Goal: Information Seeking & Learning: Learn about a topic

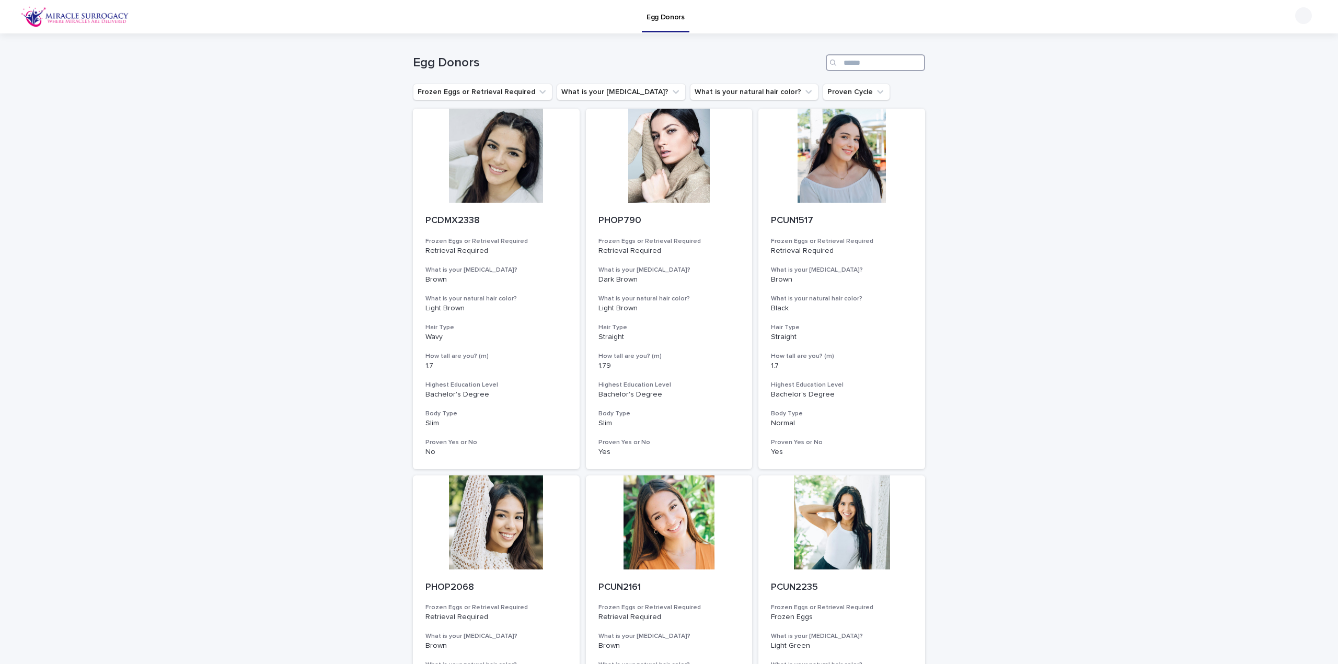
click at [854, 63] on input "Search" at bounding box center [875, 62] width 99 height 17
paste input "*********"
type input "*********"
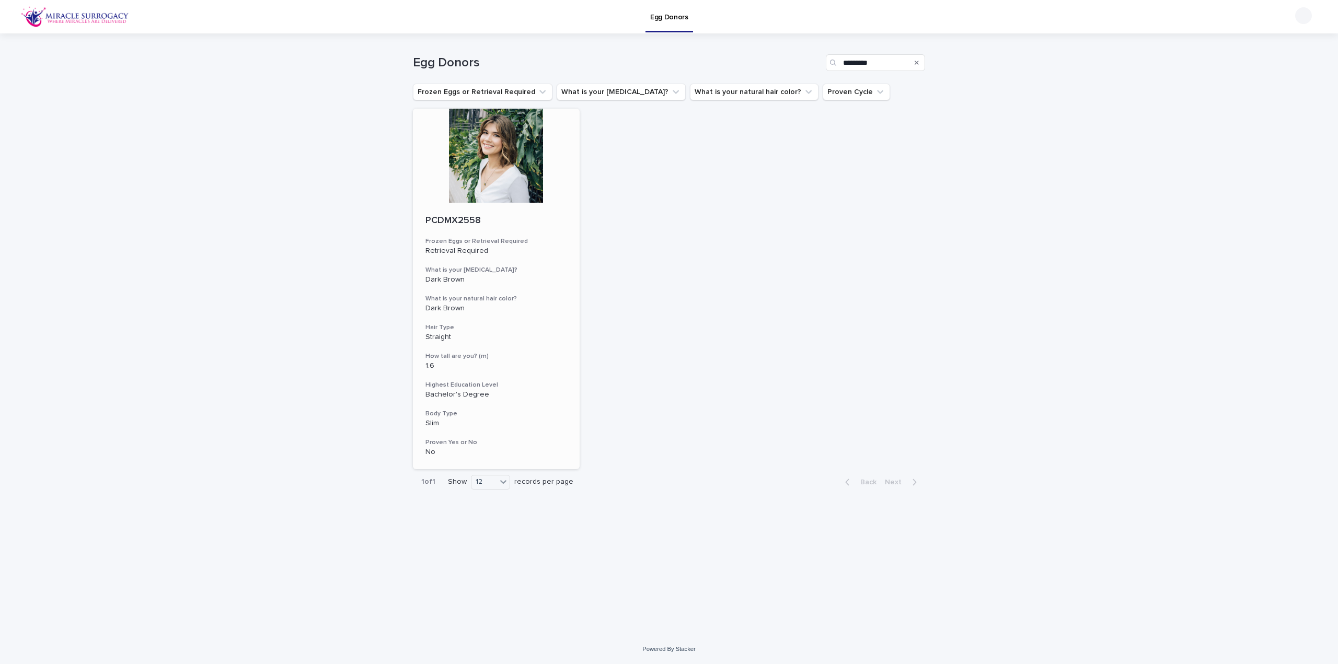
click at [511, 151] on div at bounding box center [496, 156] width 167 height 94
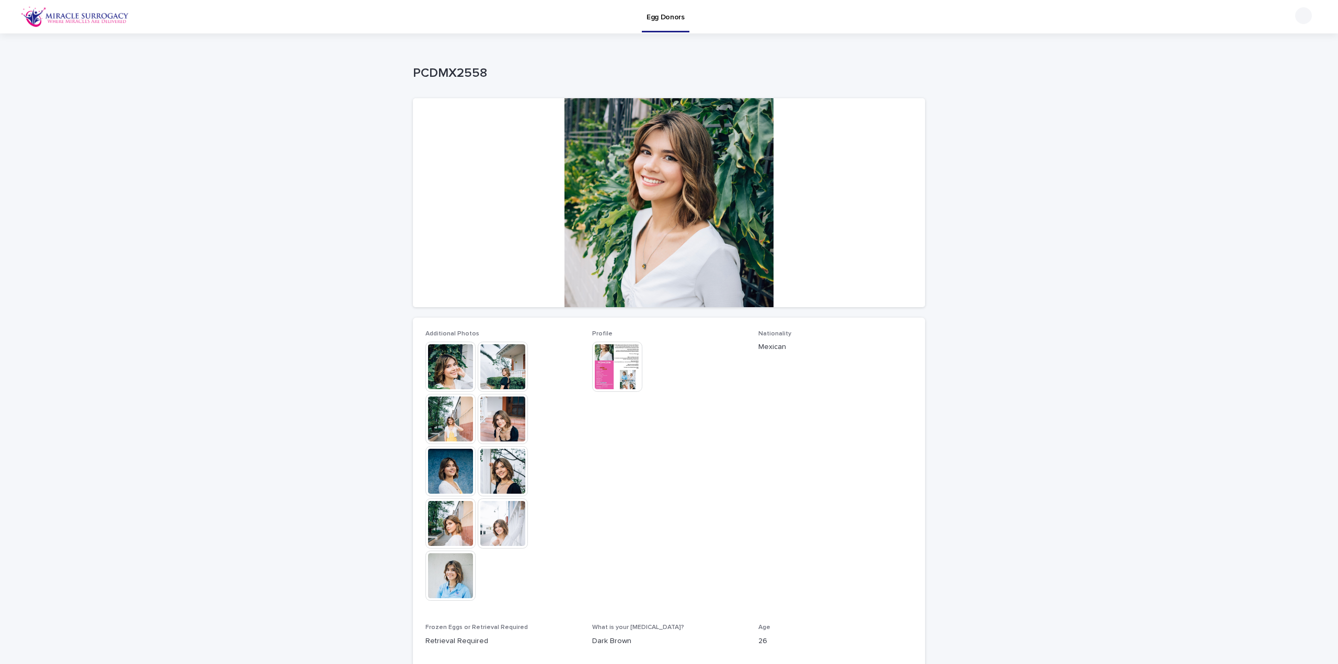
click at [483, 366] on img at bounding box center [503, 367] width 50 height 50
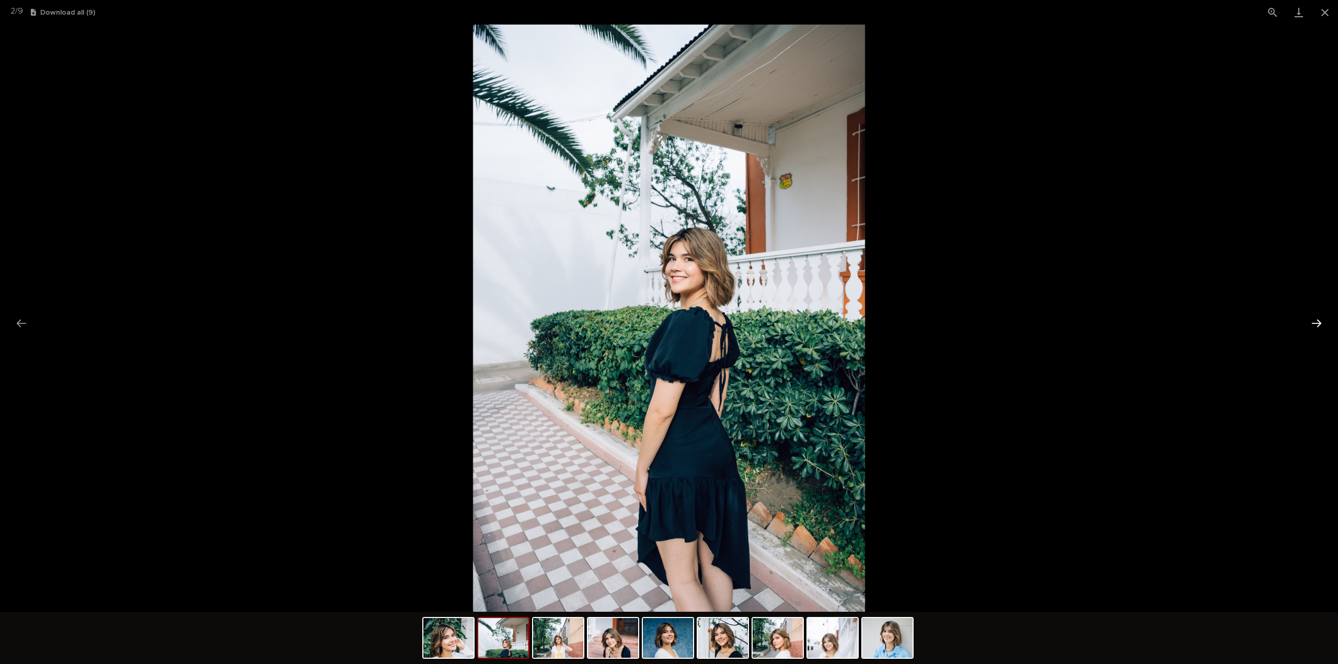
click at [1322, 321] on button "Next slide" at bounding box center [1317, 323] width 22 height 20
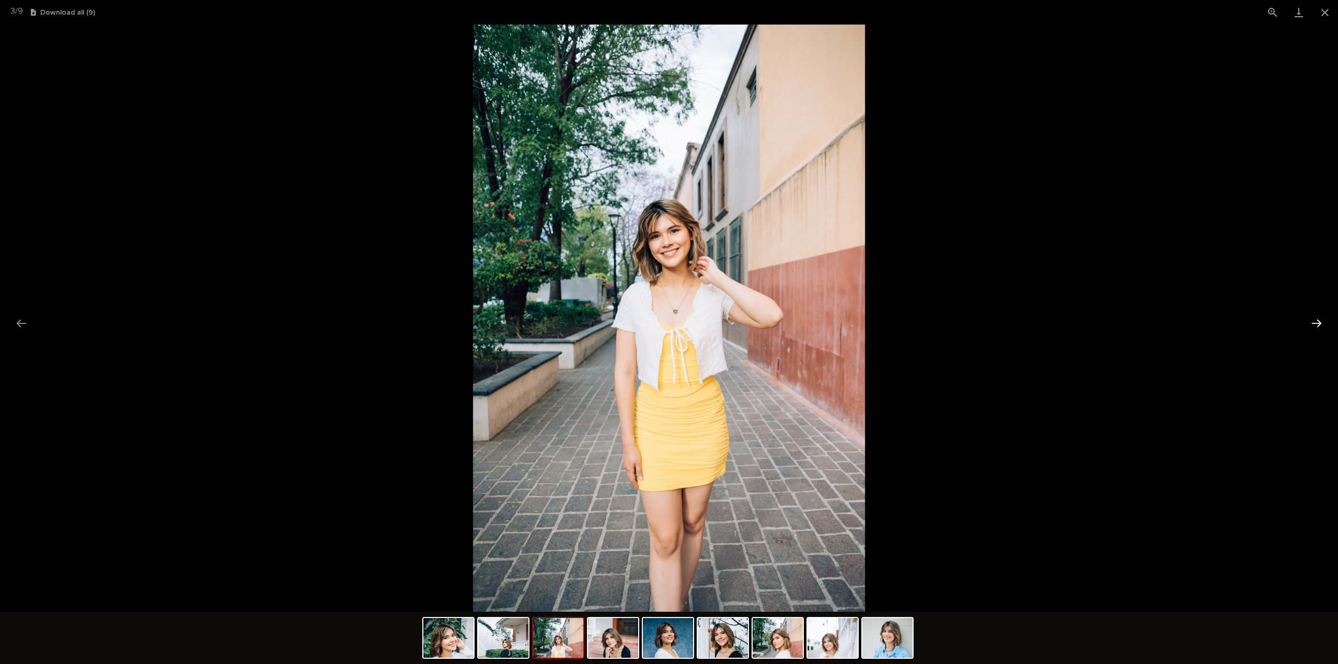
click at [1322, 321] on button "Next slide" at bounding box center [1317, 323] width 22 height 20
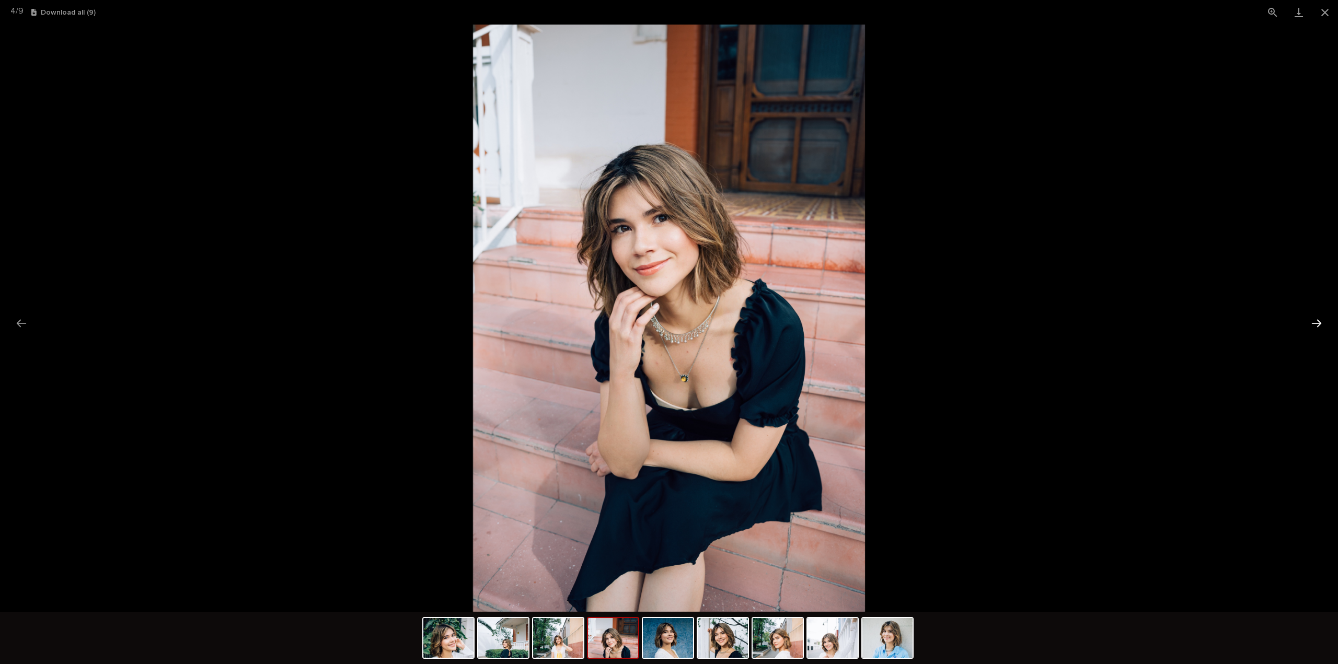
click at [1322, 321] on button "Next slide" at bounding box center [1317, 323] width 22 height 20
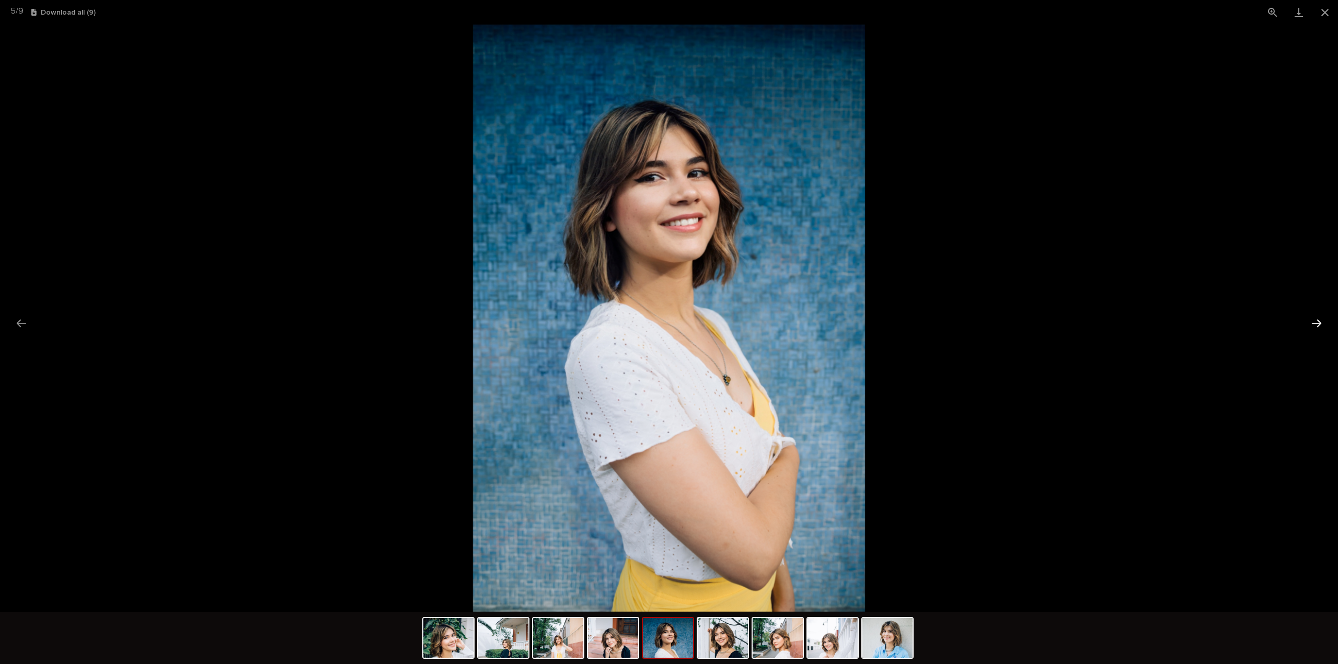
click at [1322, 321] on button "Next slide" at bounding box center [1317, 323] width 22 height 20
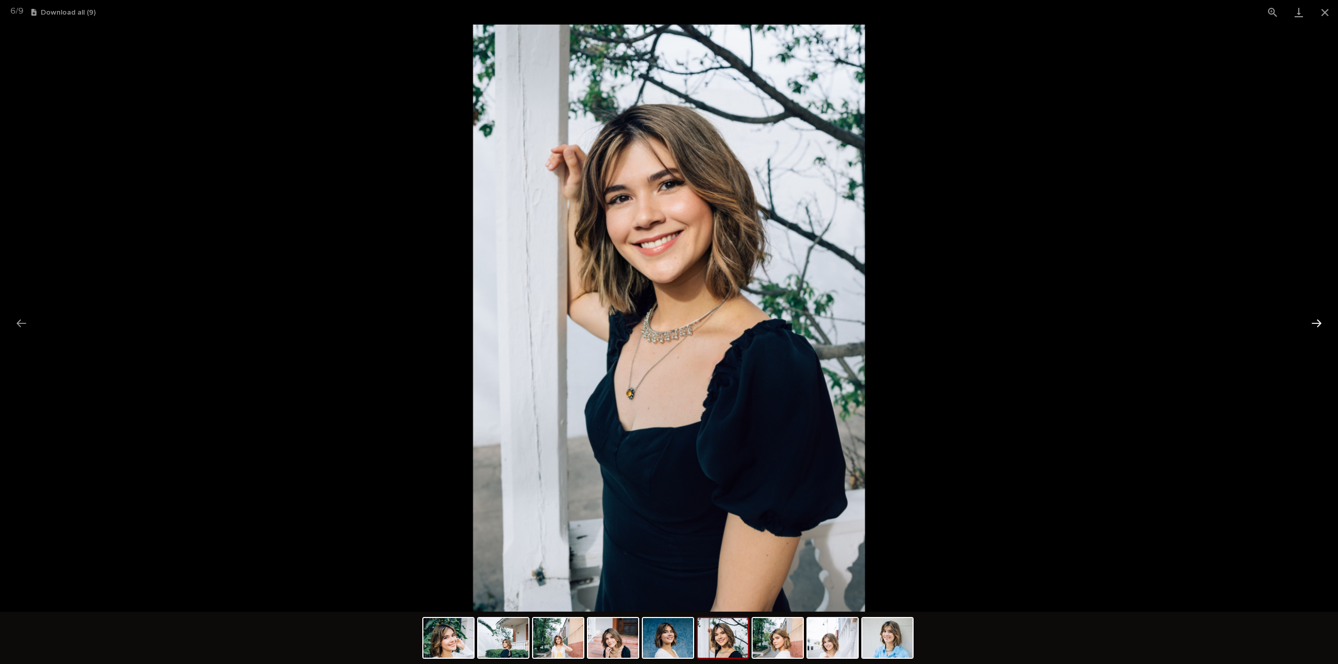
click at [1322, 321] on button "Next slide" at bounding box center [1317, 323] width 22 height 20
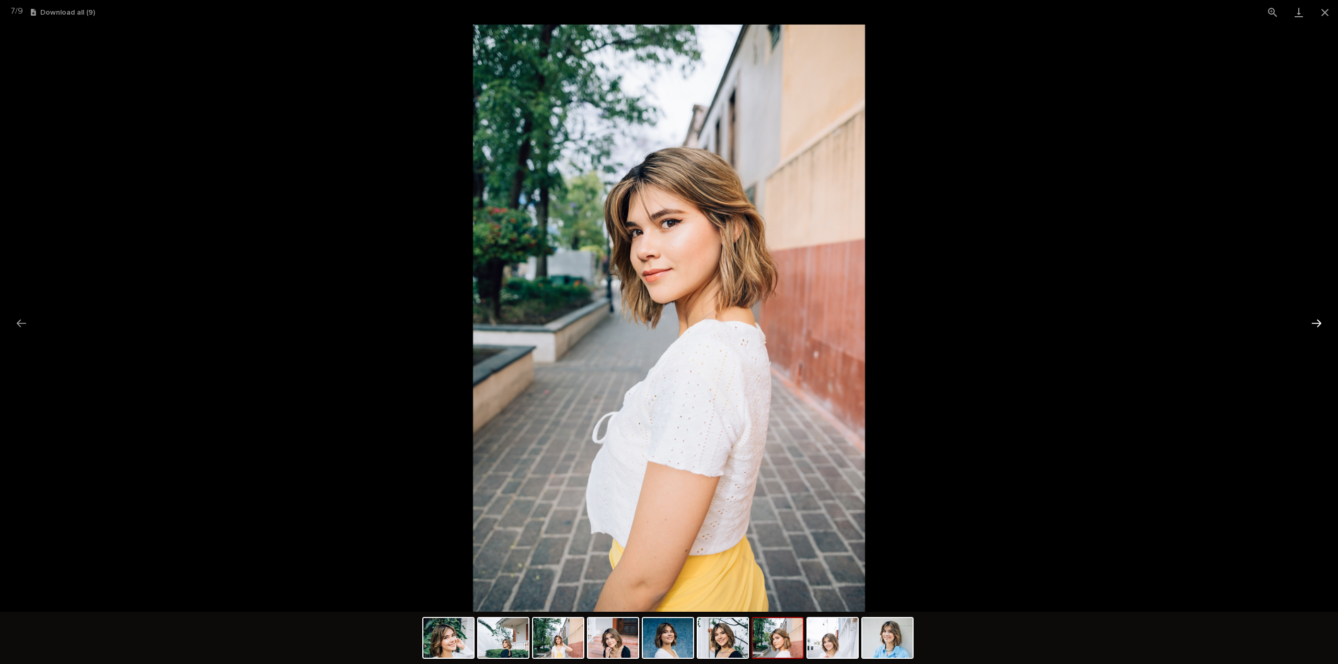
click at [1322, 321] on button "Next slide" at bounding box center [1317, 323] width 22 height 20
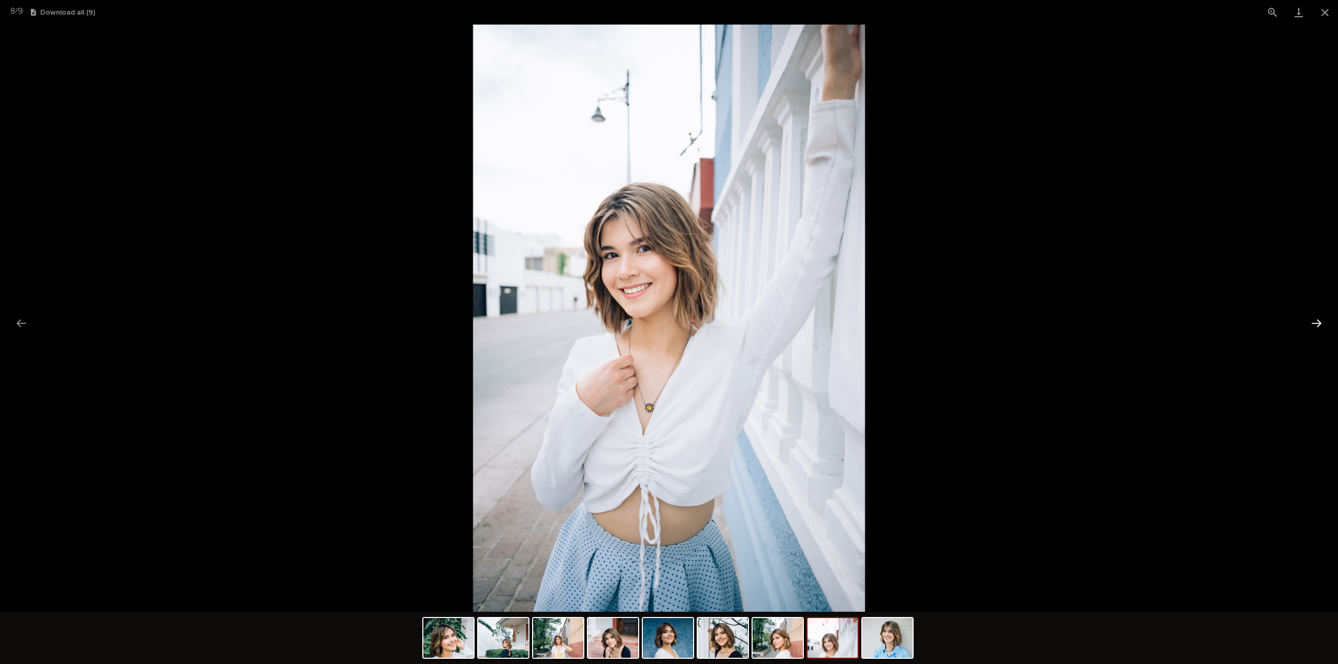
click at [1322, 321] on button "Next slide" at bounding box center [1317, 323] width 22 height 20
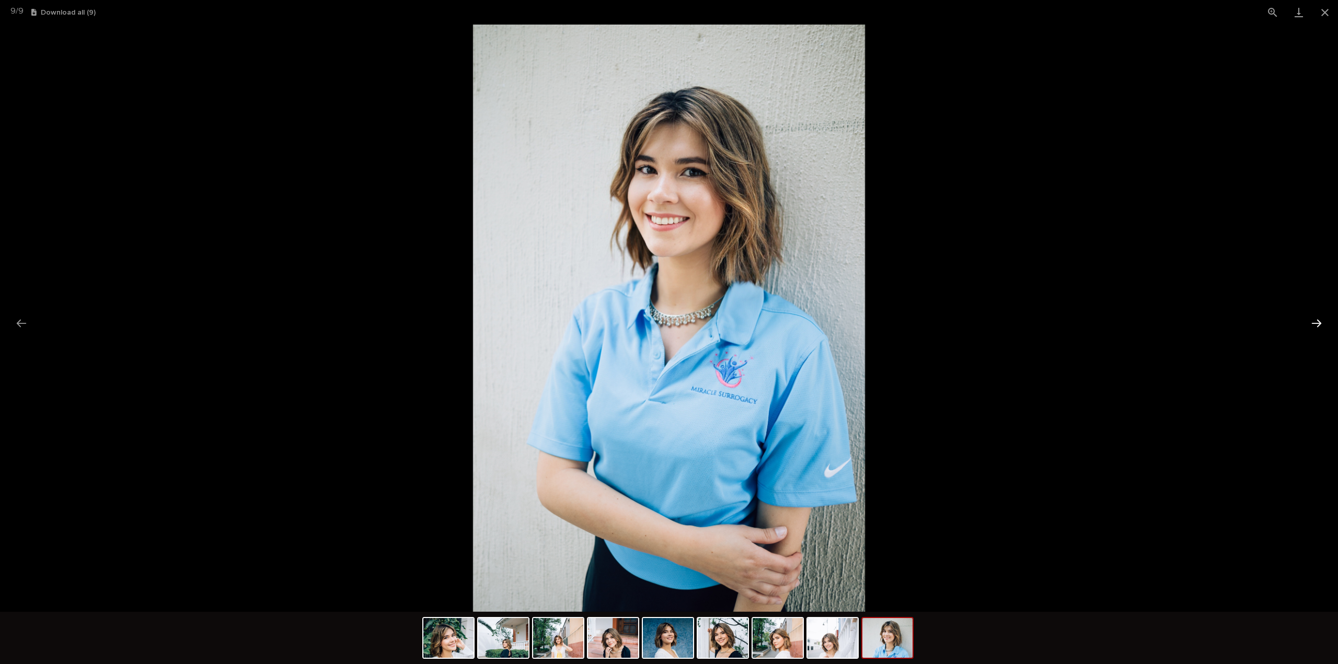
click at [1322, 321] on button "Next slide" at bounding box center [1317, 323] width 22 height 20
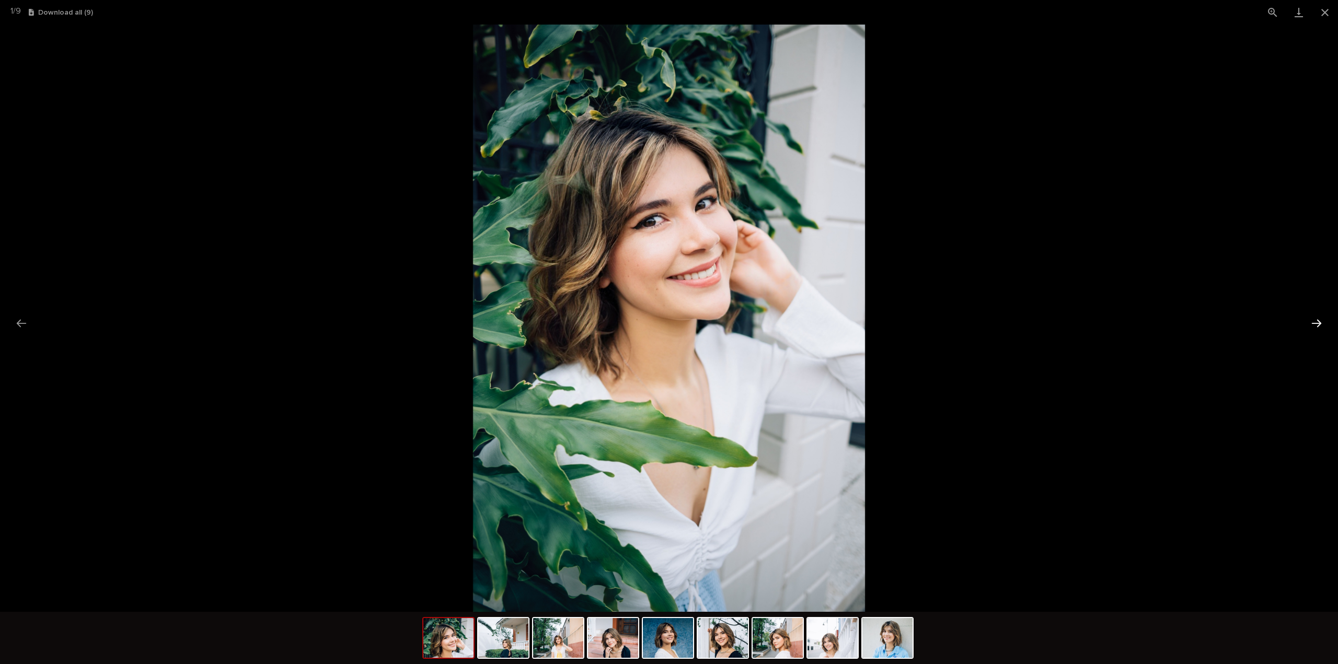
click at [1322, 321] on button "Next slide" at bounding box center [1317, 323] width 22 height 20
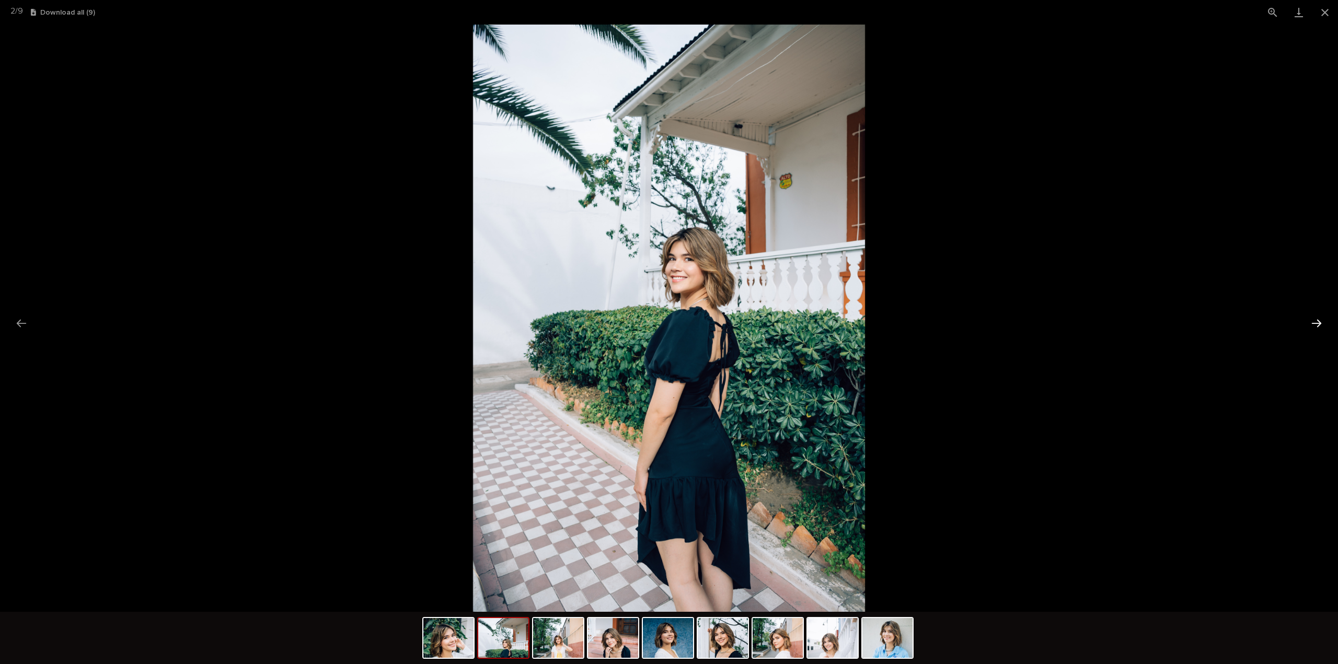
click at [1322, 321] on button "Next slide" at bounding box center [1317, 323] width 22 height 20
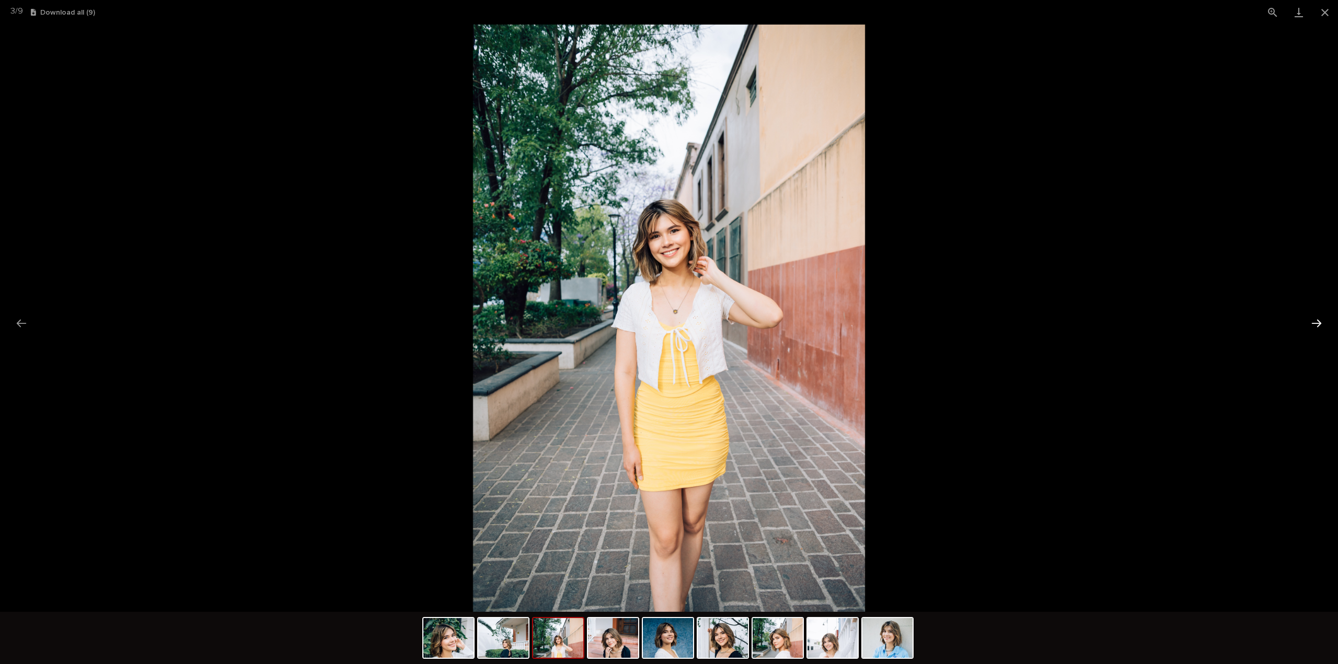
click at [1322, 321] on button "Next slide" at bounding box center [1317, 323] width 22 height 20
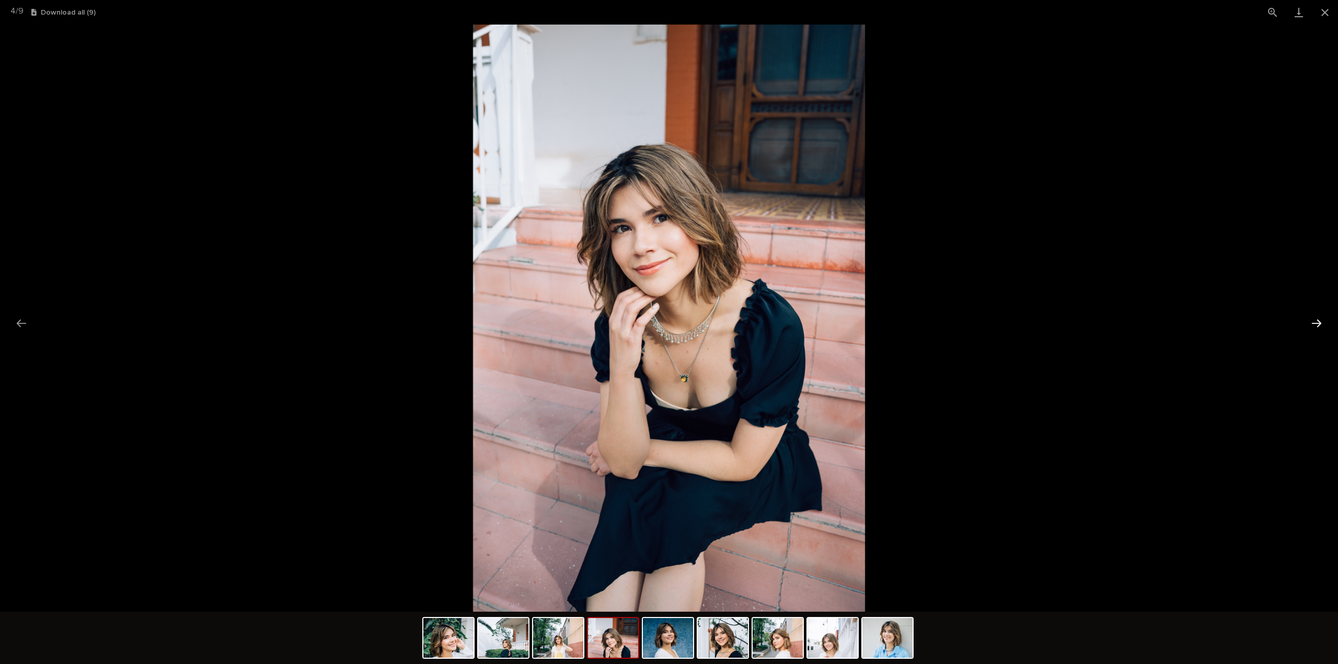
click at [1322, 321] on button "Next slide" at bounding box center [1317, 323] width 22 height 20
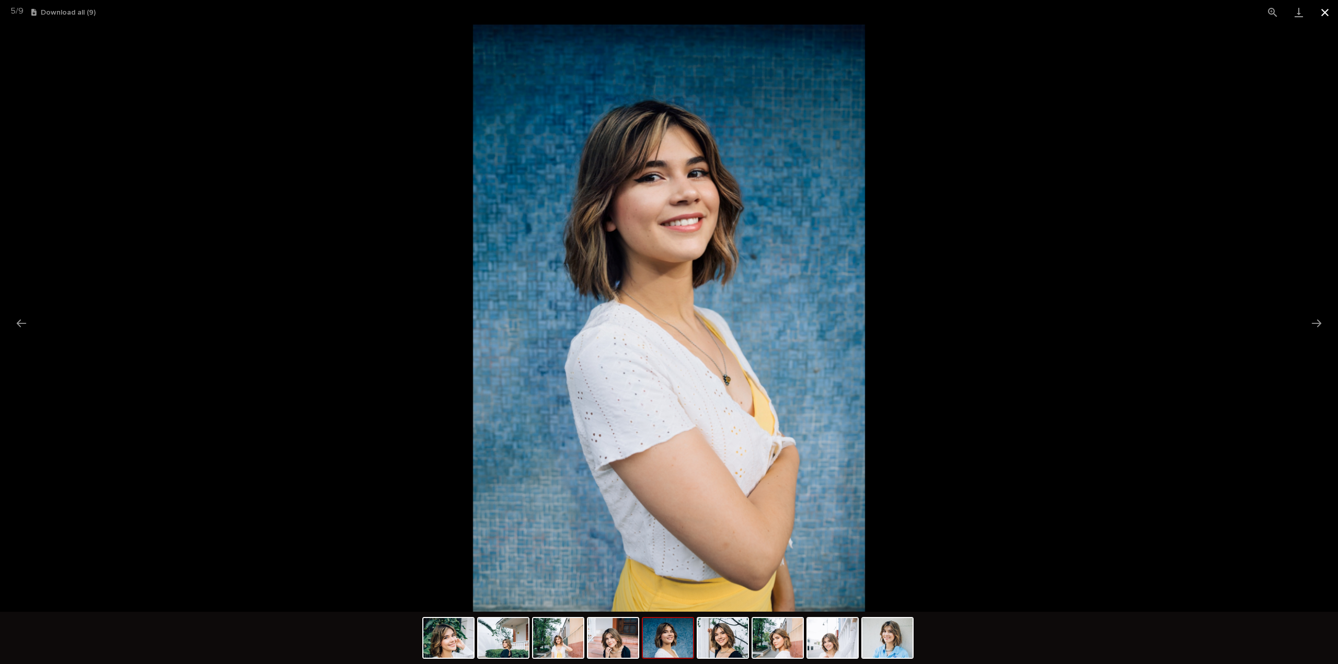
click at [1320, 9] on button "Close gallery" at bounding box center [1325, 12] width 26 height 25
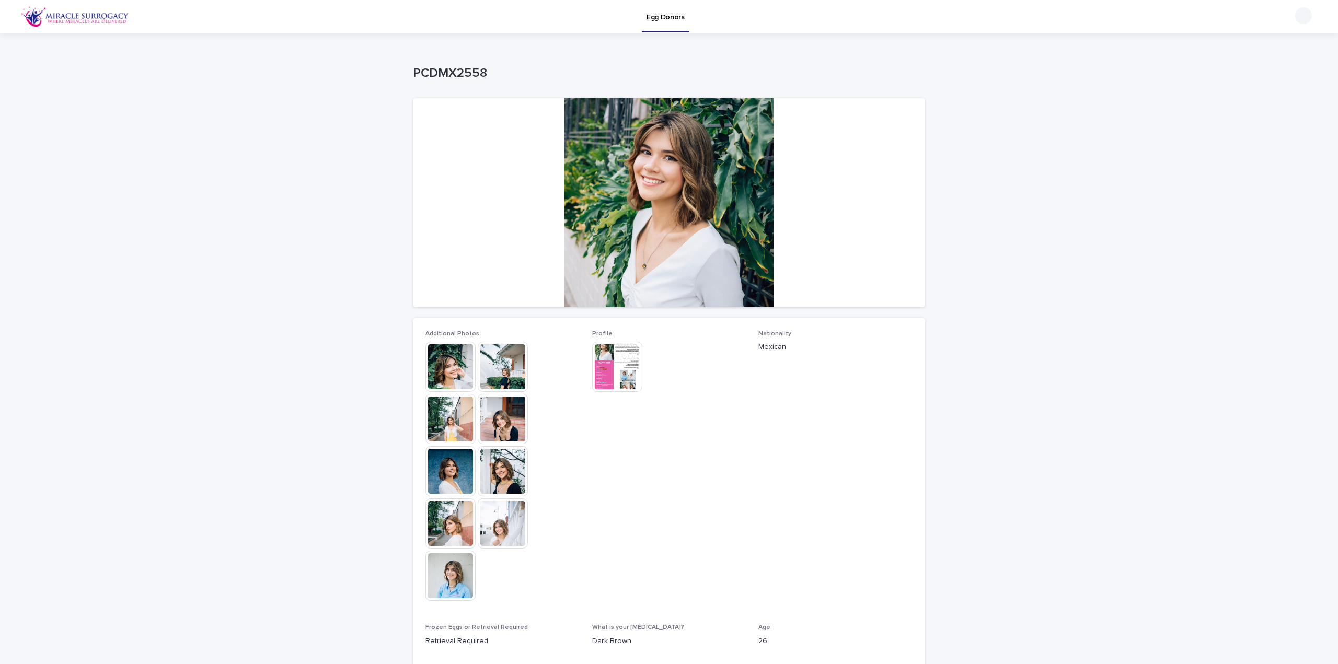
click at [610, 354] on img at bounding box center [617, 367] width 50 height 50
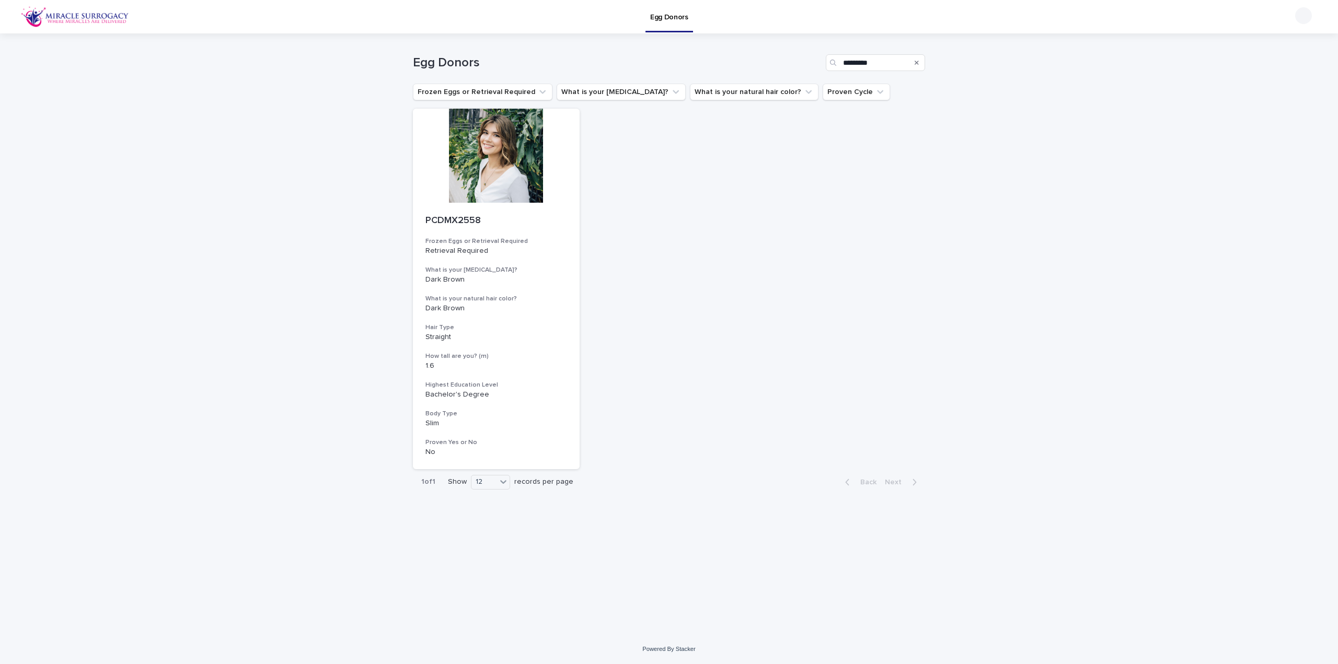
click at [921, 65] on div "Search" at bounding box center [916, 62] width 17 height 17
click at [923, 62] on div "Search" at bounding box center [916, 62] width 17 height 17
click at [921, 61] on div "Search" at bounding box center [916, 62] width 17 height 17
click at [918, 61] on div "Search" at bounding box center [916, 62] width 17 height 17
click at [916, 61] on icon "Search" at bounding box center [917, 63] width 4 height 6
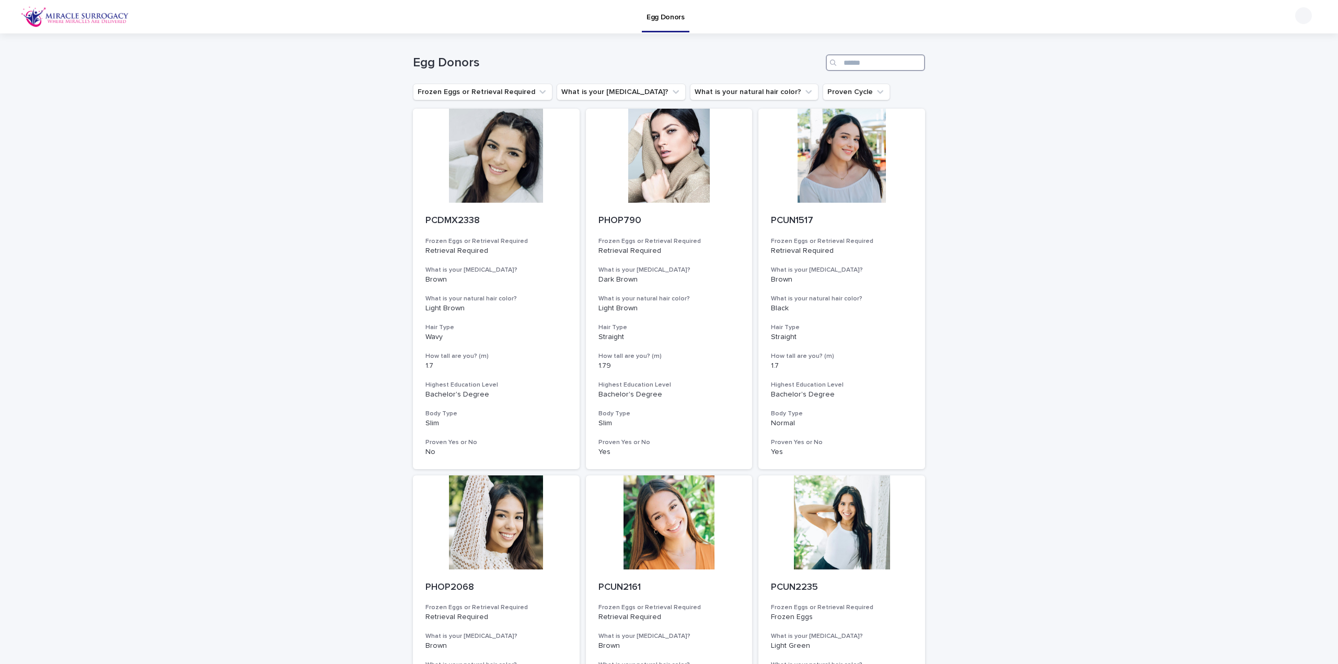
click at [895, 62] on input "Search" at bounding box center [875, 62] width 99 height 17
paste input "*********"
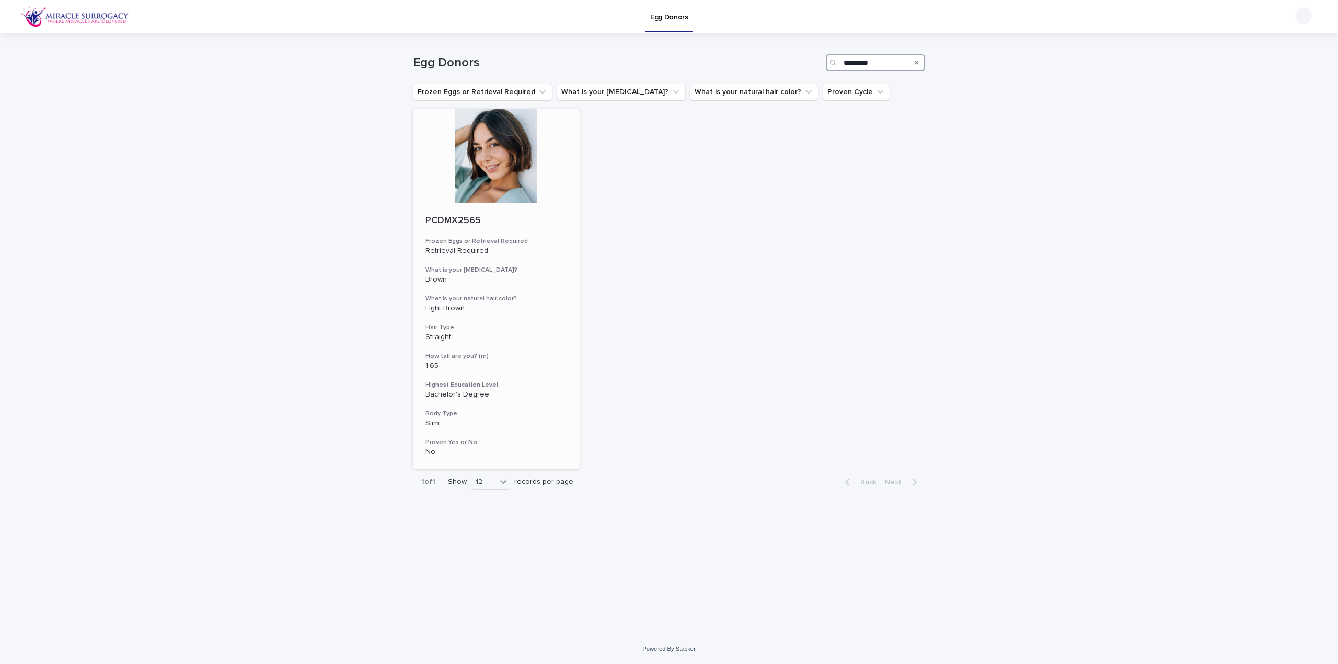
type input "*********"
click at [468, 182] on div at bounding box center [496, 156] width 167 height 94
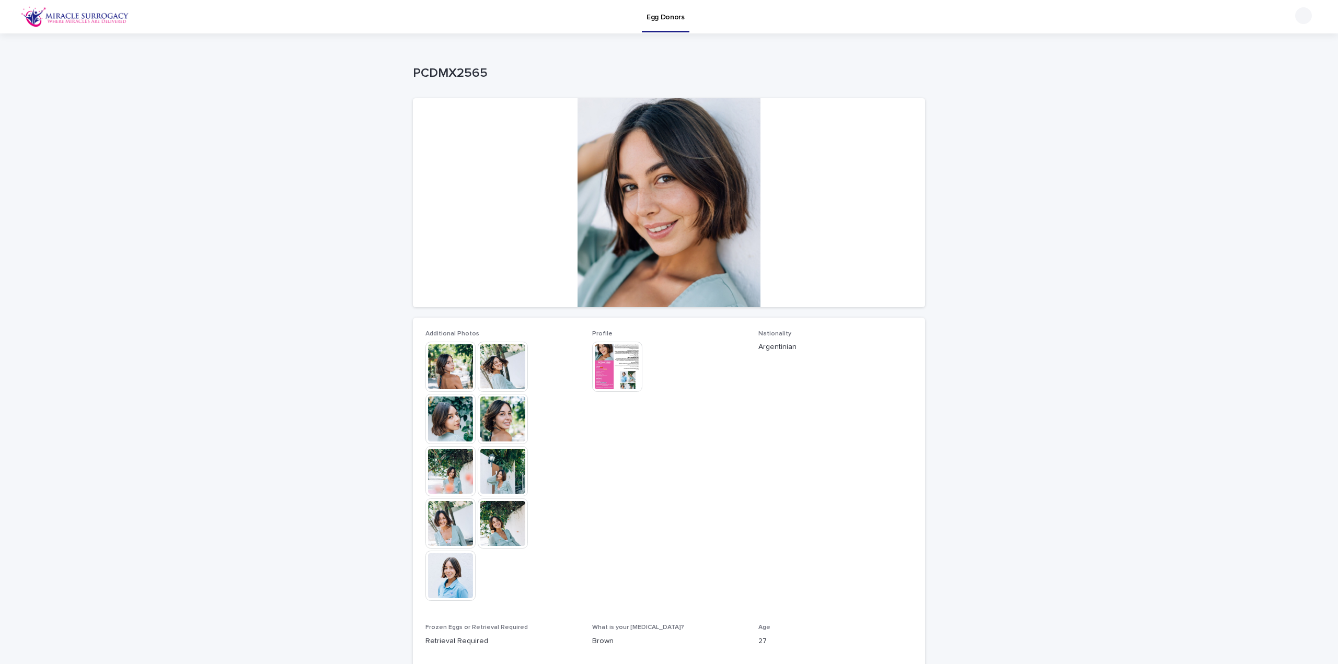
click at [499, 367] on img at bounding box center [503, 367] width 50 height 50
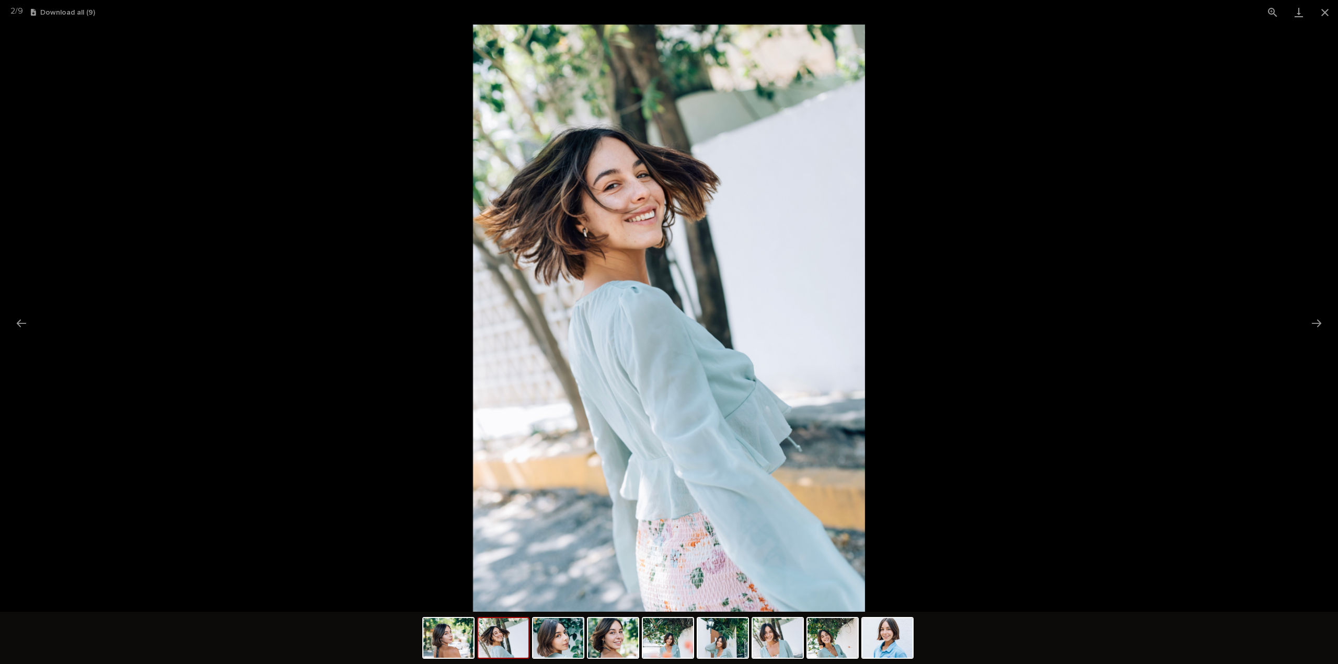
click at [1328, 318] on picture at bounding box center [669, 318] width 1338 height 587
click at [1326, 322] on button "Next slide" at bounding box center [1317, 323] width 22 height 20
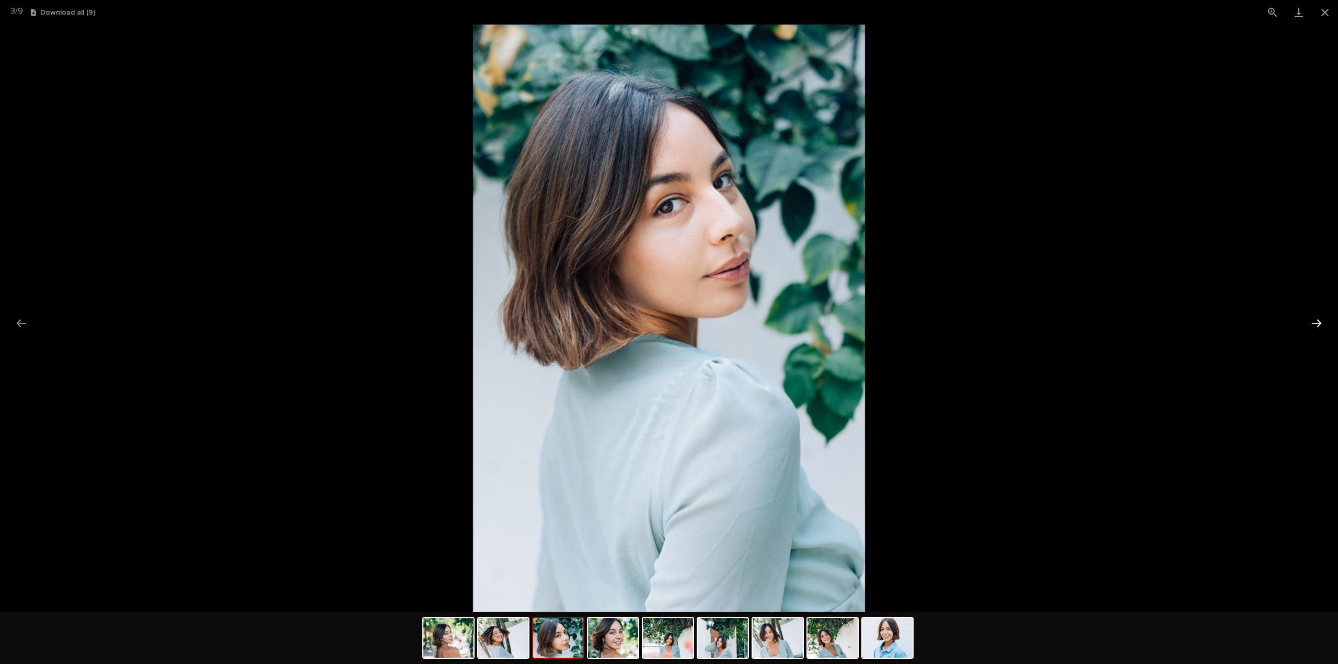
click at [1326, 322] on button "Next slide" at bounding box center [1317, 323] width 22 height 20
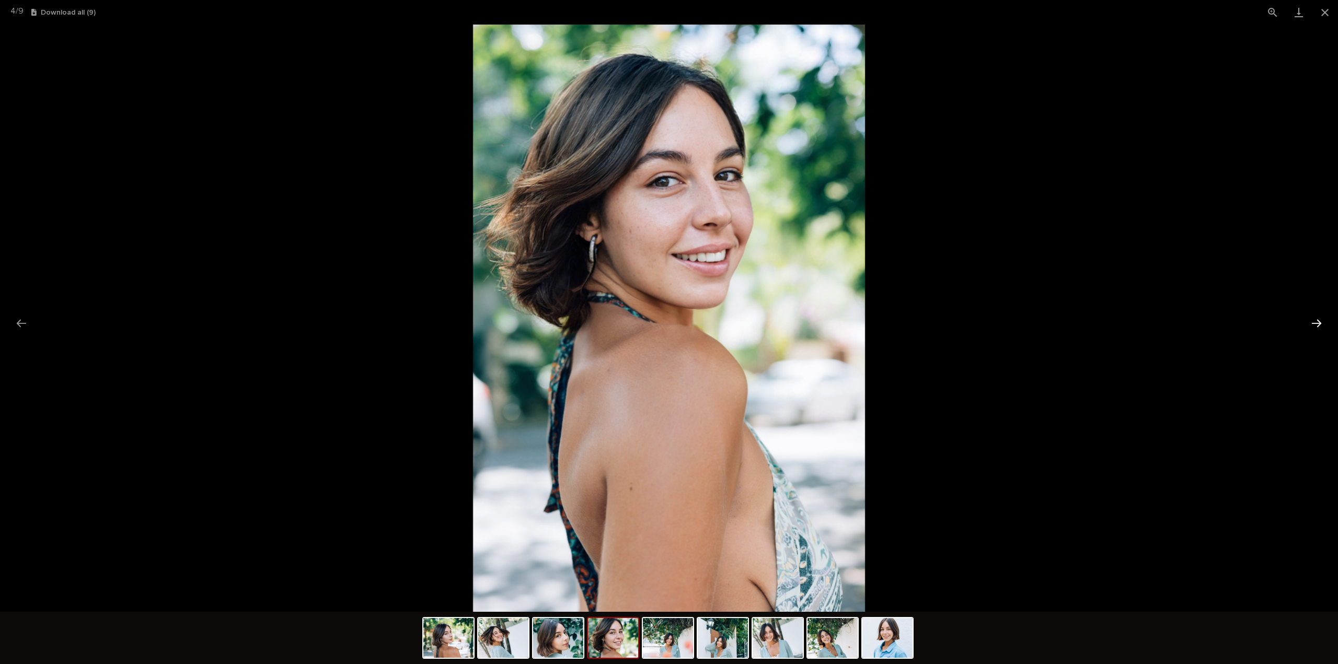
click at [1326, 322] on button "Next slide" at bounding box center [1317, 323] width 22 height 20
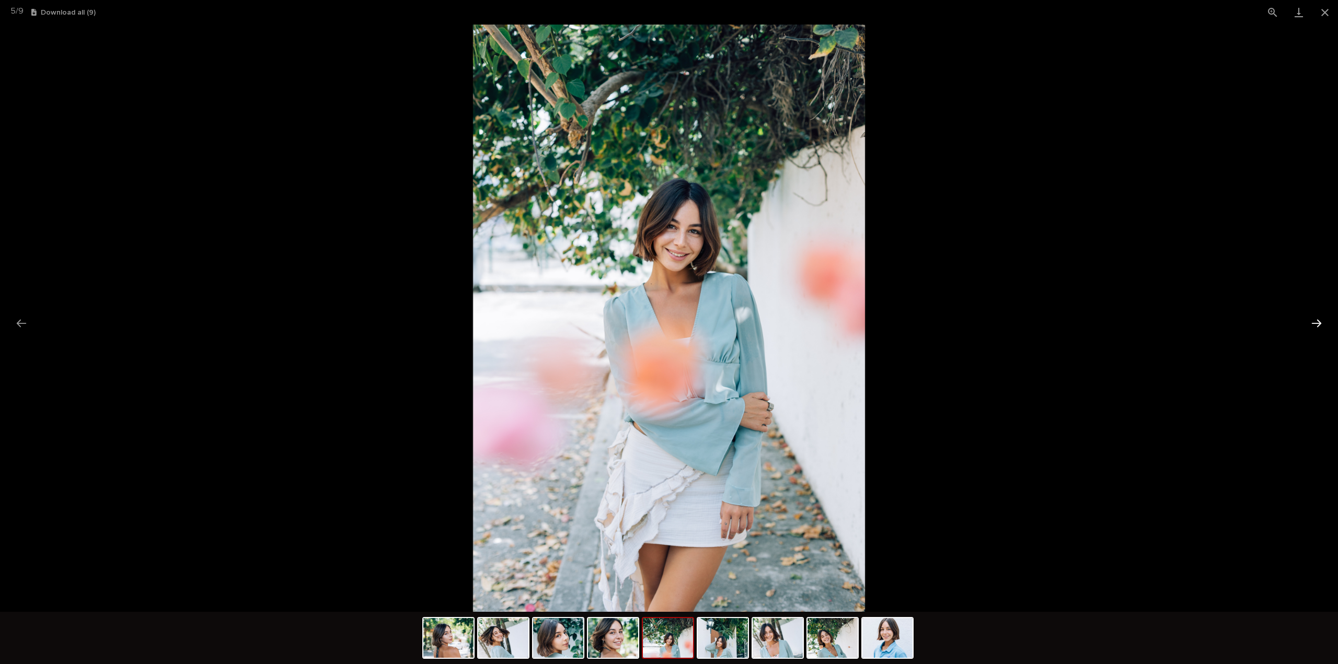
click at [1326, 322] on button "Next slide" at bounding box center [1317, 323] width 22 height 20
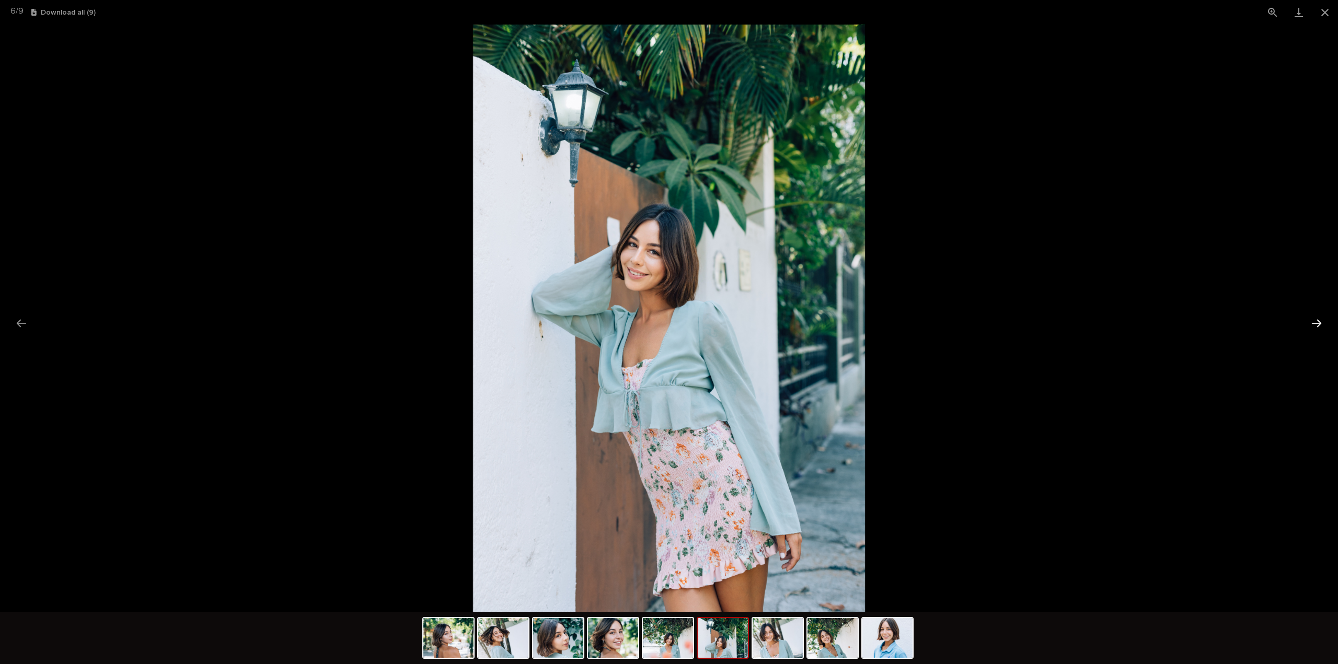
click at [1326, 322] on button "Next slide" at bounding box center [1317, 323] width 22 height 20
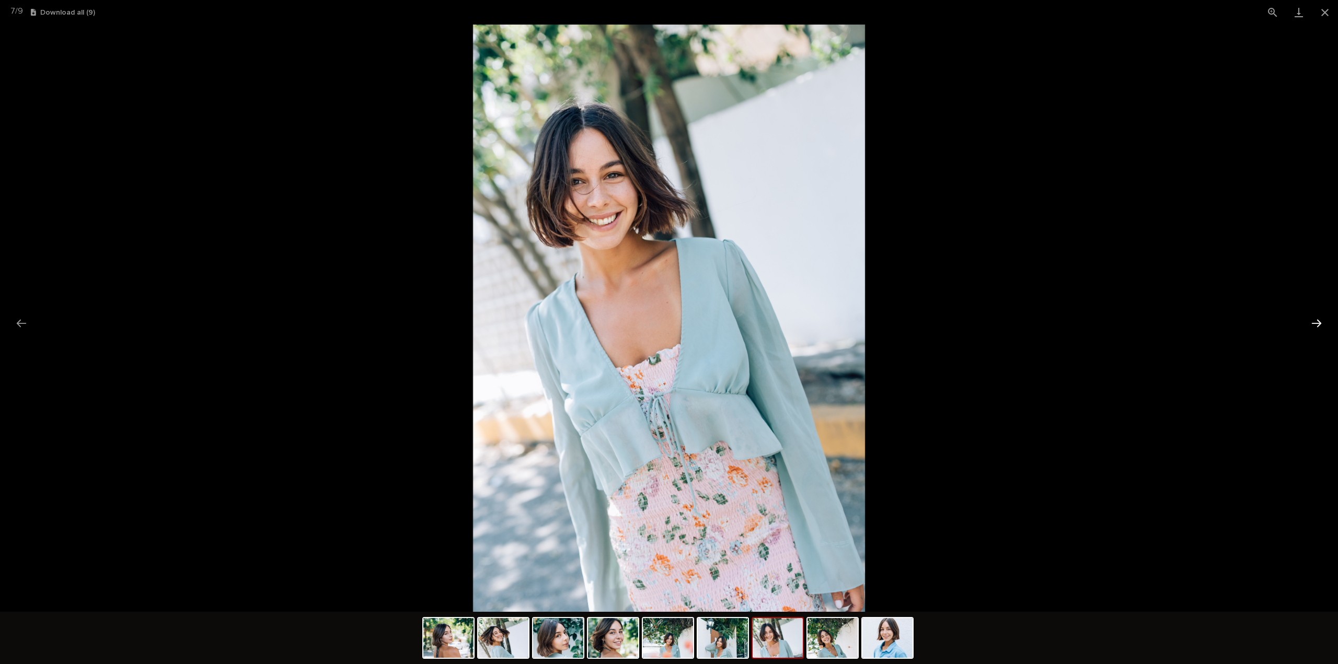
click at [1326, 322] on button "Next slide" at bounding box center [1317, 323] width 22 height 20
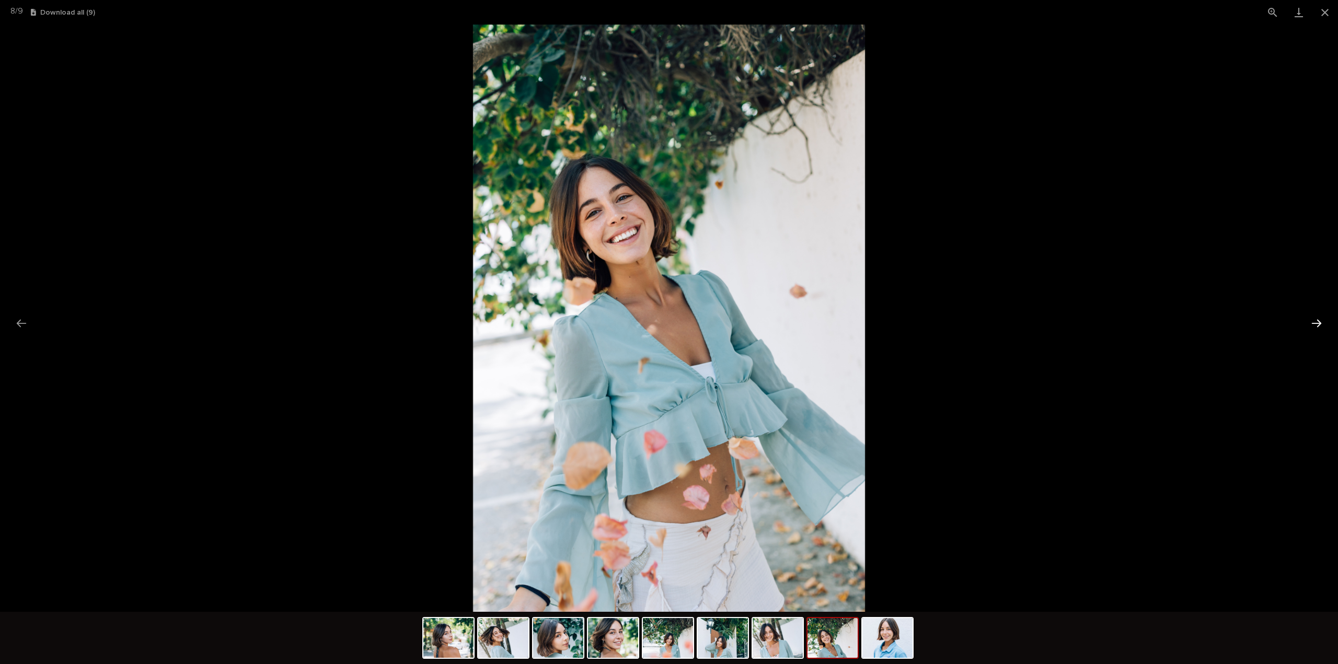
click at [1326, 322] on button "Next slide" at bounding box center [1317, 323] width 22 height 20
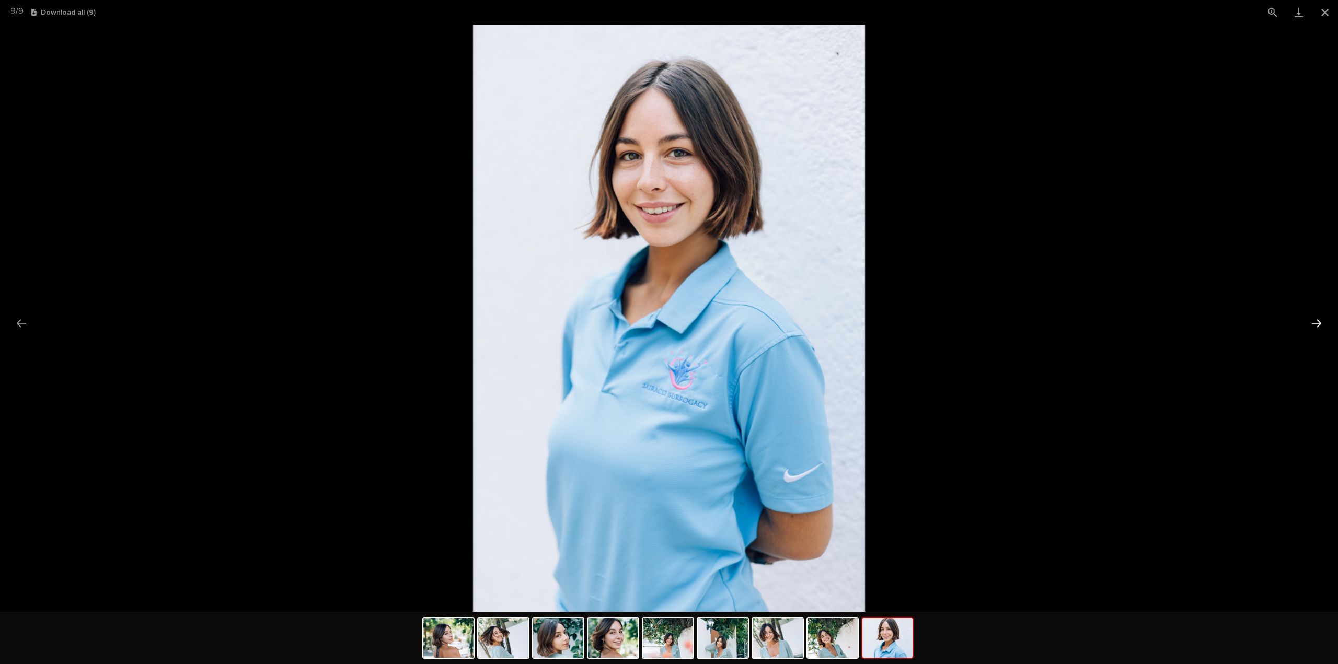
click at [1326, 322] on button "Next slide" at bounding box center [1317, 323] width 22 height 20
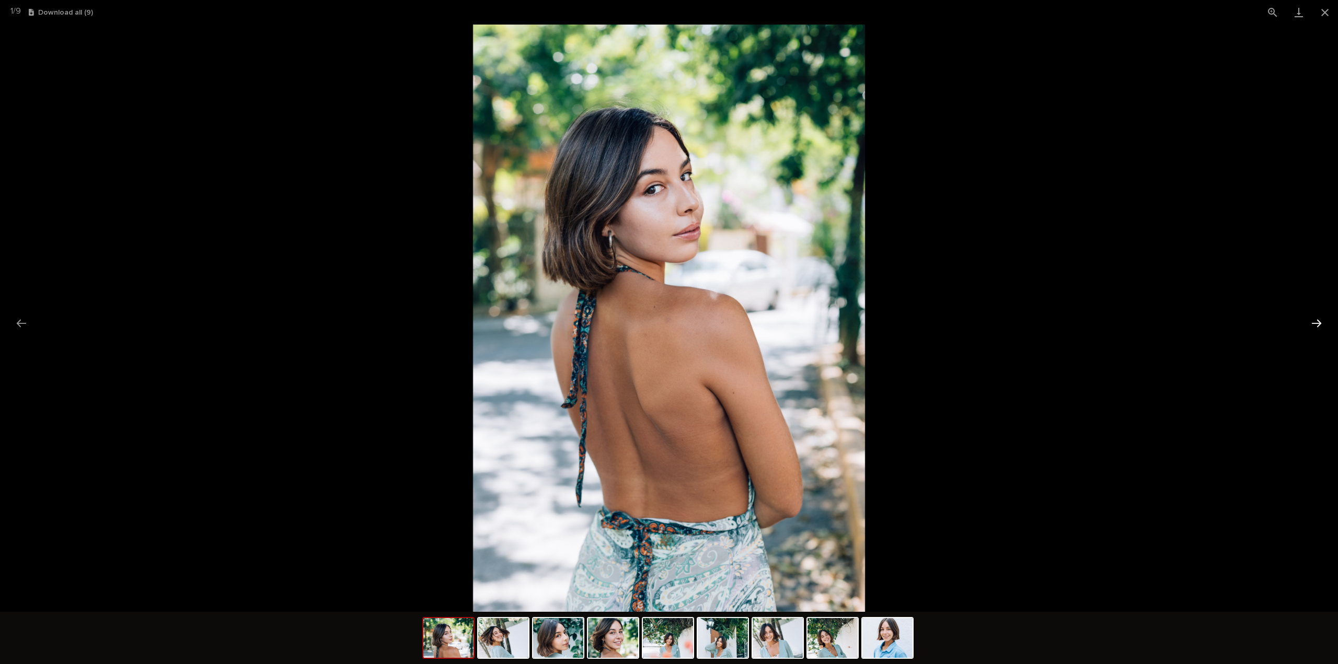
click at [1326, 322] on button "Next slide" at bounding box center [1317, 323] width 22 height 20
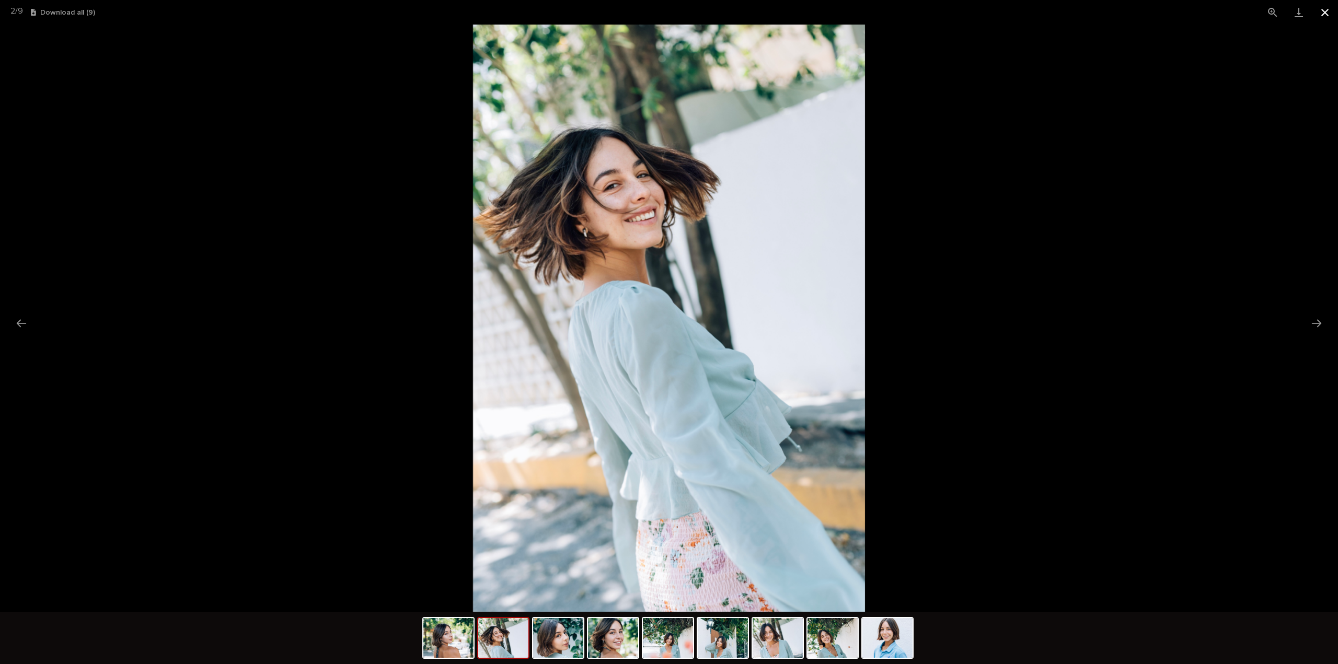
click at [1326, 7] on button "Close gallery" at bounding box center [1325, 12] width 26 height 25
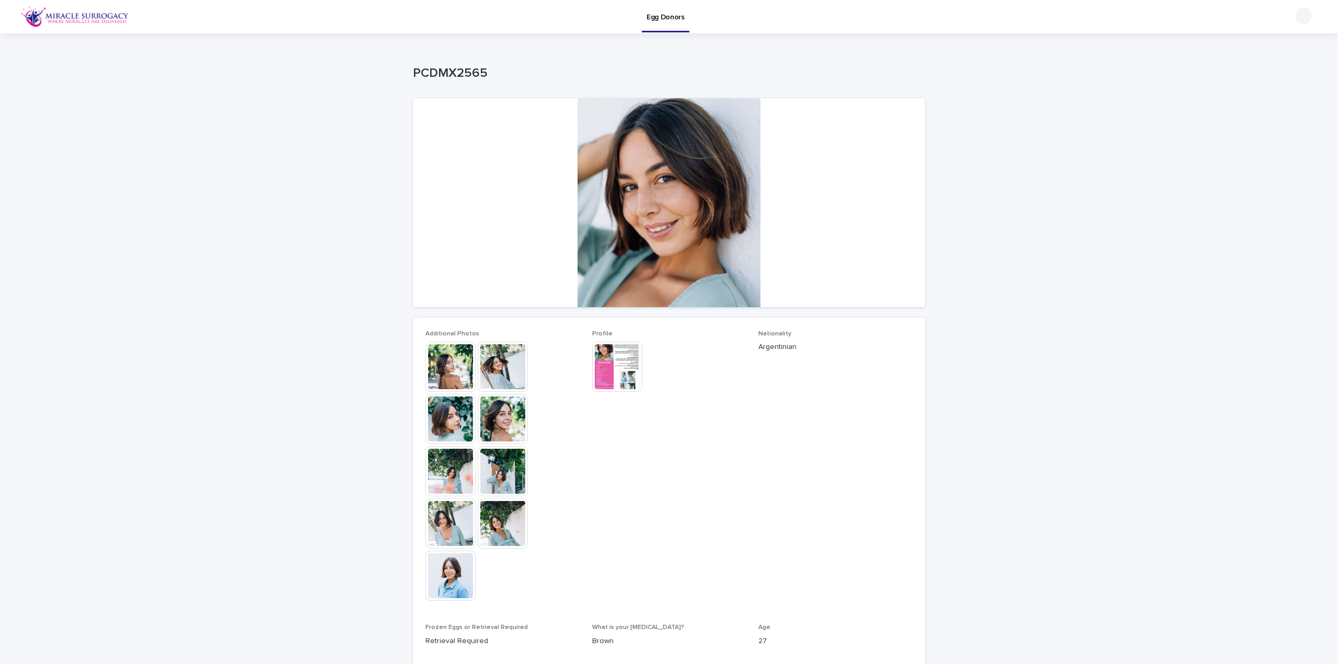
click at [627, 367] on img at bounding box center [617, 367] width 50 height 50
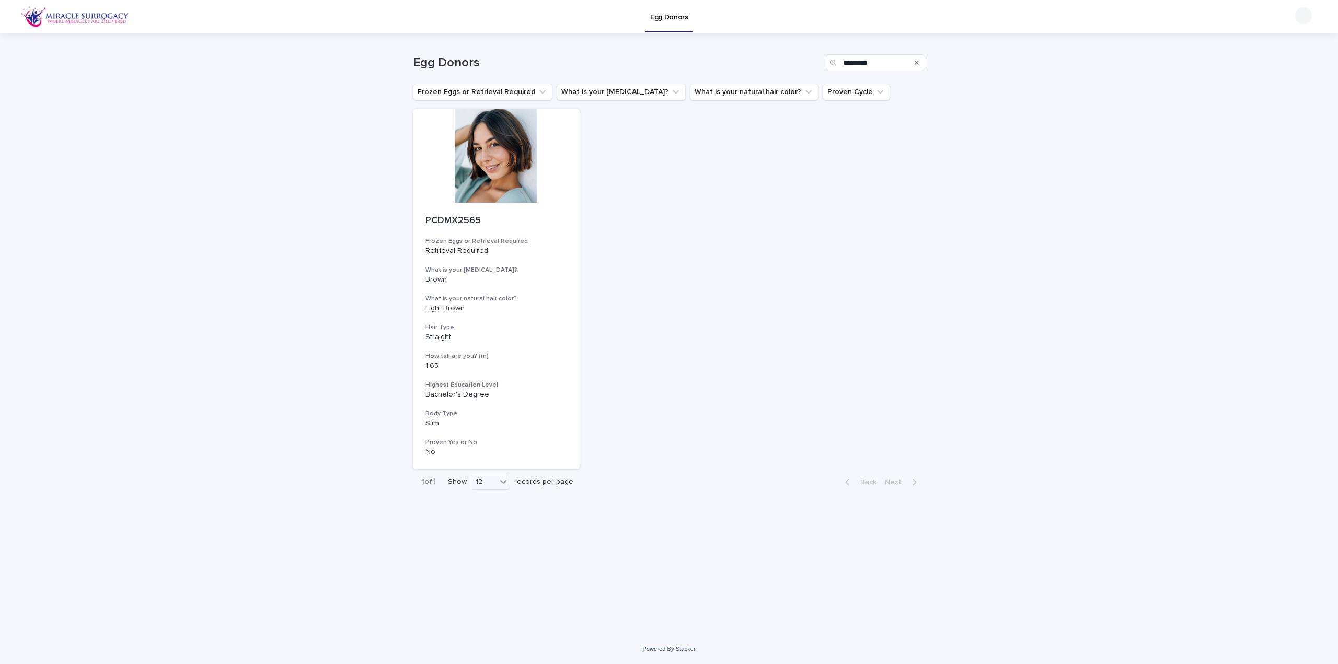
click at [922, 61] on div "Search" at bounding box center [916, 62] width 17 height 17
click at [913, 62] on div "Search" at bounding box center [916, 62] width 17 height 17
click at [915, 62] on icon "Search" at bounding box center [917, 63] width 4 height 6
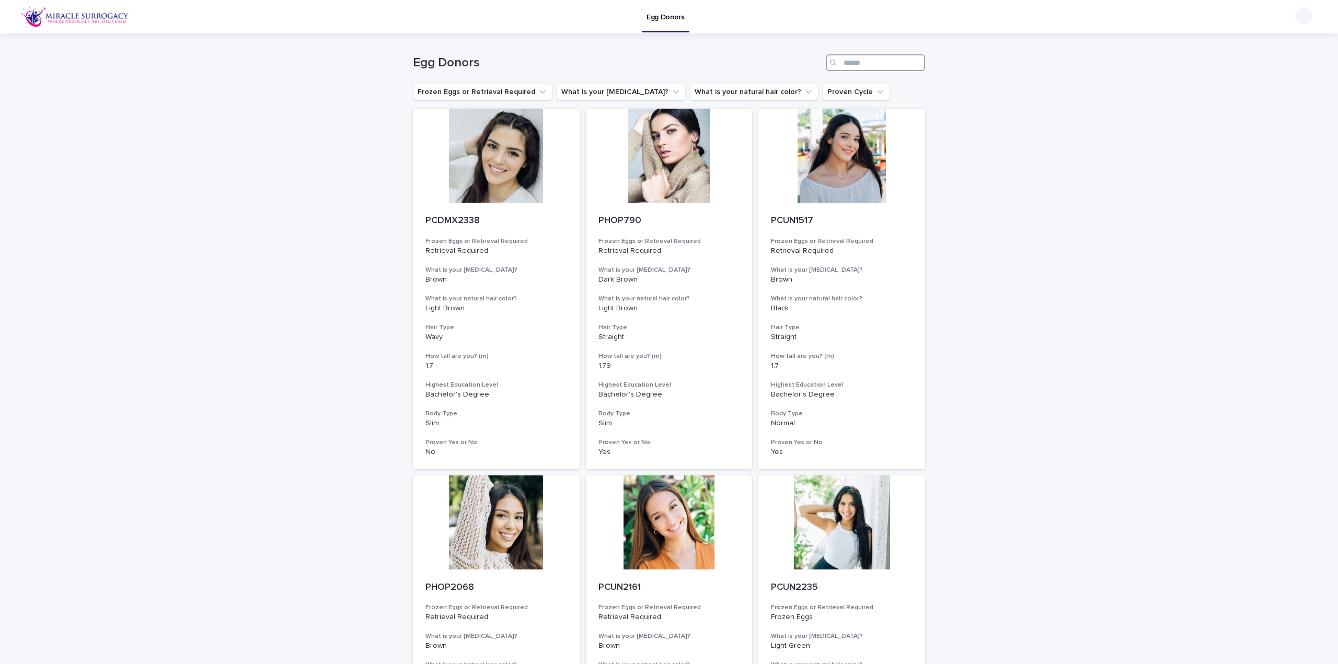
click at [869, 64] on input "Search" at bounding box center [875, 62] width 99 height 17
paste input "********"
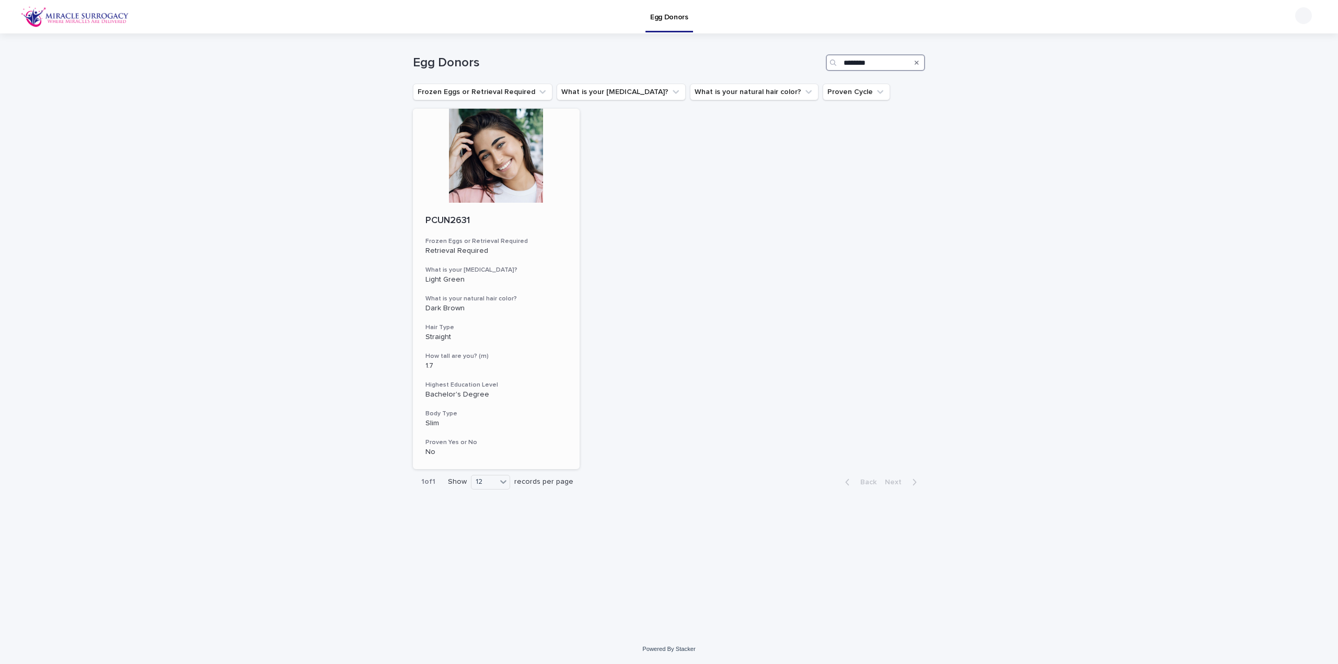
type input "********"
click at [449, 215] on div "PCUN2631" at bounding box center [496, 220] width 142 height 14
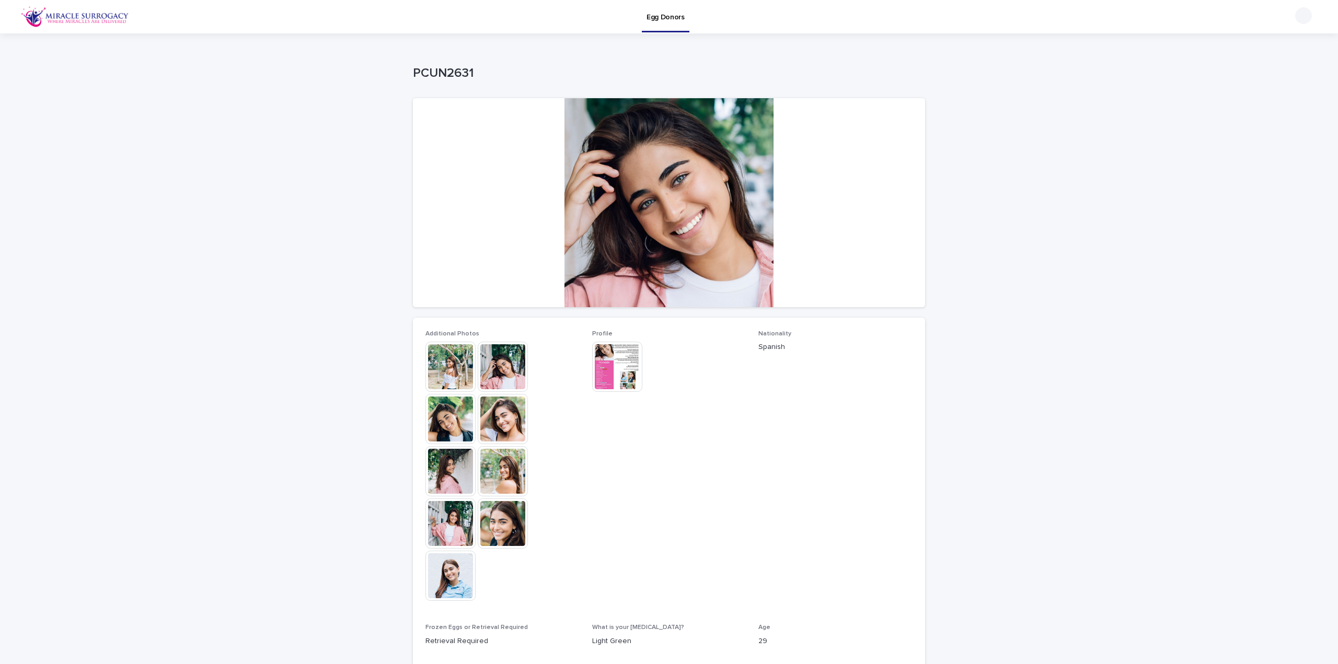
click at [602, 395] on div "Profile This file cannot be opened Download File" at bounding box center [669, 366] width 154 height 72
click at [615, 366] on img at bounding box center [617, 367] width 50 height 50
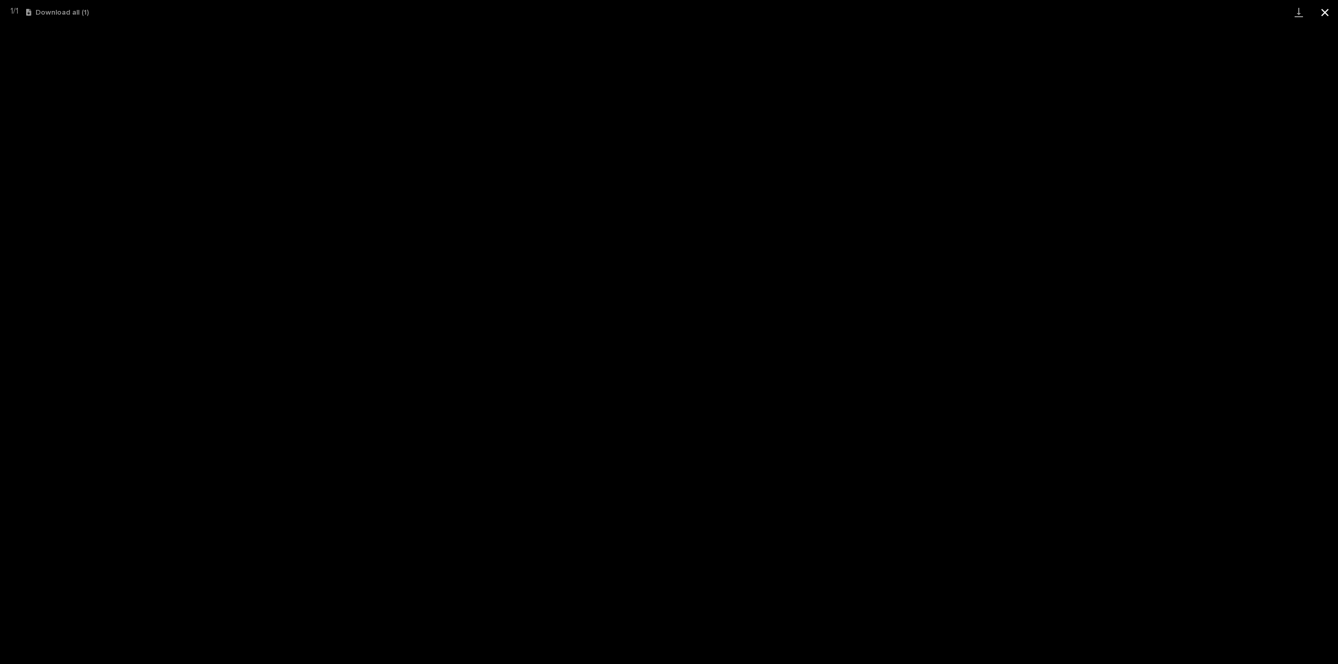
click at [1326, 7] on button "Close gallery" at bounding box center [1325, 12] width 26 height 25
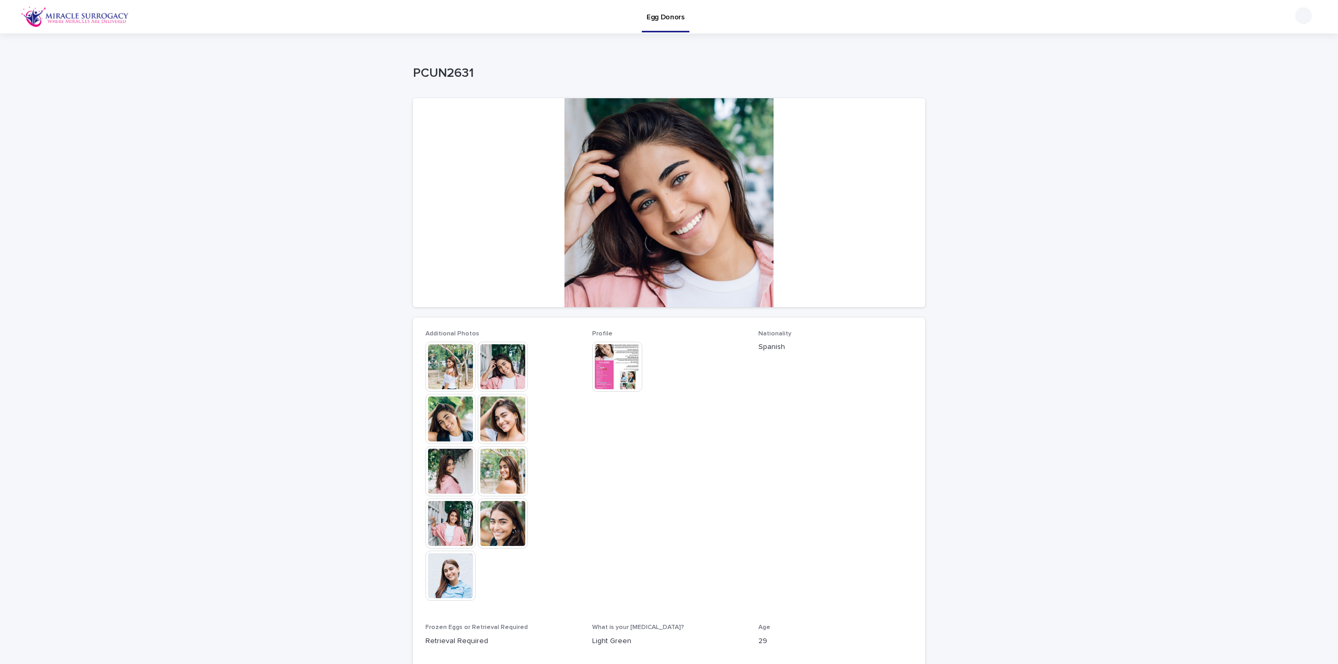
click at [504, 530] on img at bounding box center [503, 524] width 50 height 50
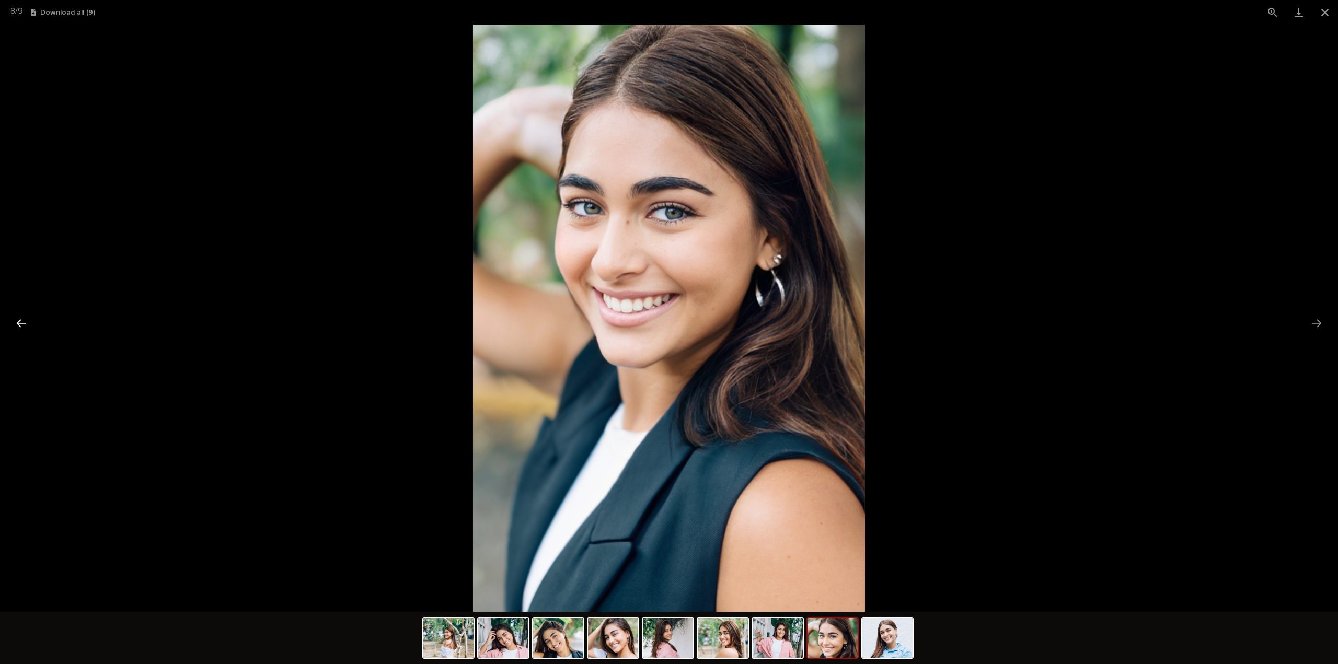
click at [18, 324] on button "Previous slide" at bounding box center [21, 323] width 22 height 20
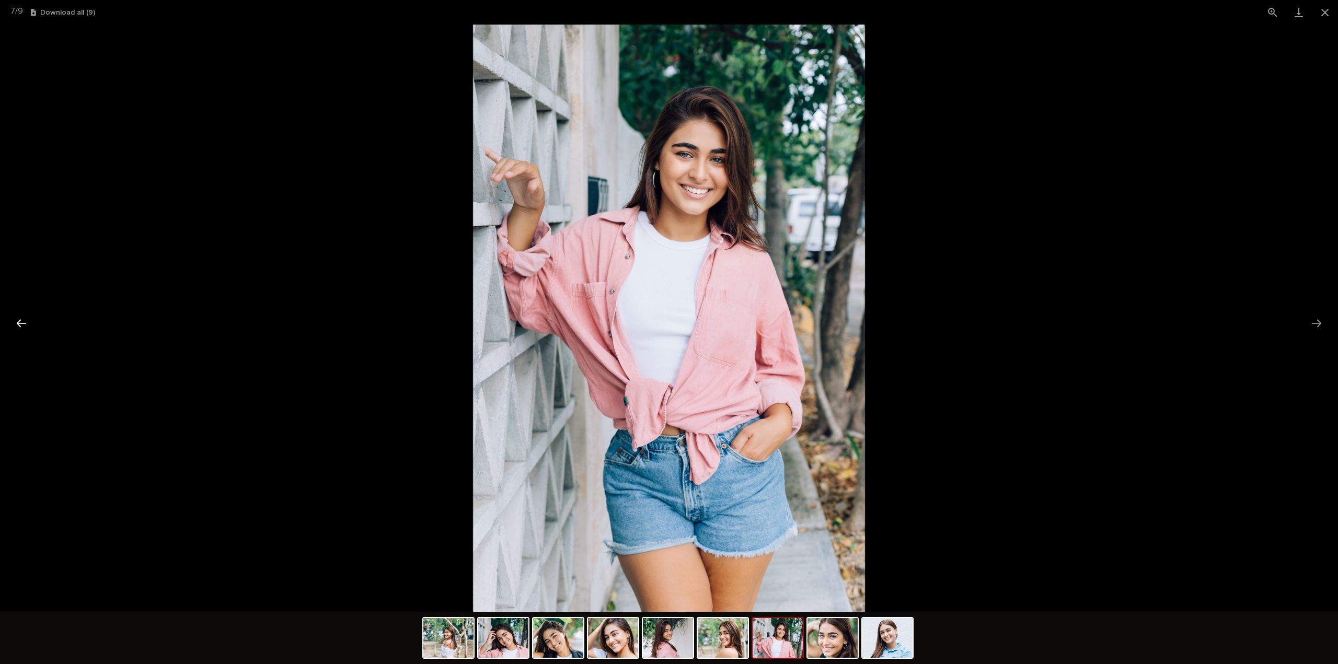
click at [18, 324] on button "Previous slide" at bounding box center [21, 323] width 22 height 20
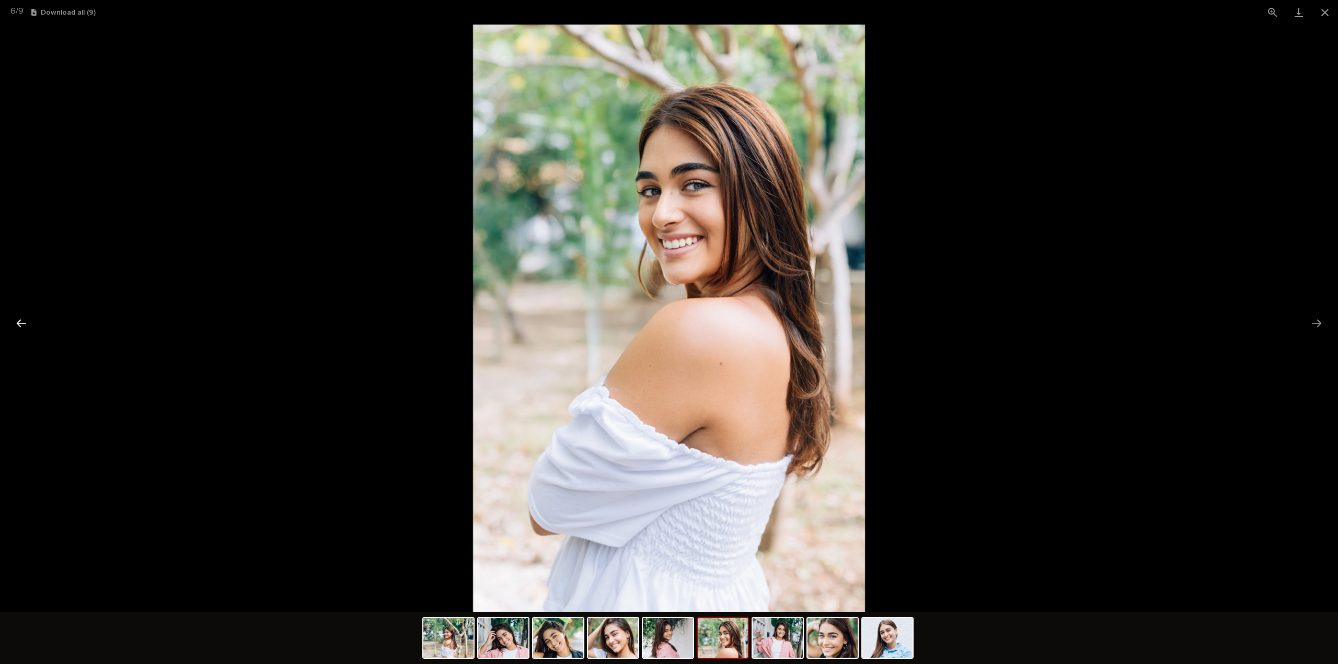
click at [18, 324] on button "Previous slide" at bounding box center [21, 323] width 22 height 20
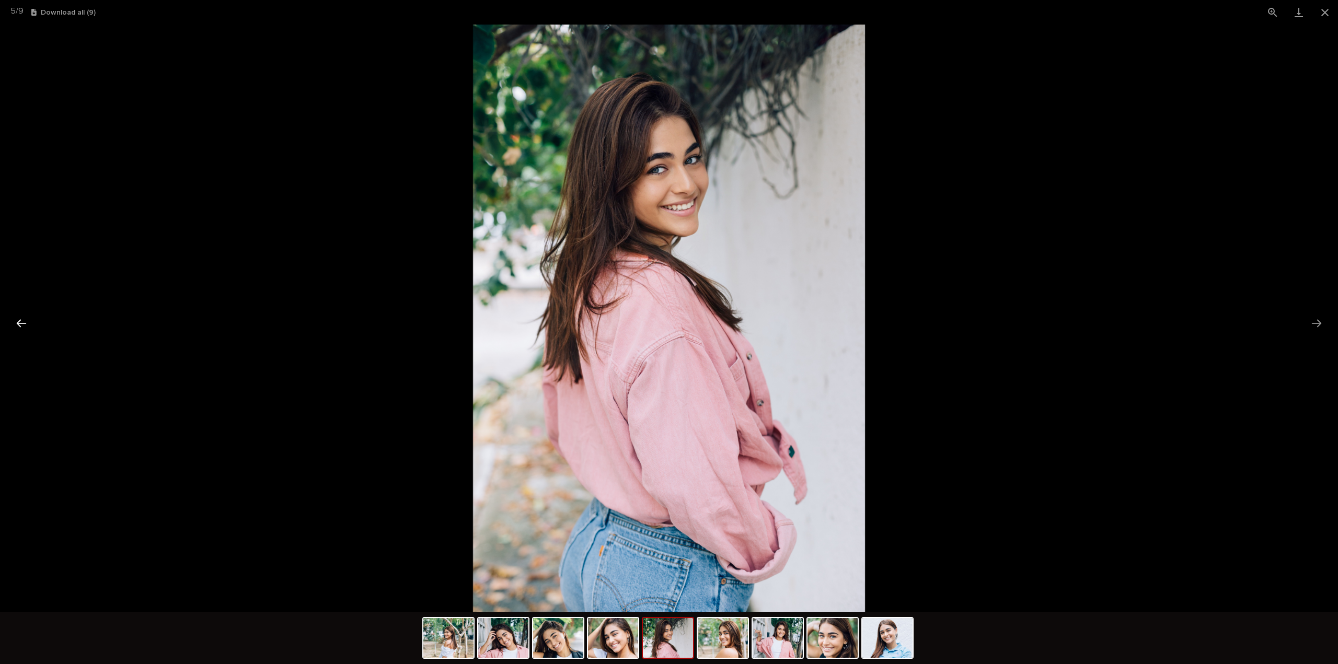
click at [18, 324] on button "Previous slide" at bounding box center [21, 323] width 22 height 20
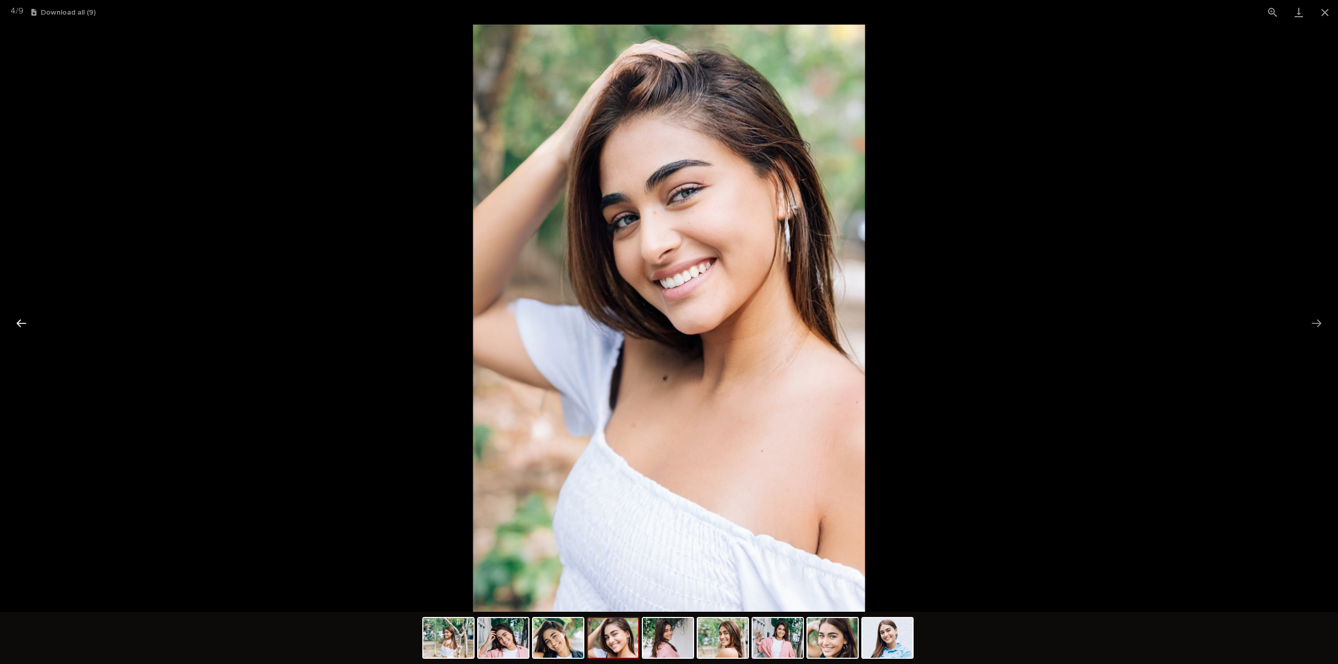
click at [18, 324] on button "Previous slide" at bounding box center [21, 323] width 22 height 20
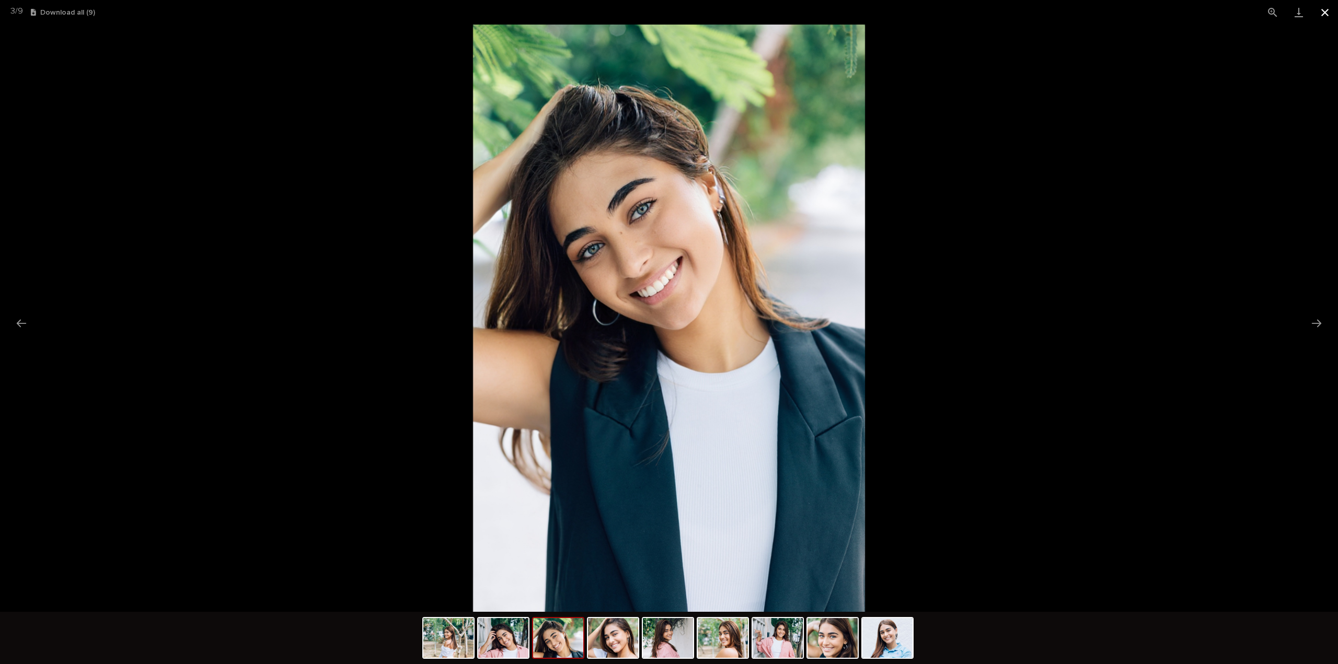
click at [1324, 16] on button "Close gallery" at bounding box center [1325, 12] width 26 height 25
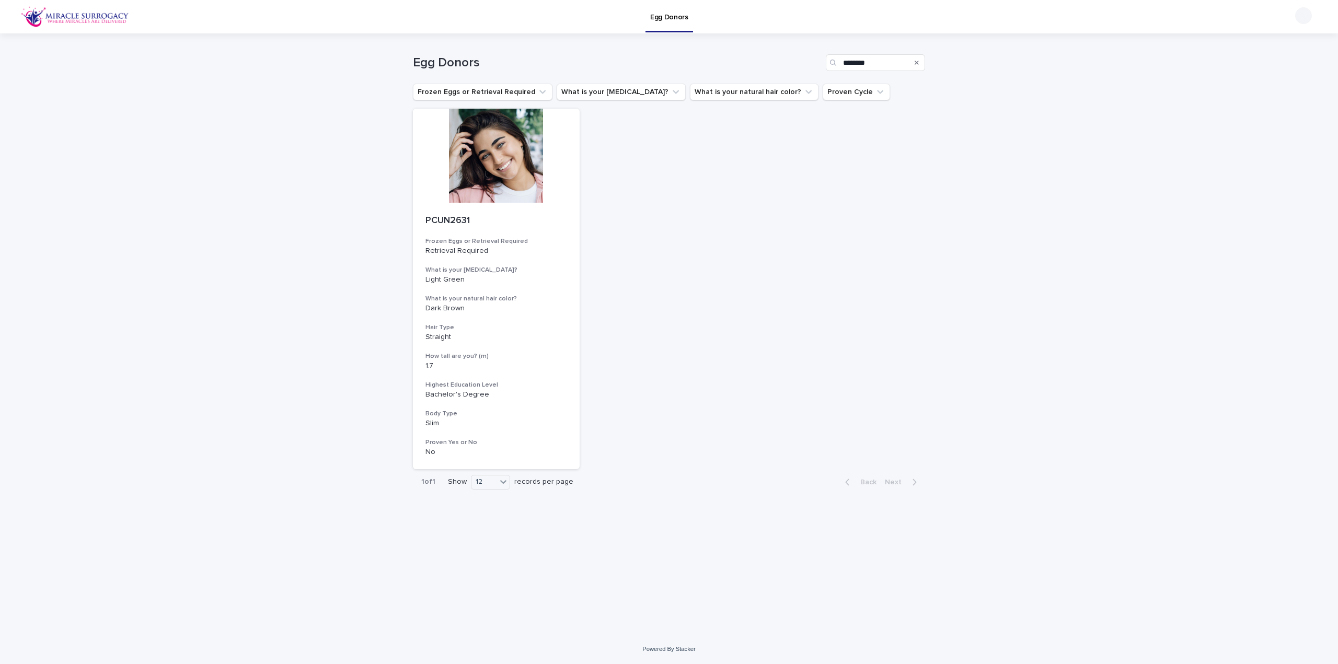
click at [917, 61] on icon "Search" at bounding box center [917, 63] width 4 height 6
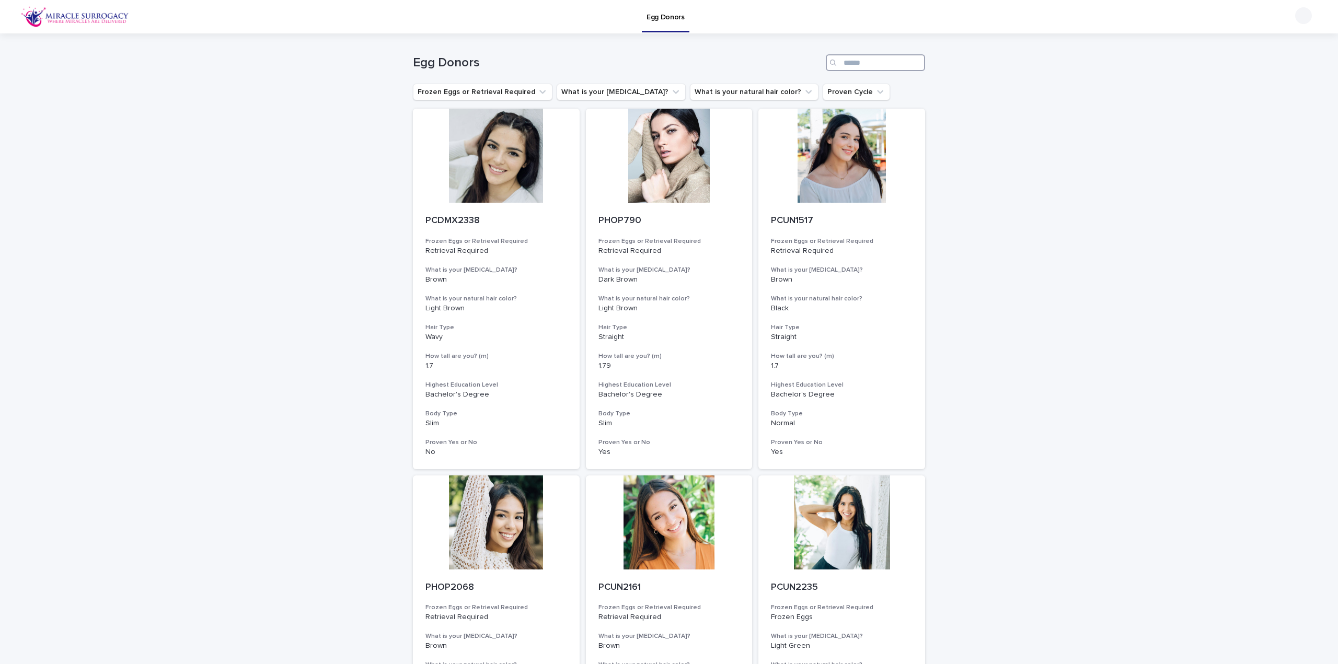
click at [885, 66] on input "Search" at bounding box center [875, 62] width 99 height 17
paste input "*********"
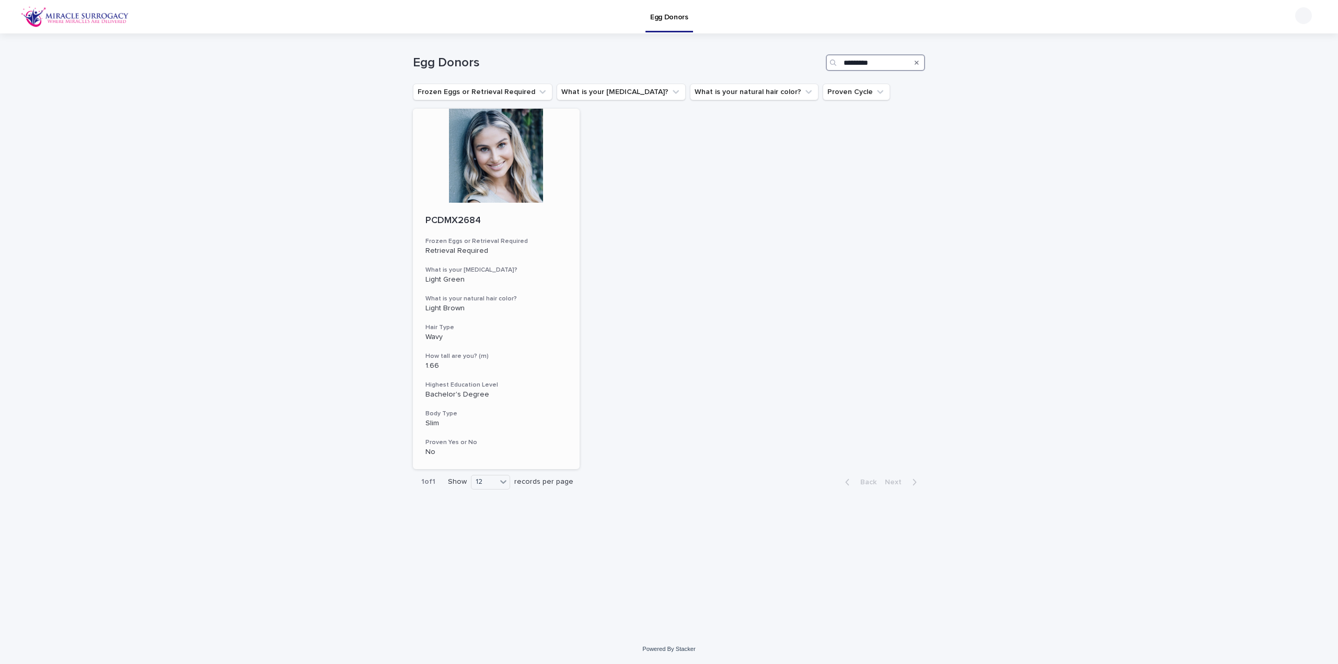
type input "*********"
click at [551, 165] on div at bounding box center [496, 156] width 167 height 94
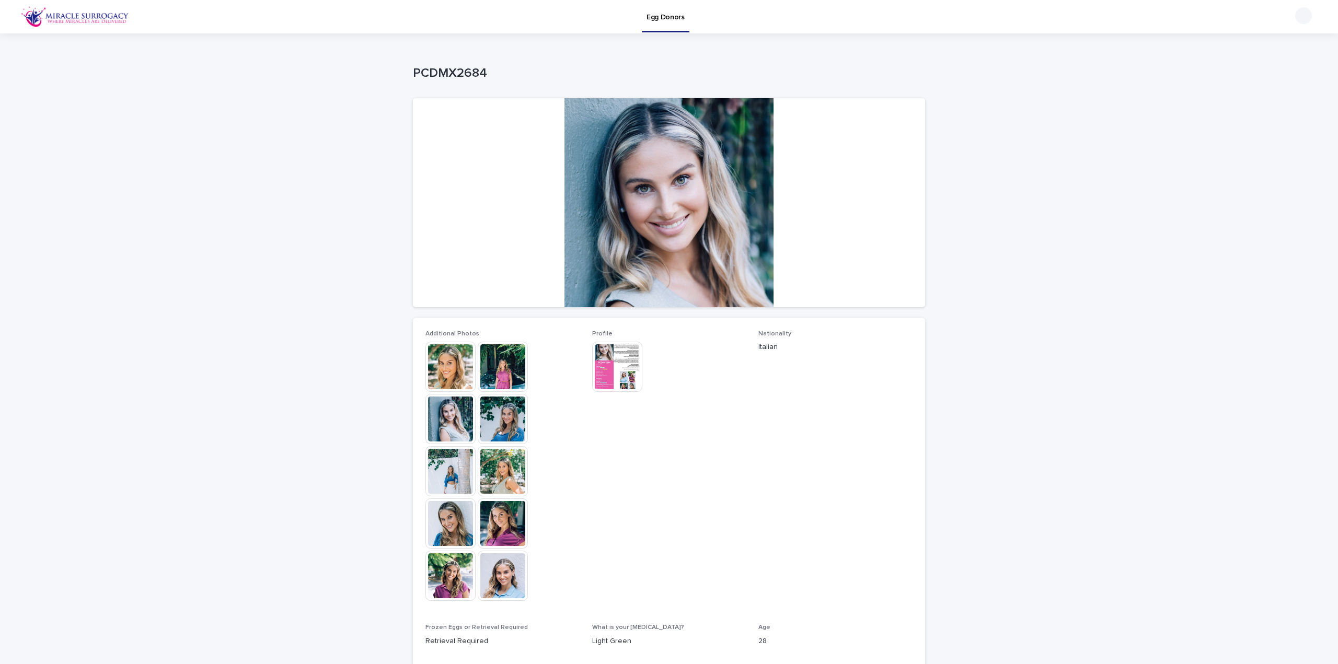
click at [448, 359] on img at bounding box center [450, 367] width 50 height 50
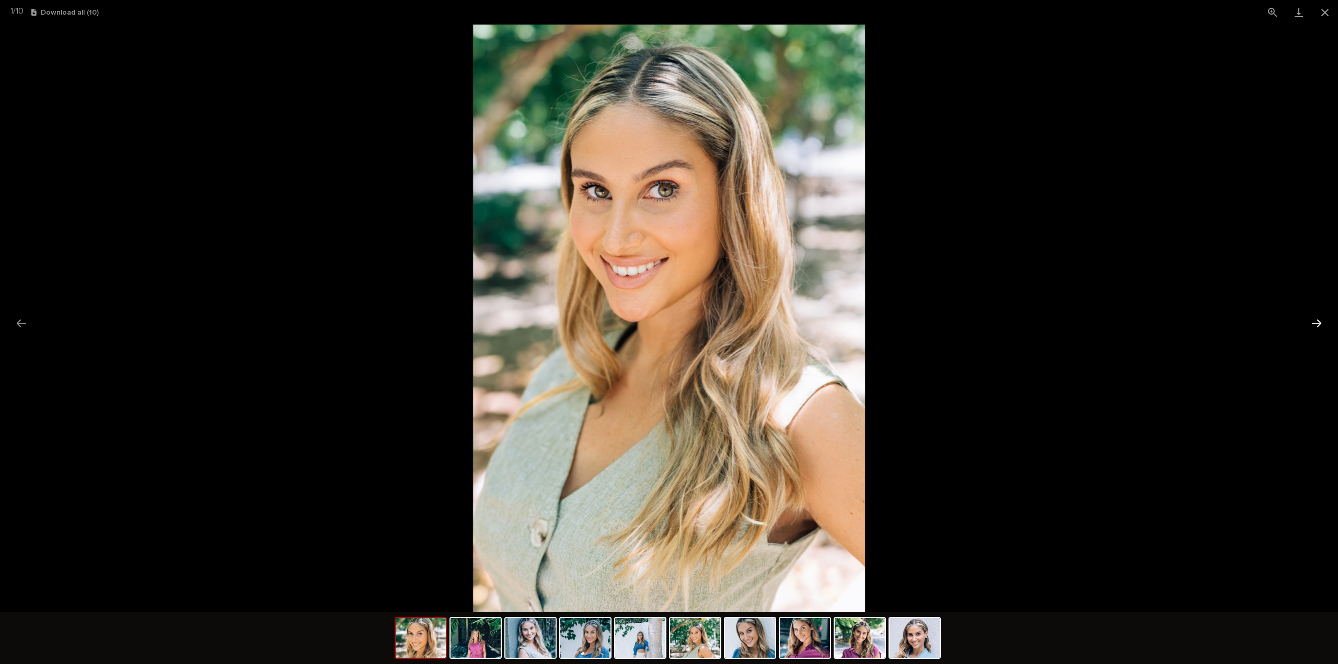
click at [1318, 317] on button "Next slide" at bounding box center [1317, 323] width 22 height 20
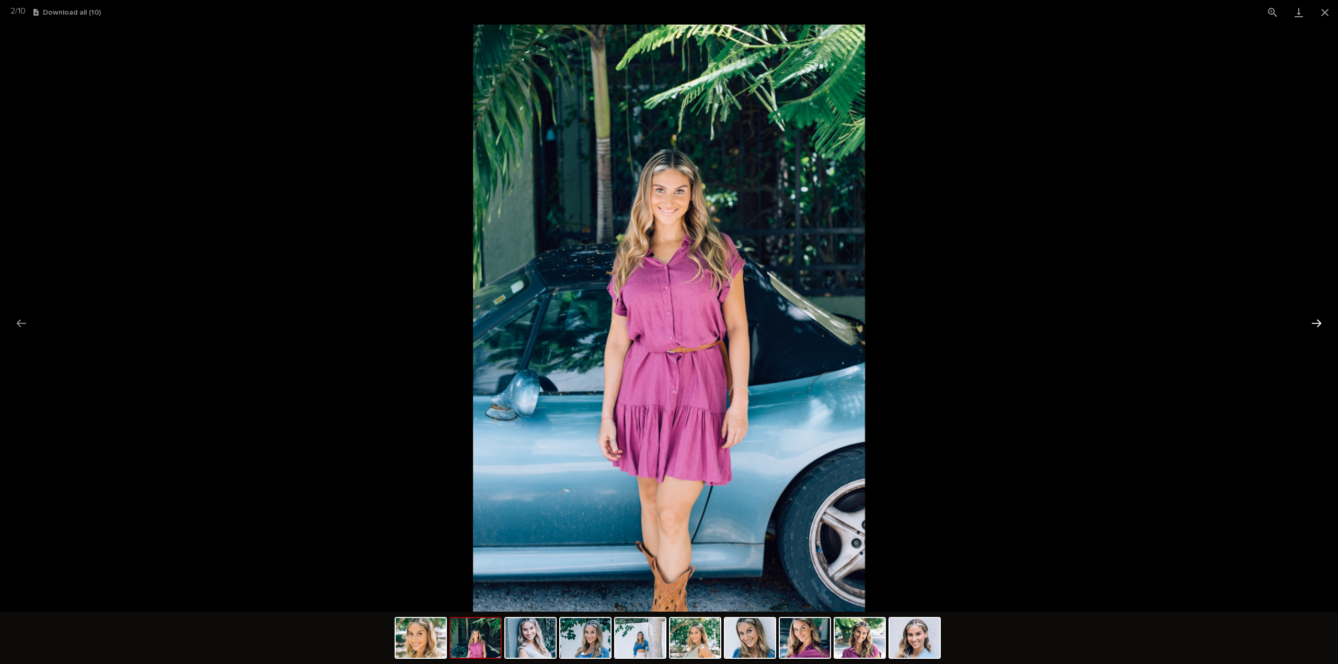
click at [1318, 317] on button "Next slide" at bounding box center [1317, 323] width 22 height 20
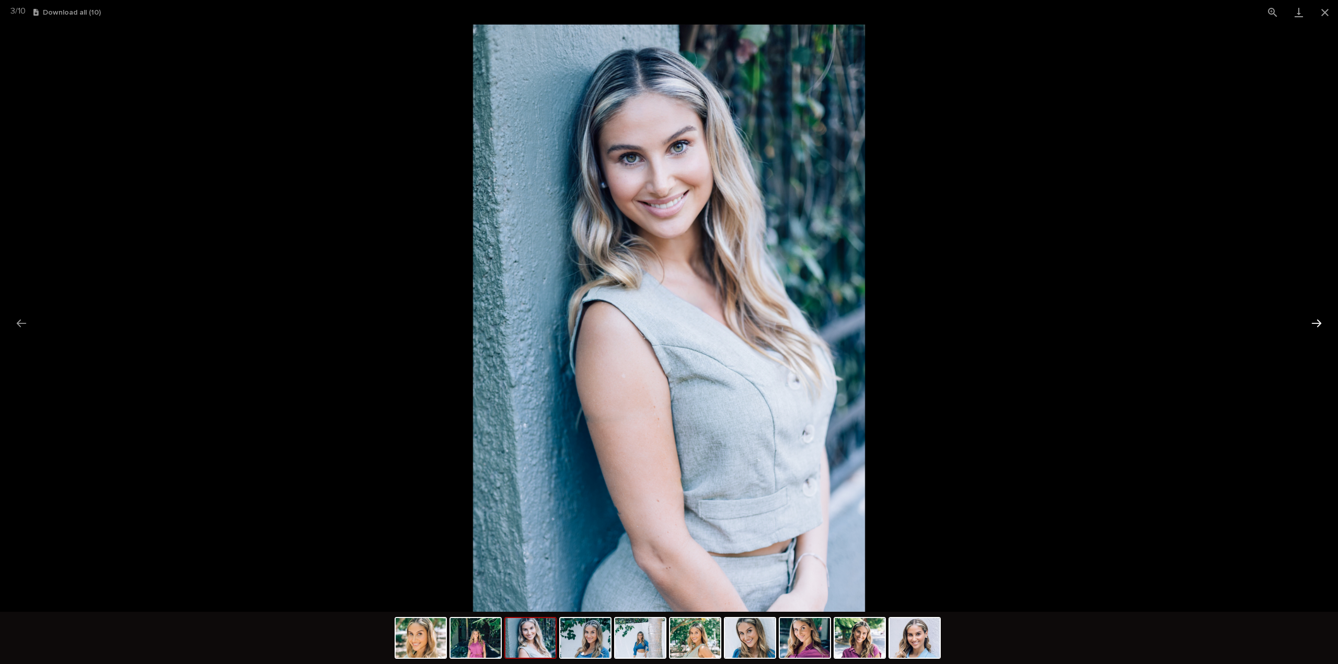
click at [1318, 317] on button "Next slide" at bounding box center [1317, 323] width 22 height 20
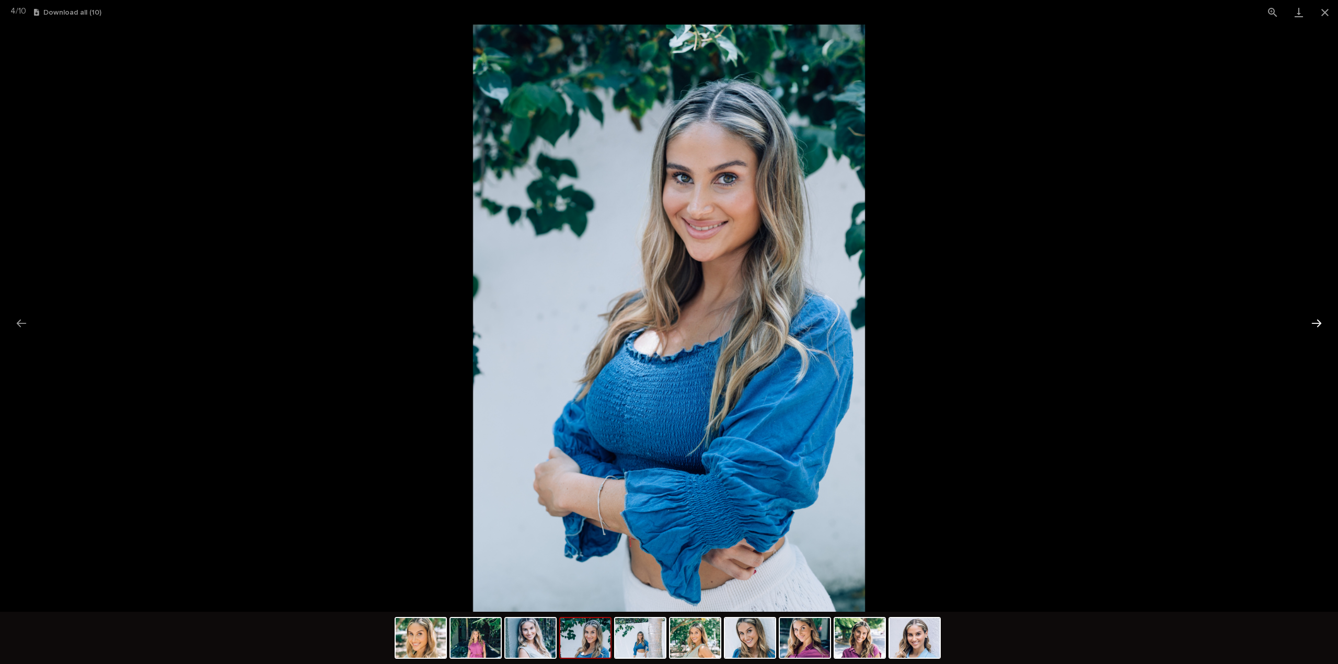
click at [1318, 317] on button "Next slide" at bounding box center [1317, 323] width 22 height 20
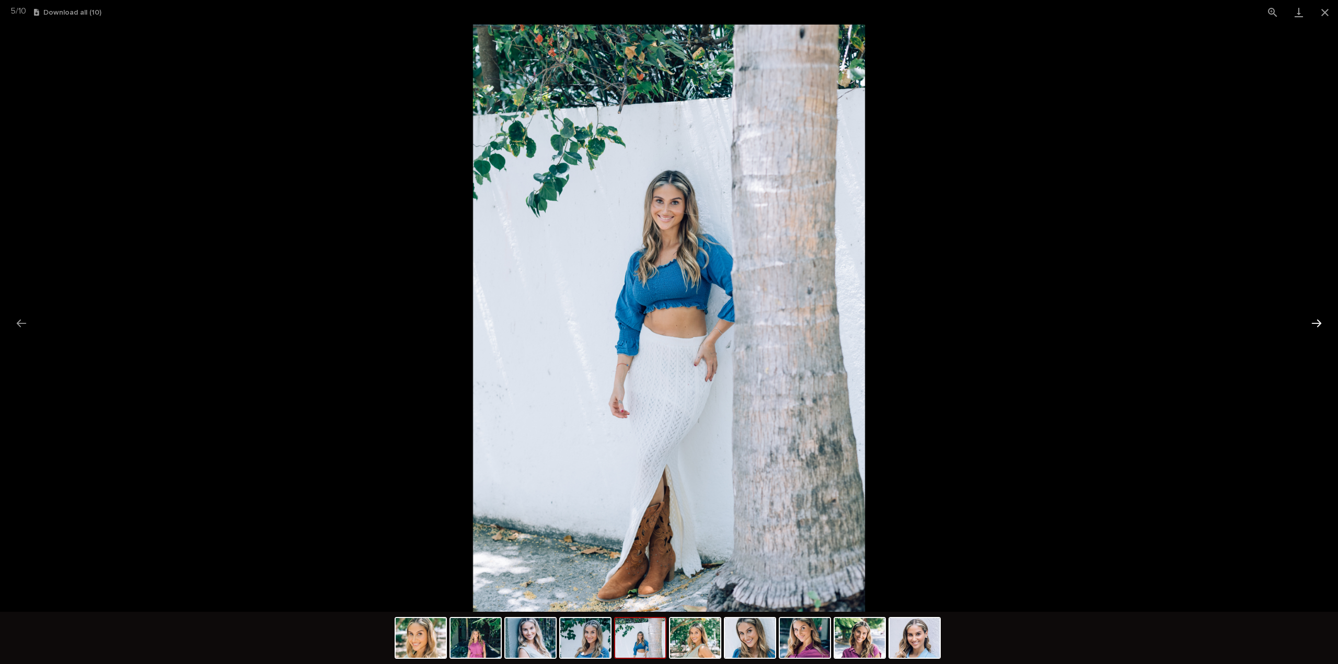
click at [1318, 317] on button "Next slide" at bounding box center [1317, 323] width 22 height 20
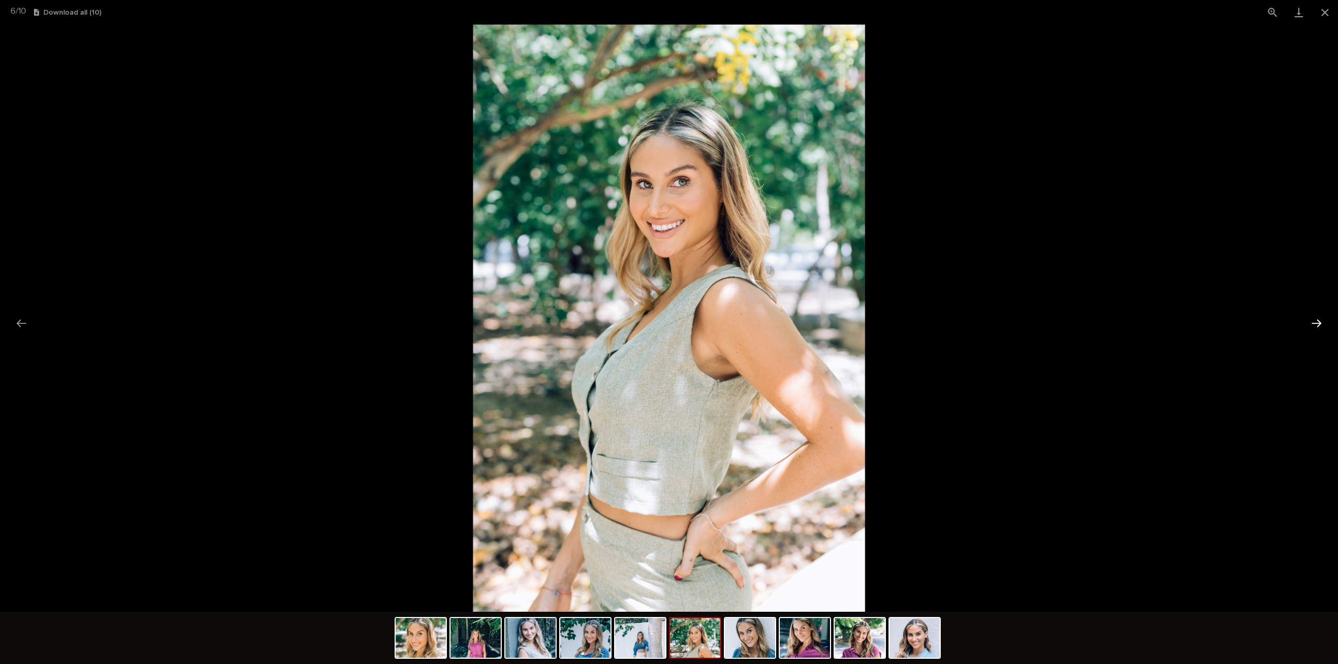
click at [1318, 317] on button "Next slide" at bounding box center [1317, 323] width 22 height 20
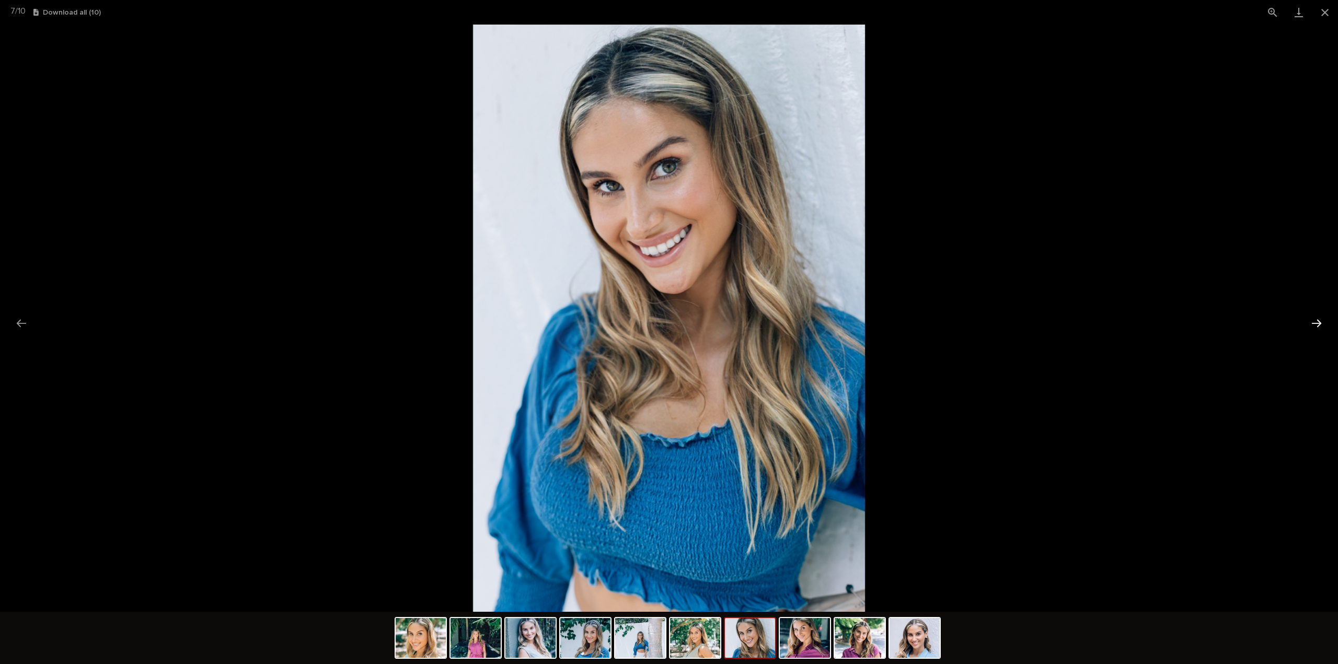
click at [1318, 317] on button "Next slide" at bounding box center [1317, 323] width 22 height 20
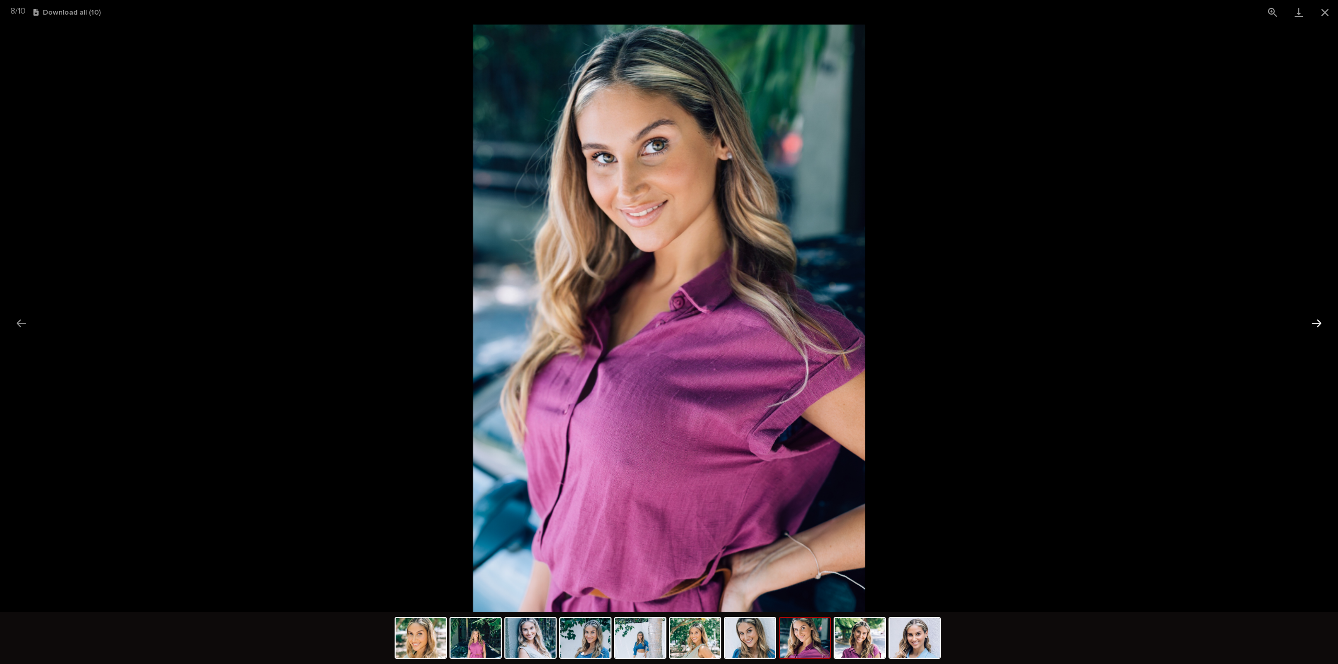
click at [1318, 317] on button "Next slide" at bounding box center [1317, 323] width 22 height 20
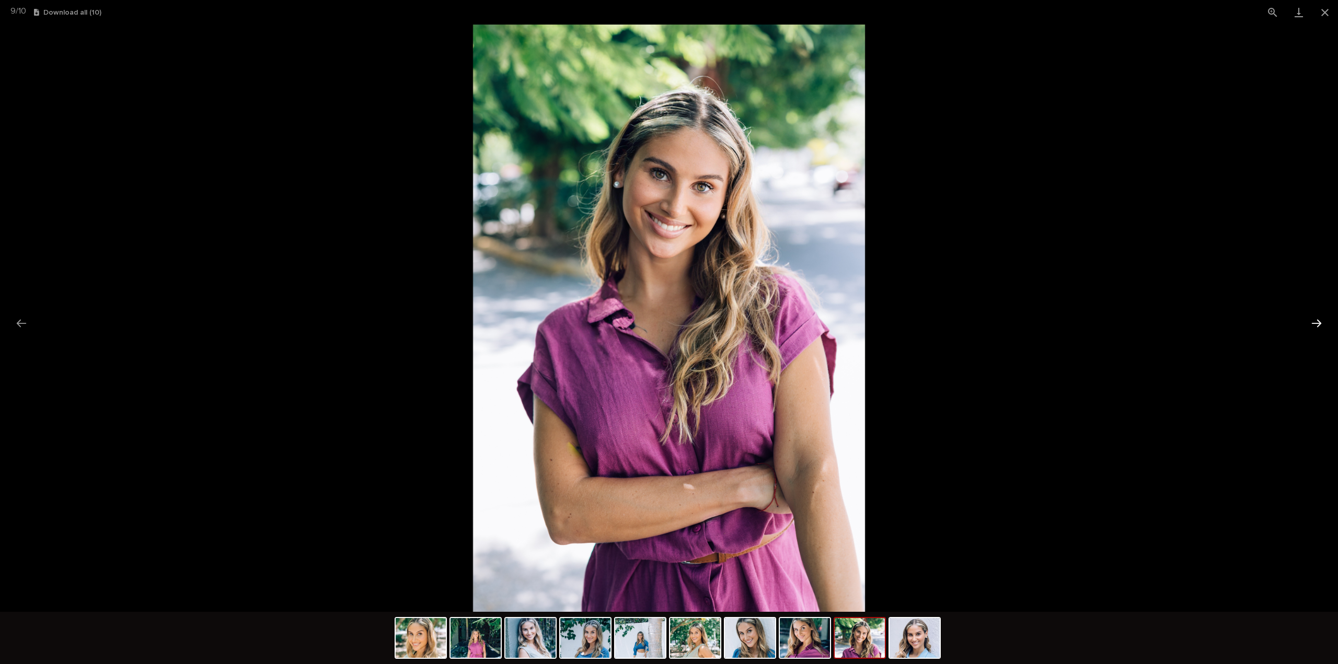
click at [1318, 317] on button "Next slide" at bounding box center [1317, 323] width 22 height 20
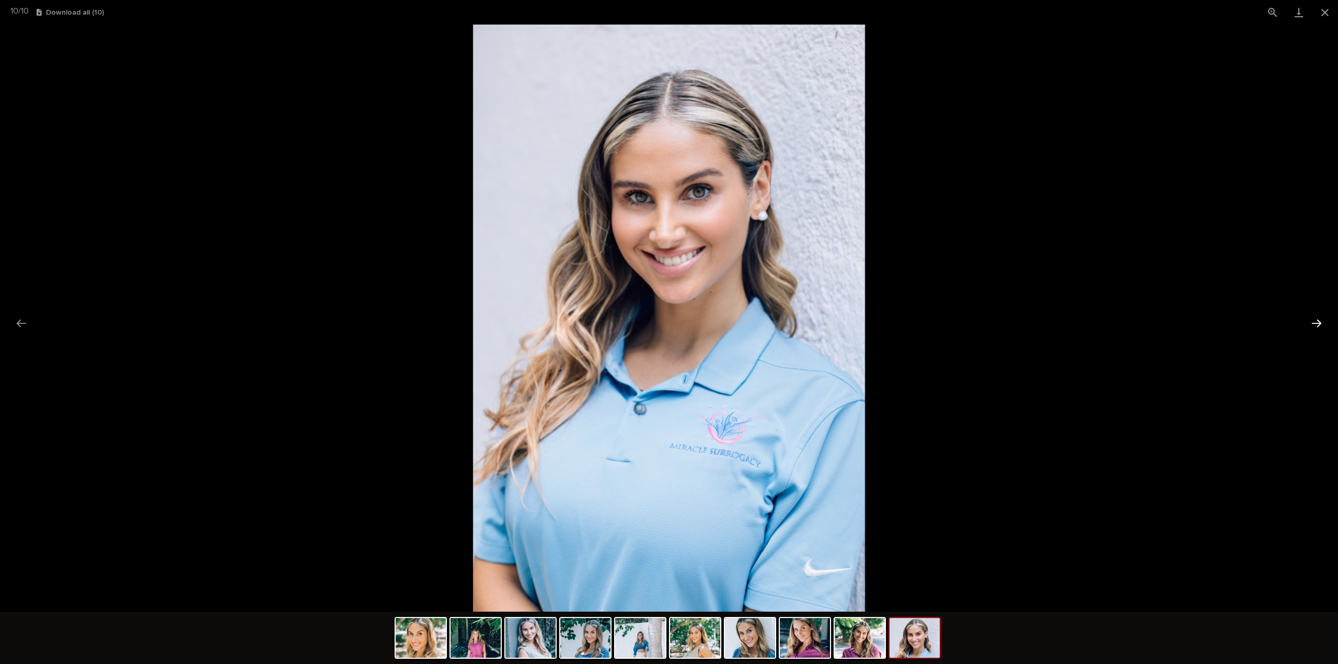
click at [1318, 317] on button "Next slide" at bounding box center [1317, 323] width 22 height 20
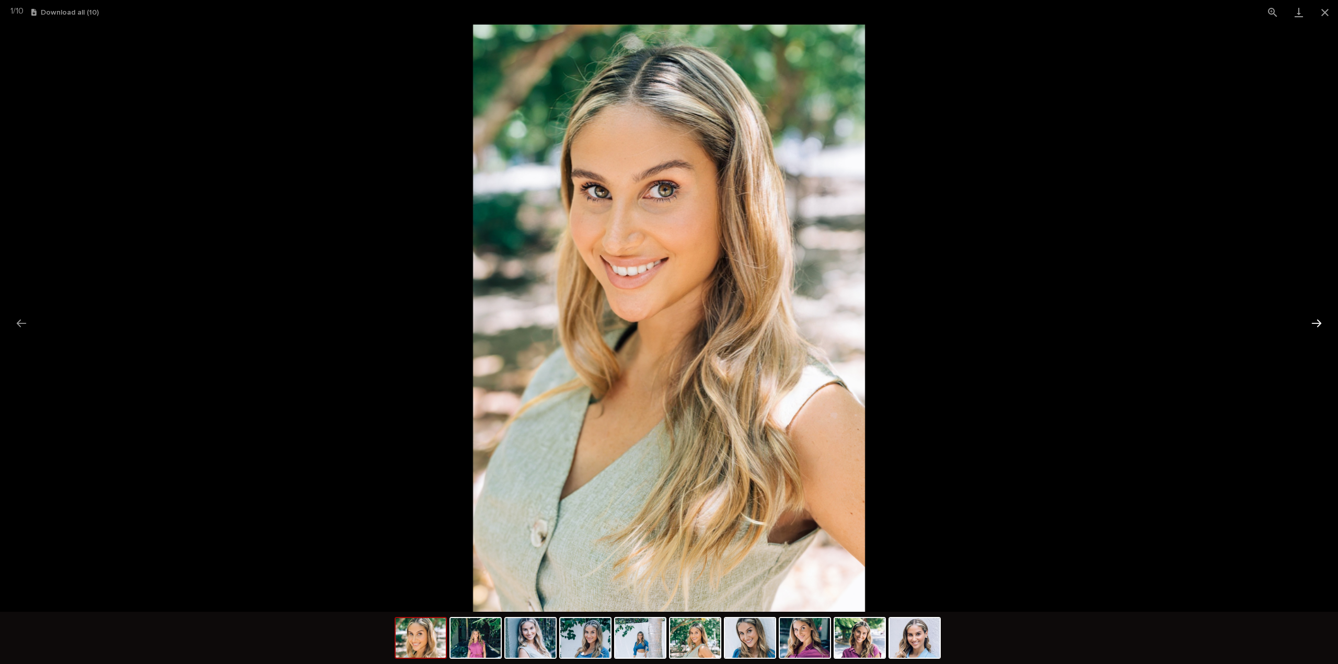
click at [1318, 317] on button "Next slide" at bounding box center [1317, 323] width 22 height 20
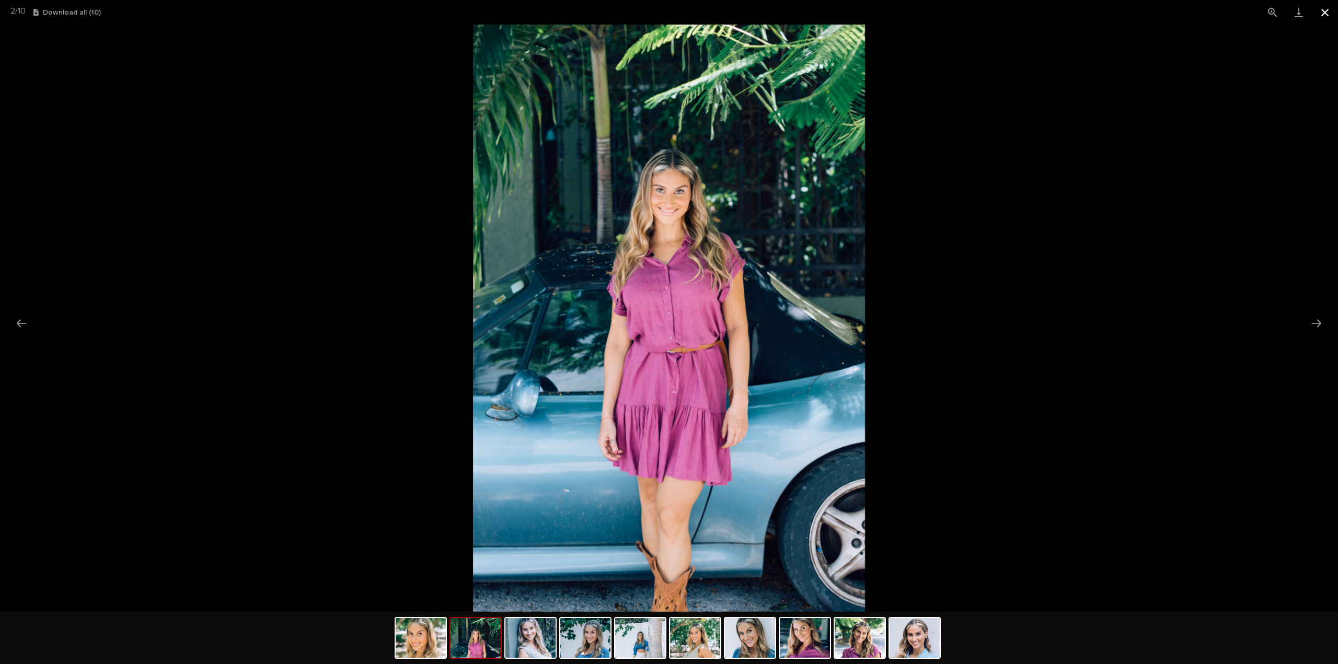
click at [1331, 10] on button "Close gallery" at bounding box center [1325, 12] width 26 height 25
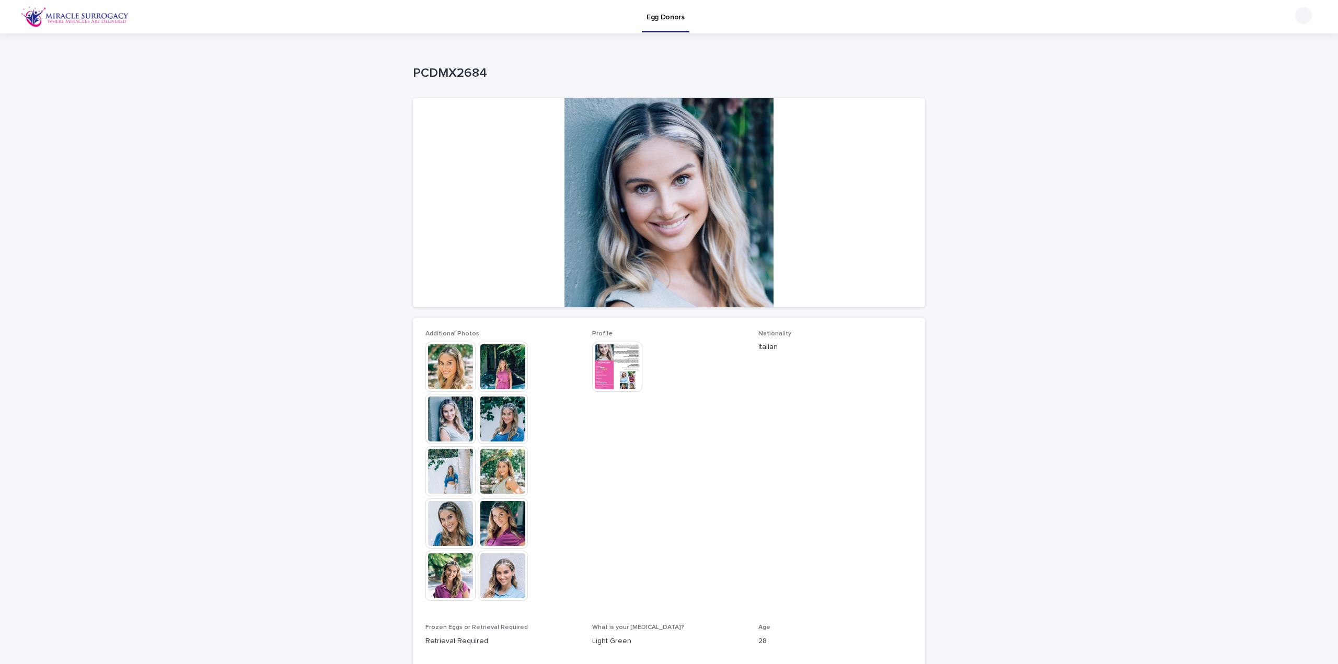
click at [598, 386] on img at bounding box center [617, 367] width 50 height 50
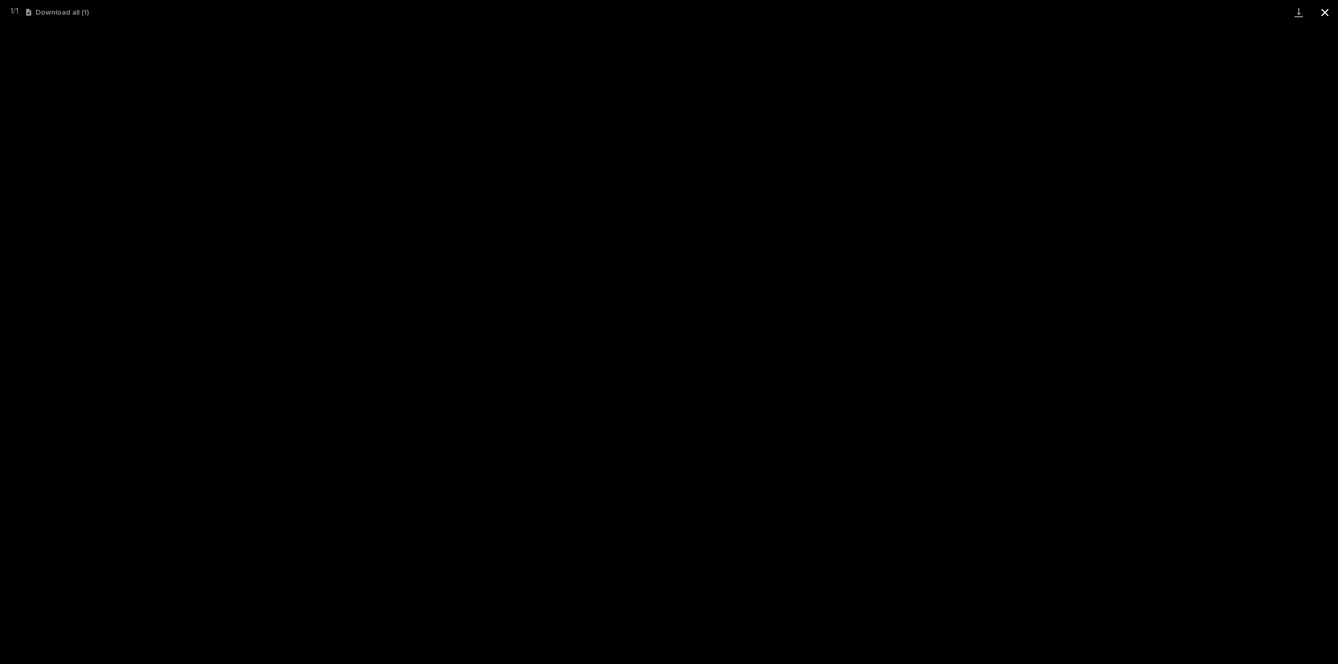
click at [1323, 11] on button "Close gallery" at bounding box center [1325, 12] width 26 height 25
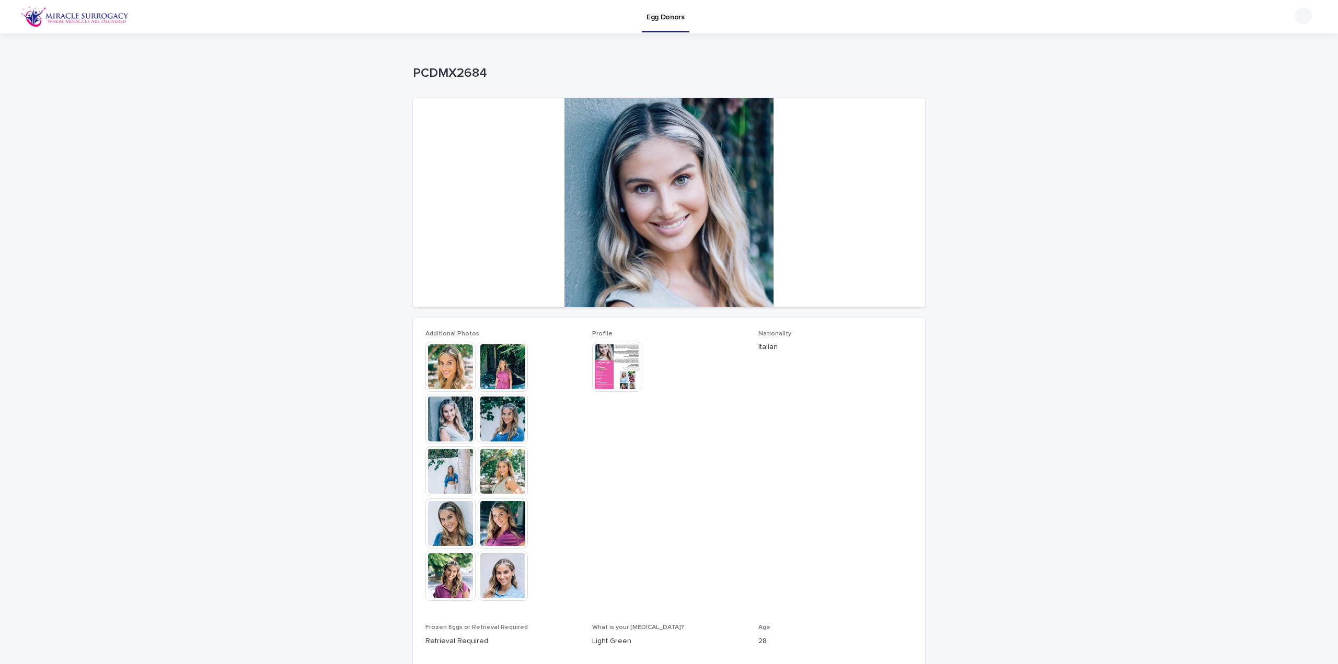
click at [606, 366] on img at bounding box center [617, 367] width 50 height 50
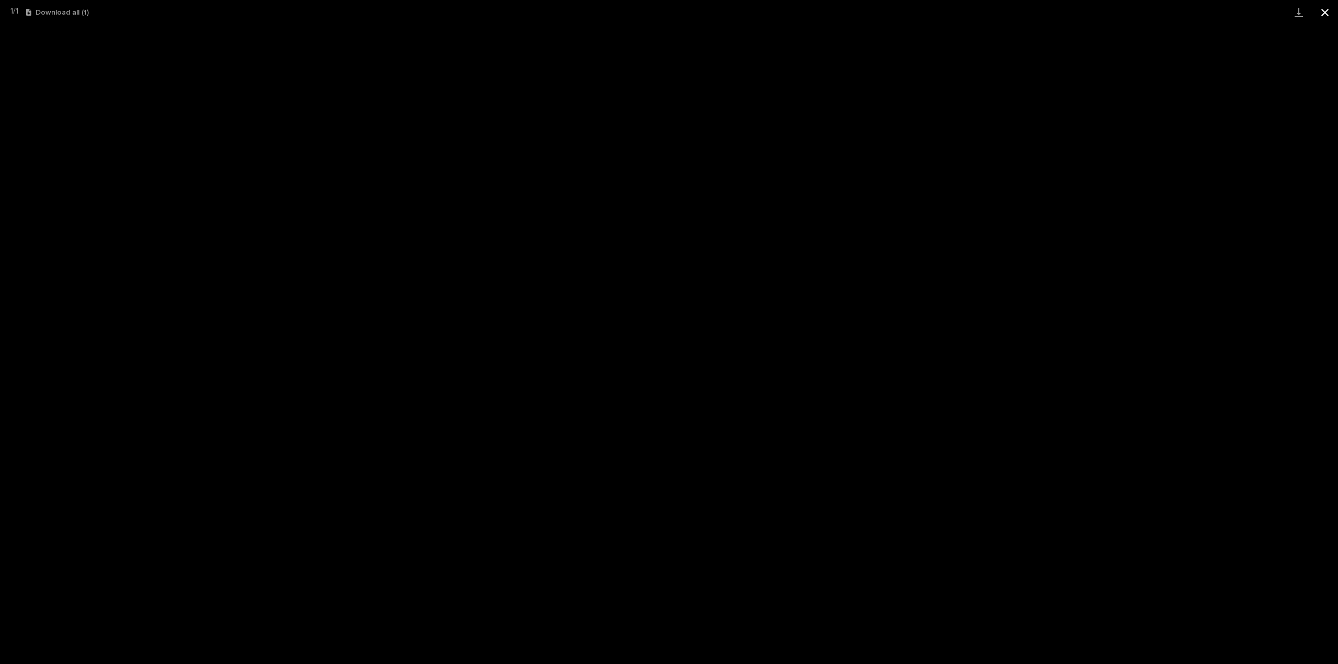
click at [1325, 16] on button "Close gallery" at bounding box center [1325, 12] width 26 height 25
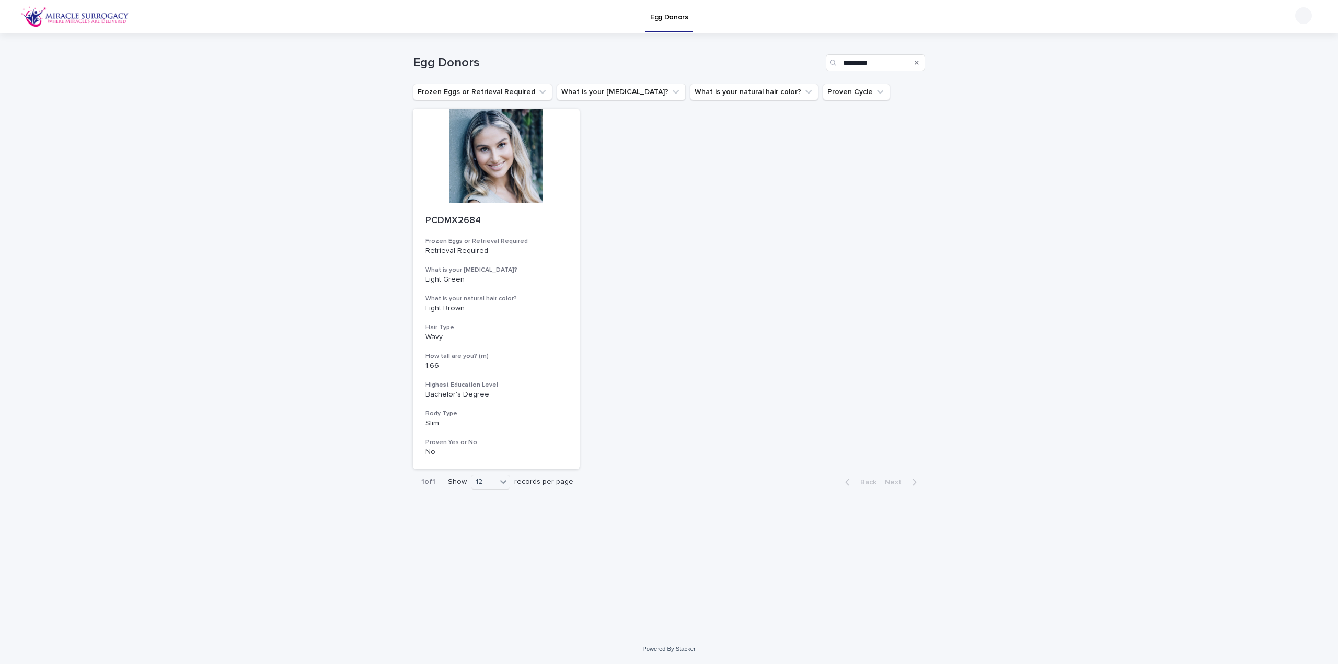
click at [919, 64] on div "Search" at bounding box center [916, 62] width 17 height 17
click at [915, 62] on icon "Search" at bounding box center [917, 63] width 4 height 6
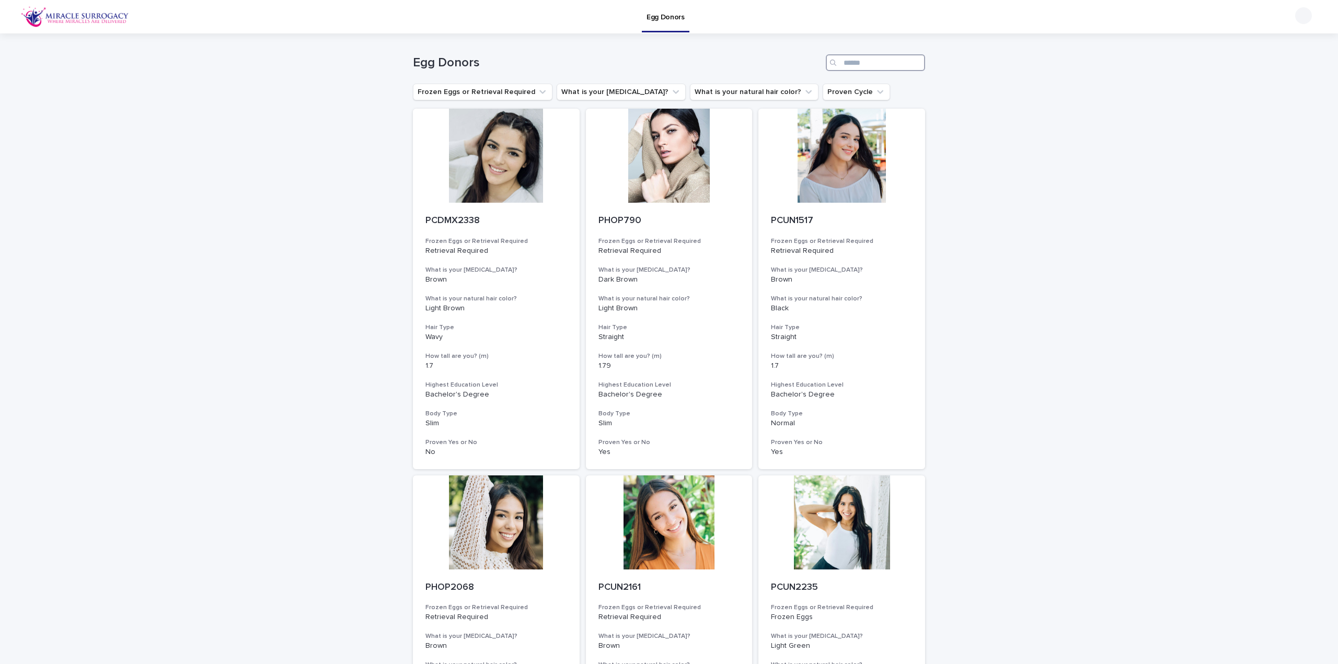
click at [885, 65] on input "Search" at bounding box center [875, 62] width 99 height 17
paste input "*******"
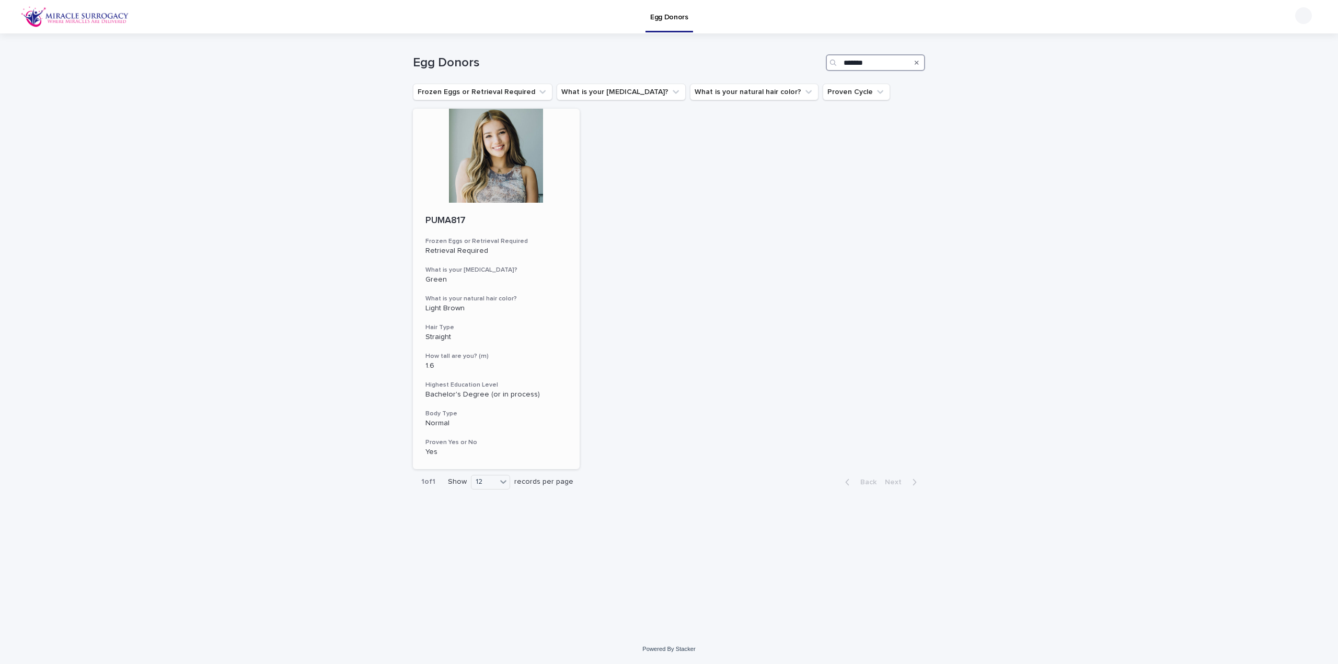
type input "*******"
click at [488, 155] on div at bounding box center [496, 156] width 167 height 94
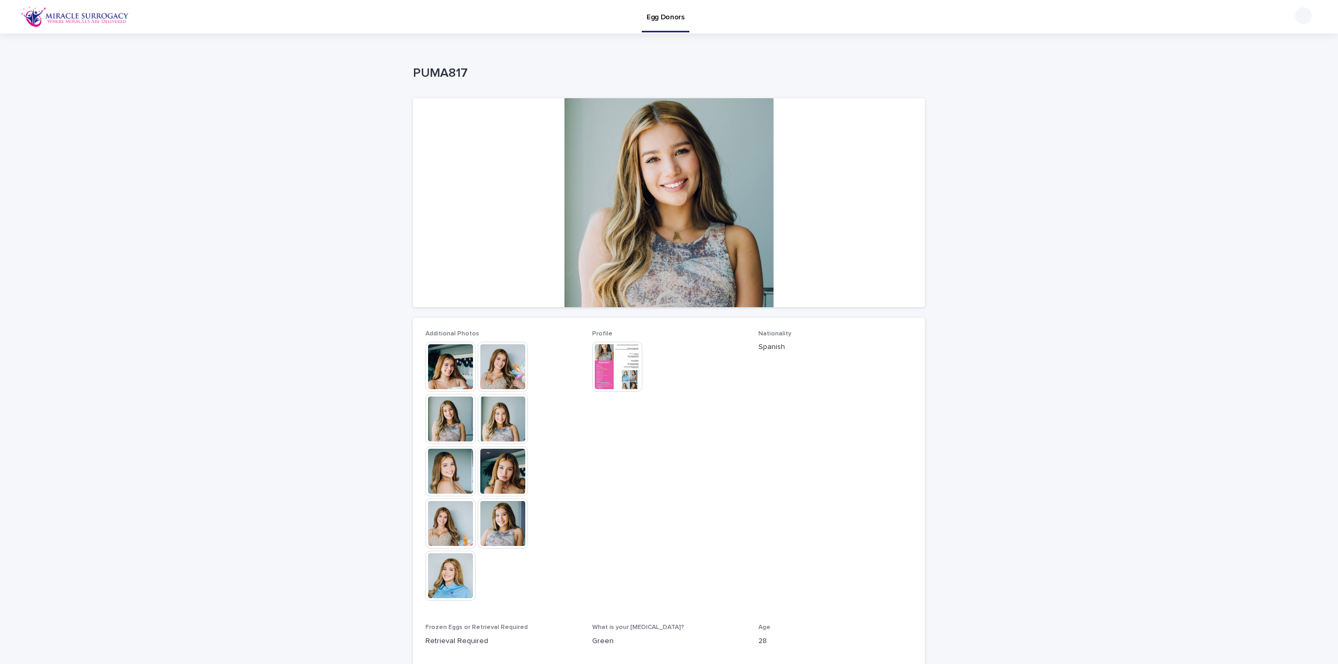
click at [429, 364] on img at bounding box center [450, 367] width 50 height 50
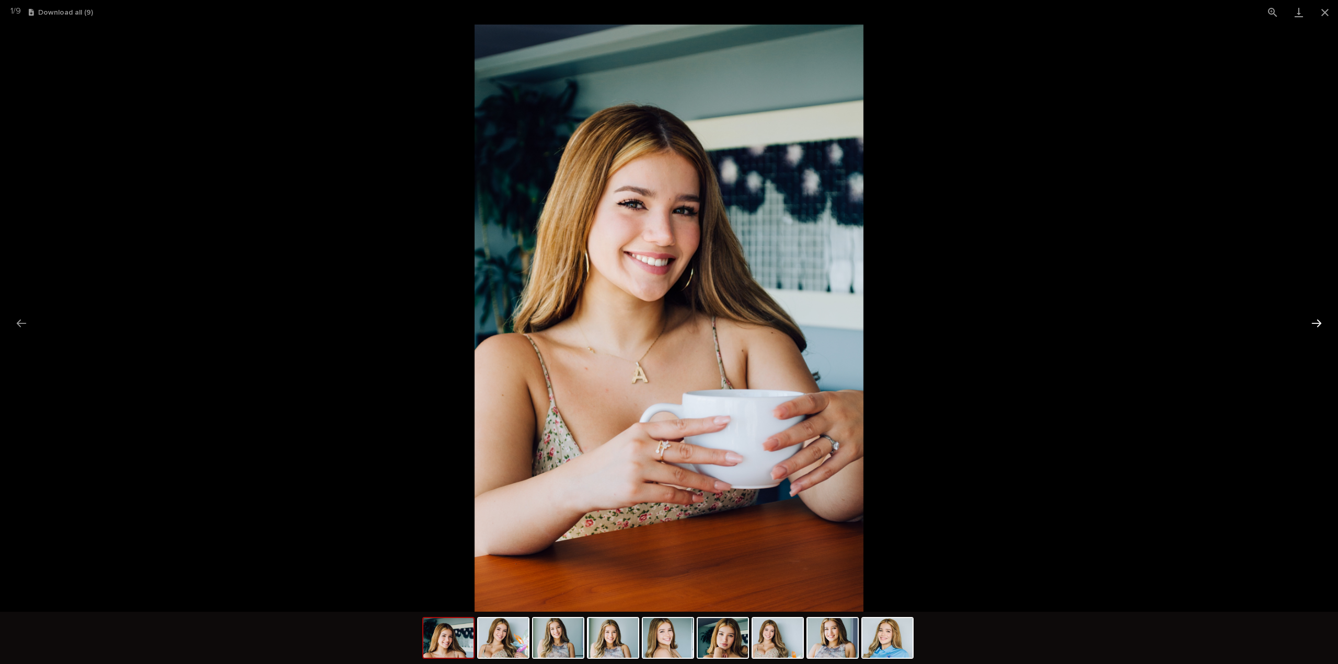
click at [1319, 323] on button "Next slide" at bounding box center [1317, 323] width 22 height 20
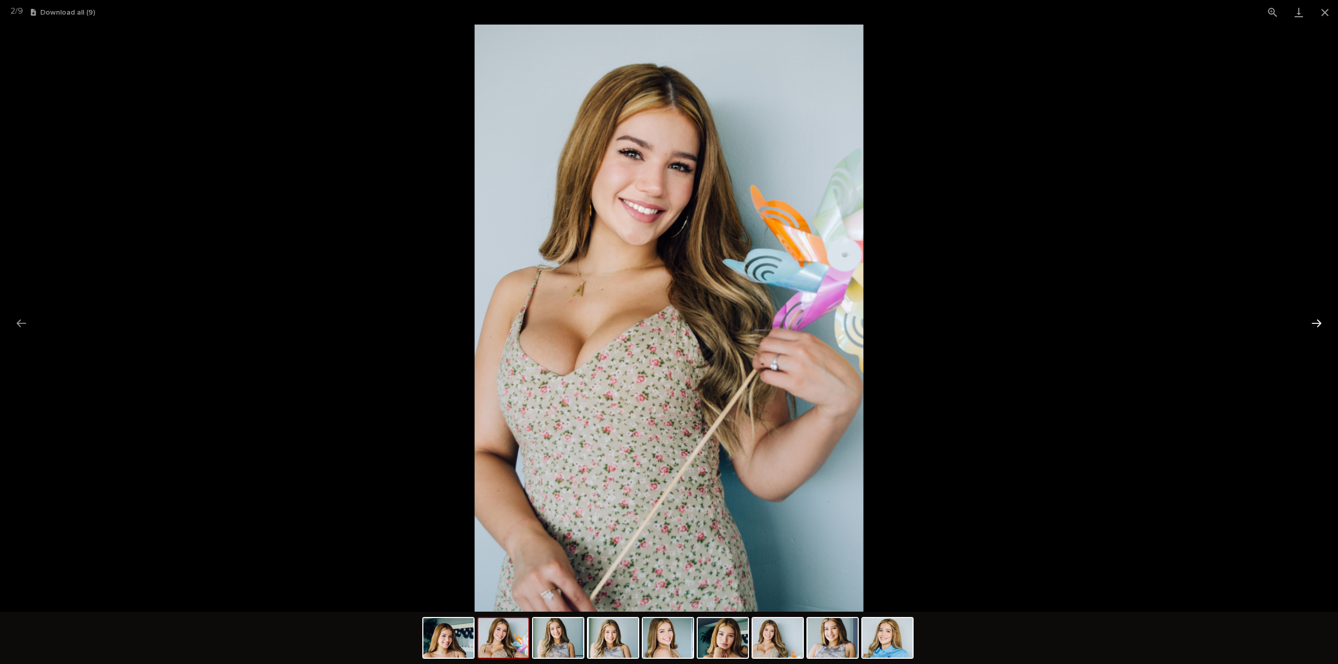
click at [1319, 323] on button "Next slide" at bounding box center [1317, 323] width 22 height 20
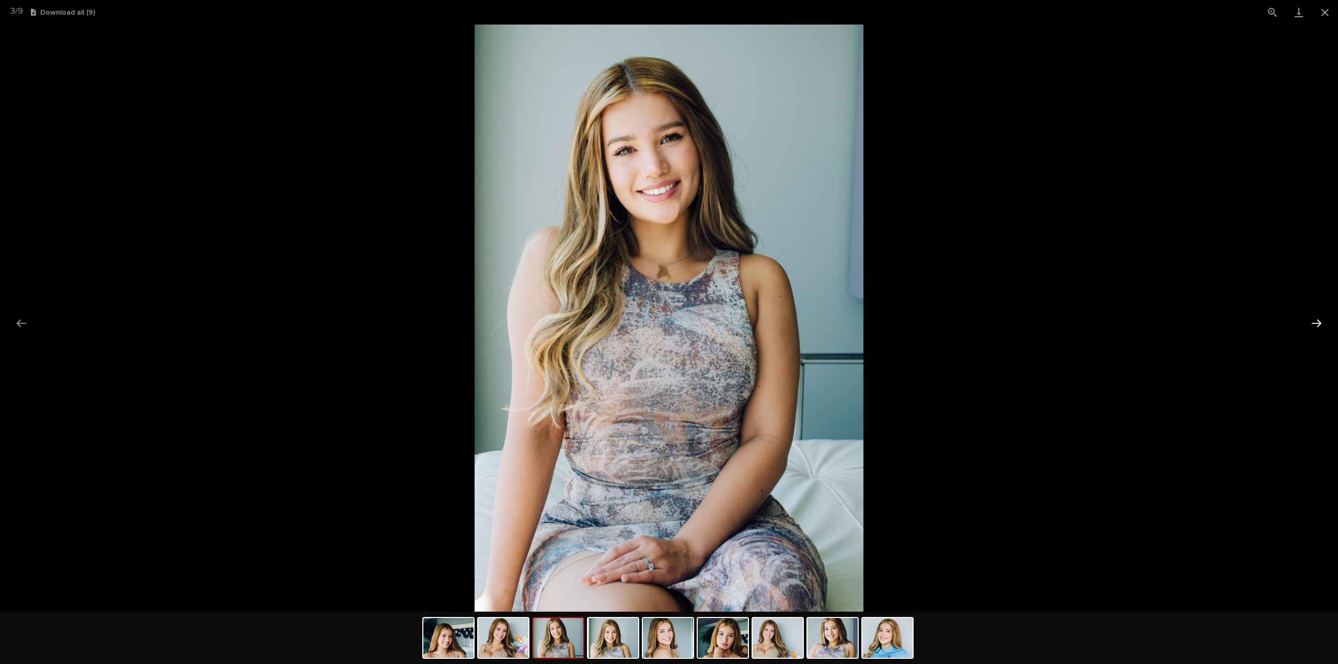
click at [1319, 323] on button "Next slide" at bounding box center [1317, 323] width 22 height 20
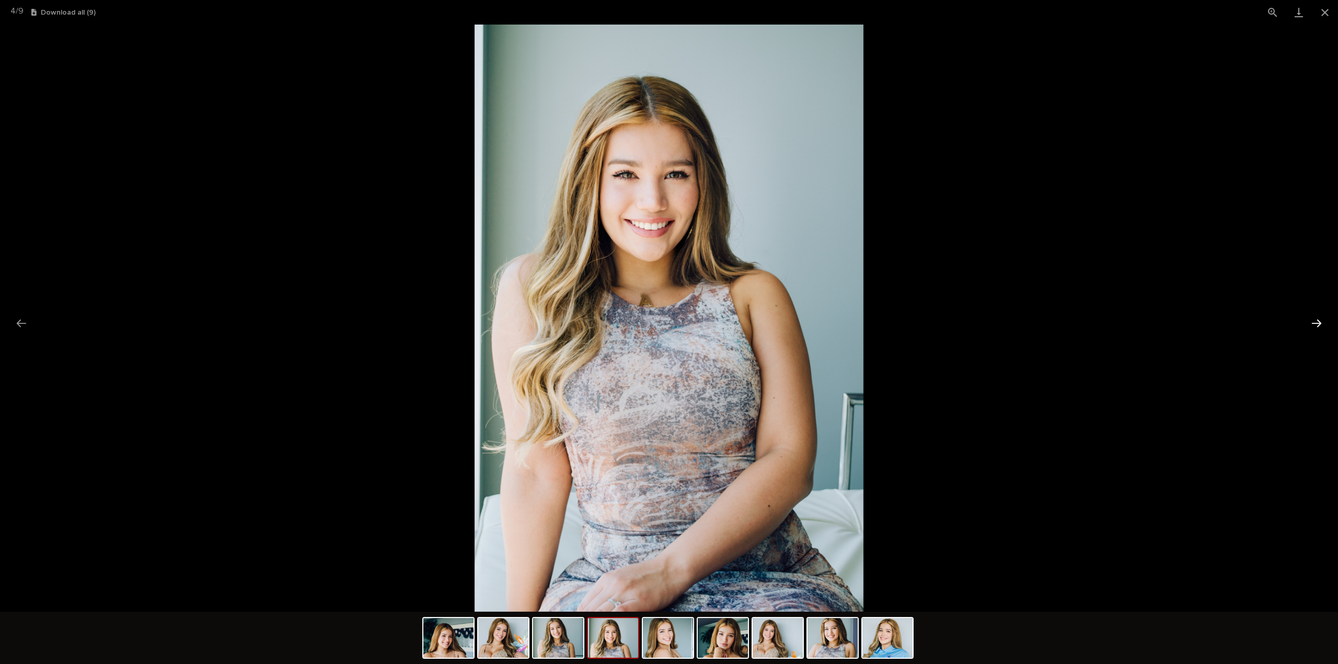
click at [1319, 323] on button "Next slide" at bounding box center [1317, 323] width 22 height 20
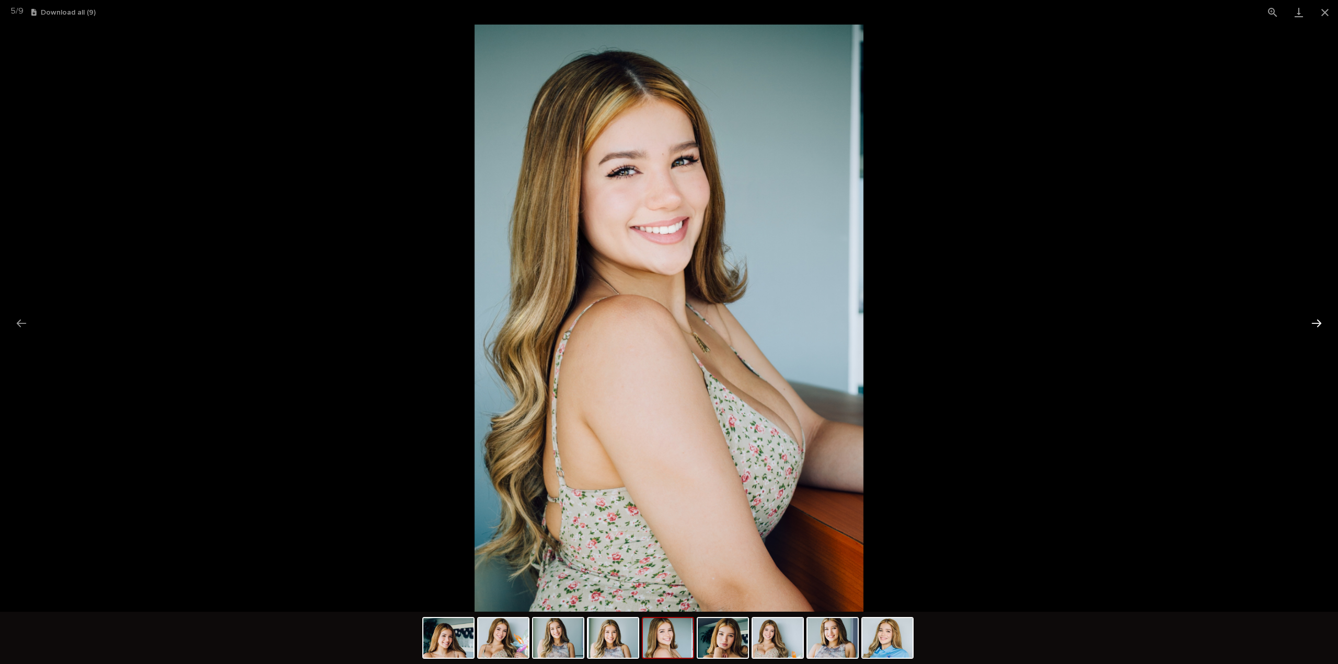
click at [1319, 323] on button "Next slide" at bounding box center [1317, 323] width 22 height 20
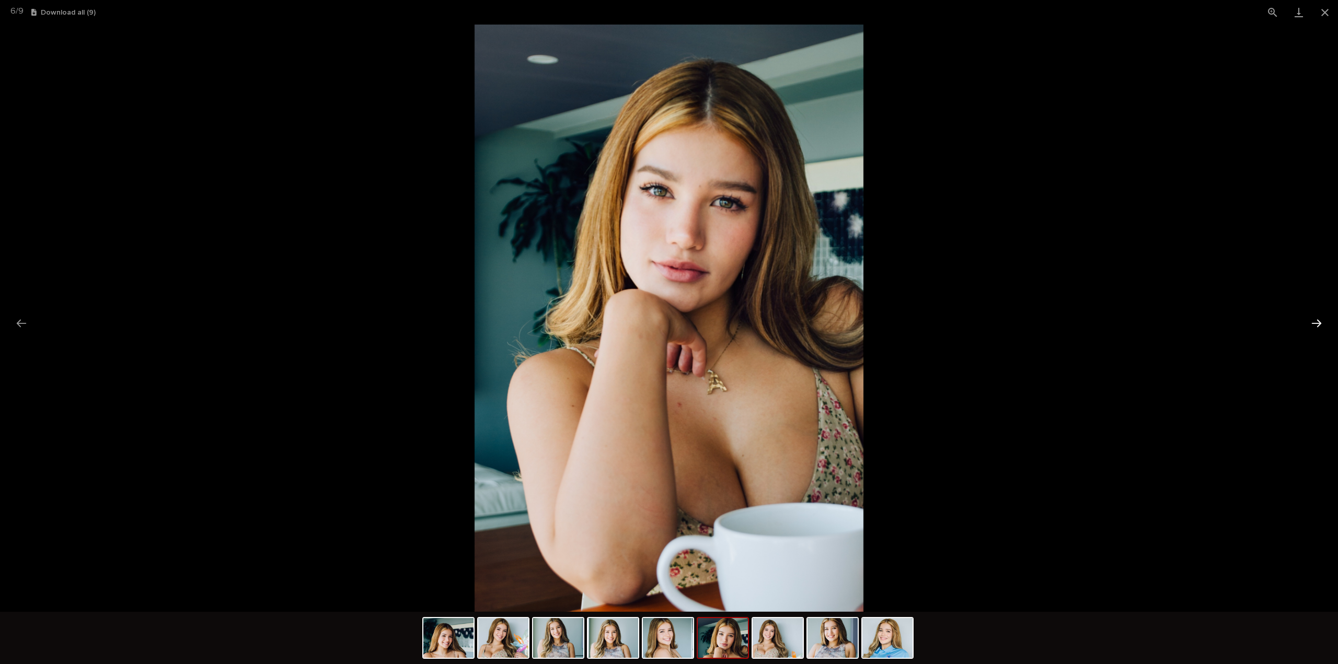
click at [1319, 323] on button "Next slide" at bounding box center [1317, 323] width 22 height 20
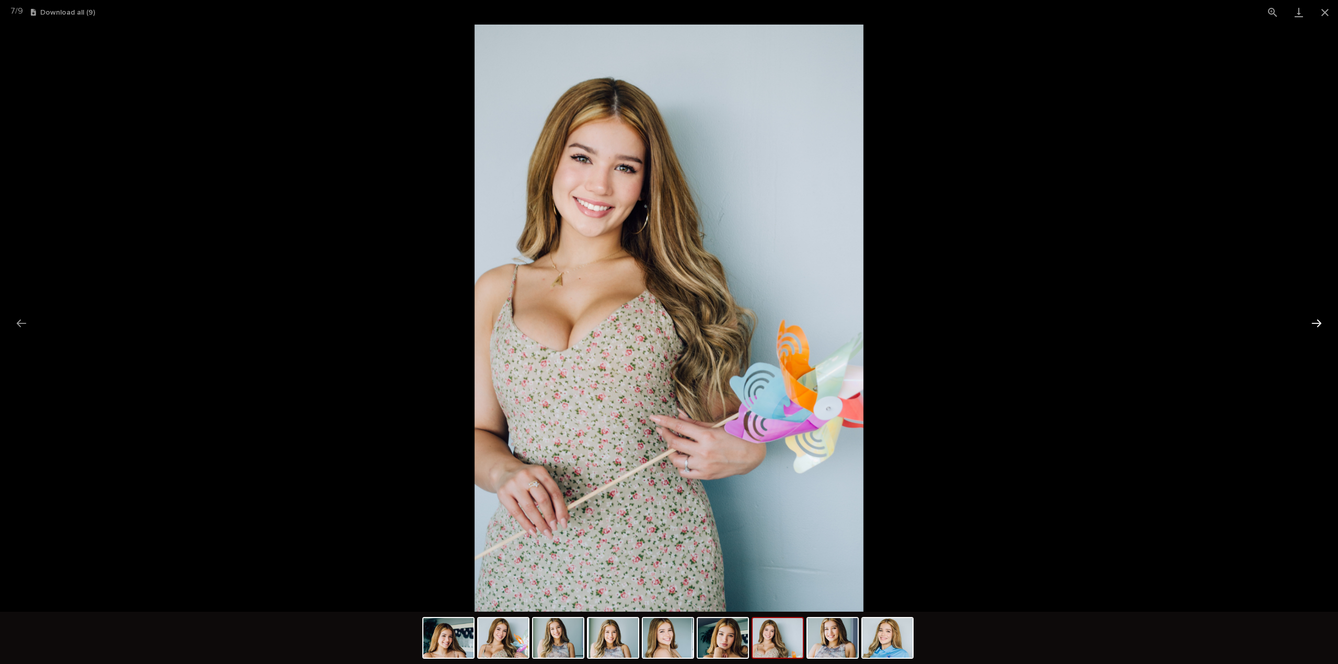
click at [1319, 323] on button "Next slide" at bounding box center [1317, 323] width 22 height 20
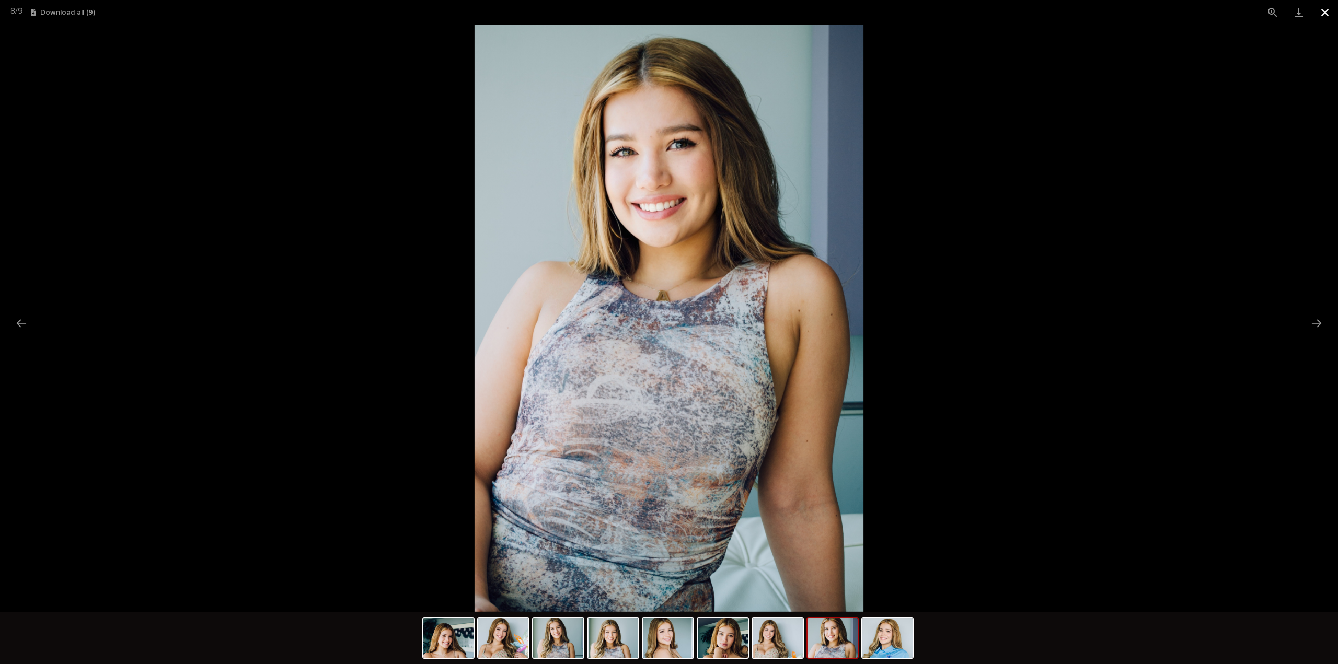
click at [1330, 15] on button "Close gallery" at bounding box center [1325, 12] width 26 height 25
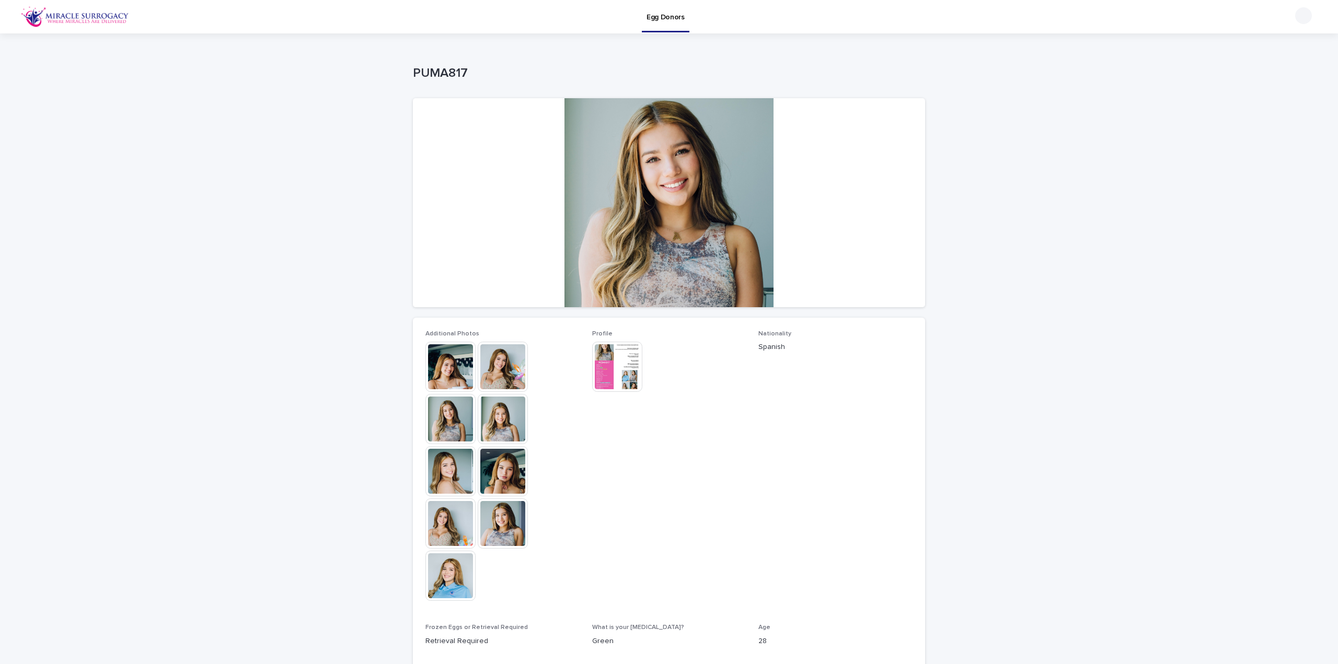
click at [620, 376] on img at bounding box center [617, 367] width 50 height 50
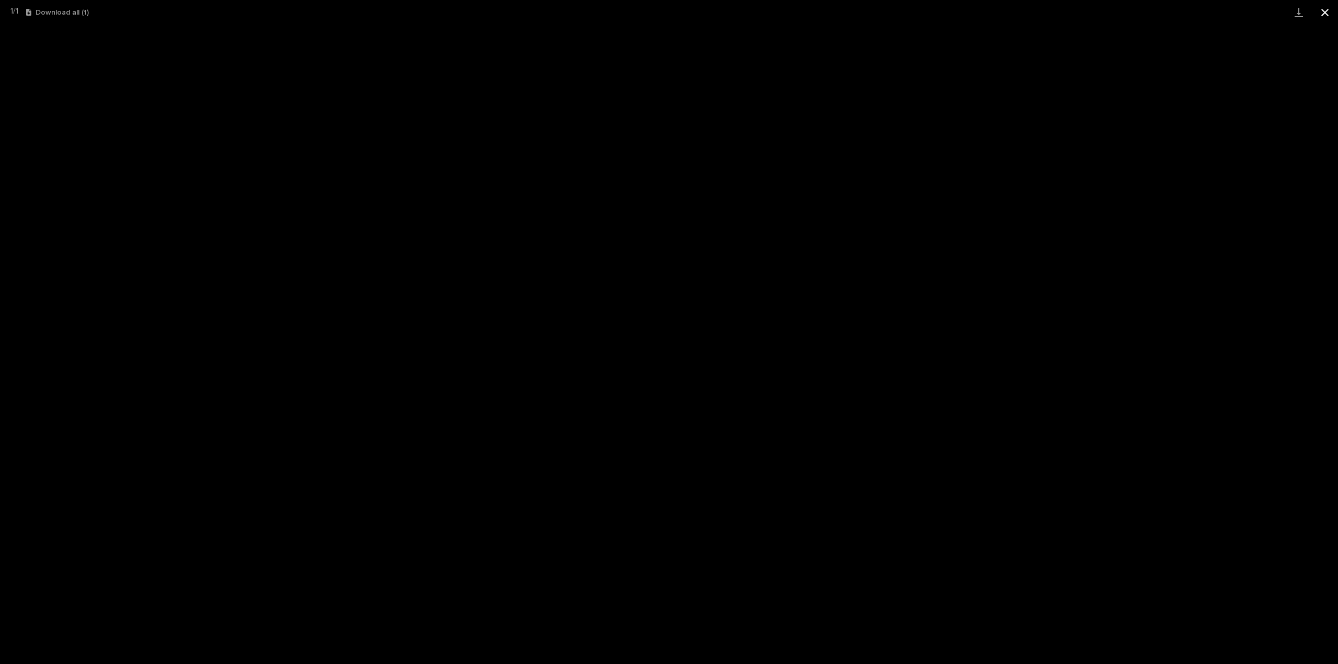
click at [1329, 11] on button "Close gallery" at bounding box center [1325, 12] width 26 height 25
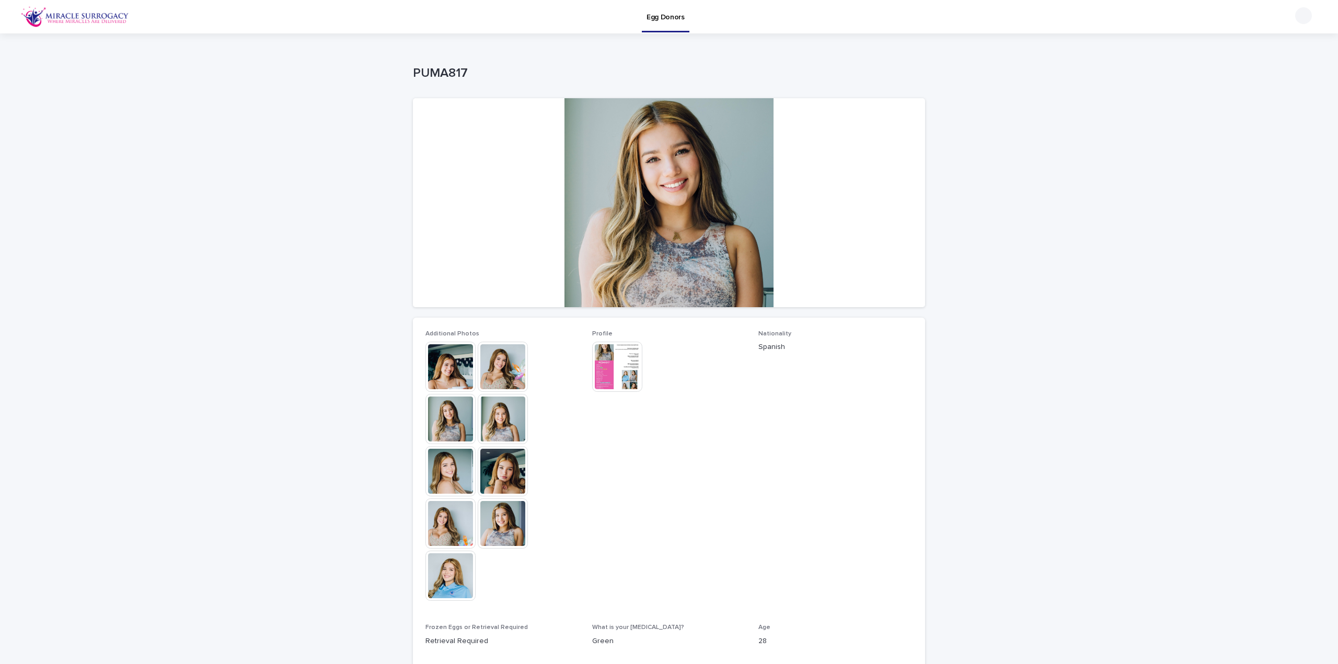
click at [505, 484] on img at bounding box center [503, 471] width 50 height 50
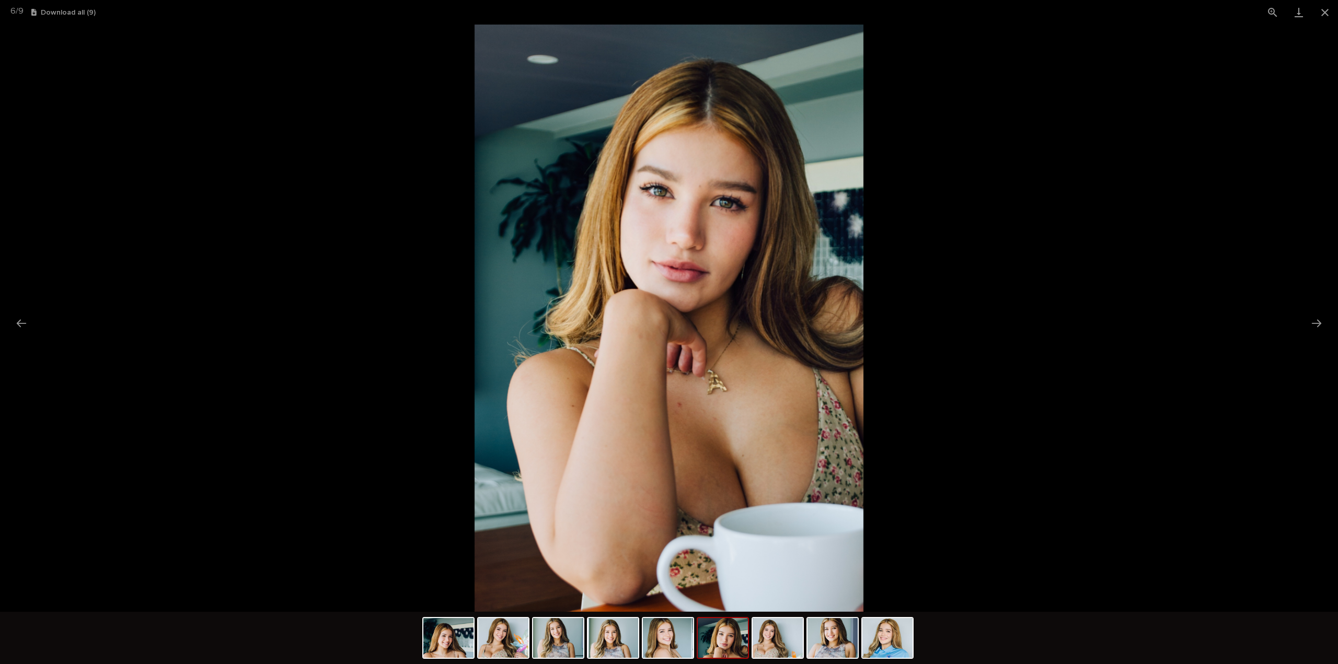
click at [446, 484] on picture at bounding box center [669, 318] width 1338 height 587
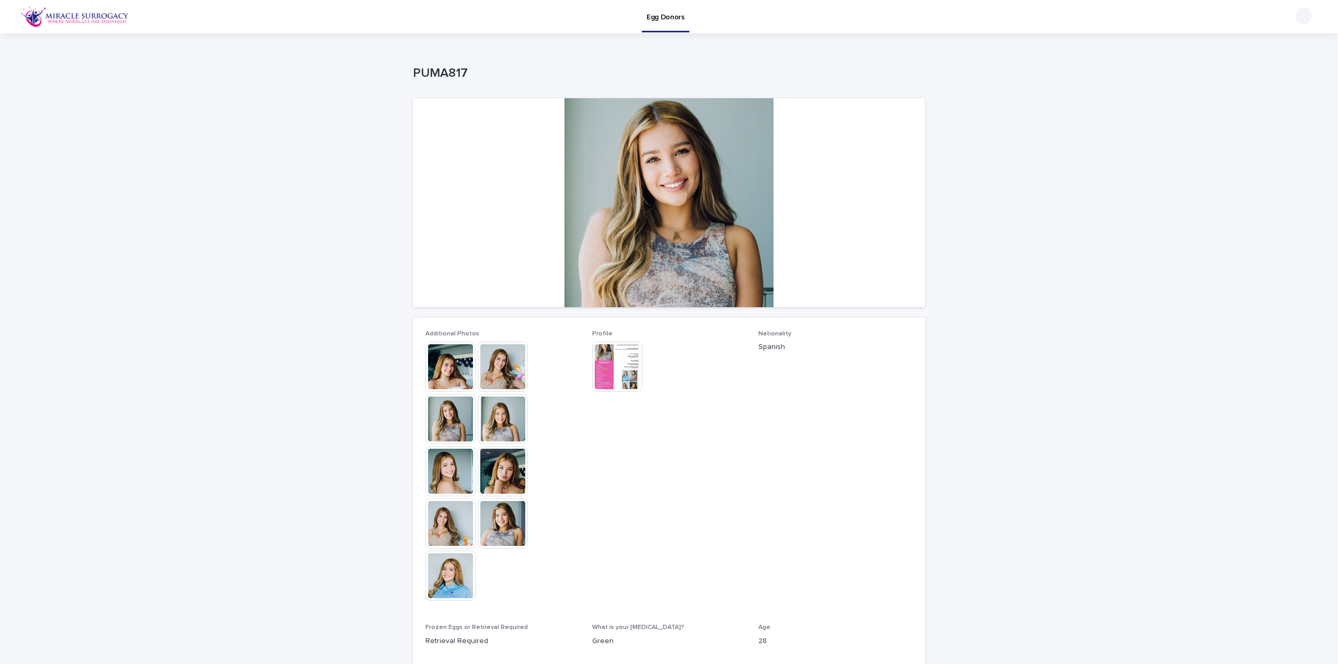
click at [451, 522] on img at bounding box center [450, 524] width 50 height 50
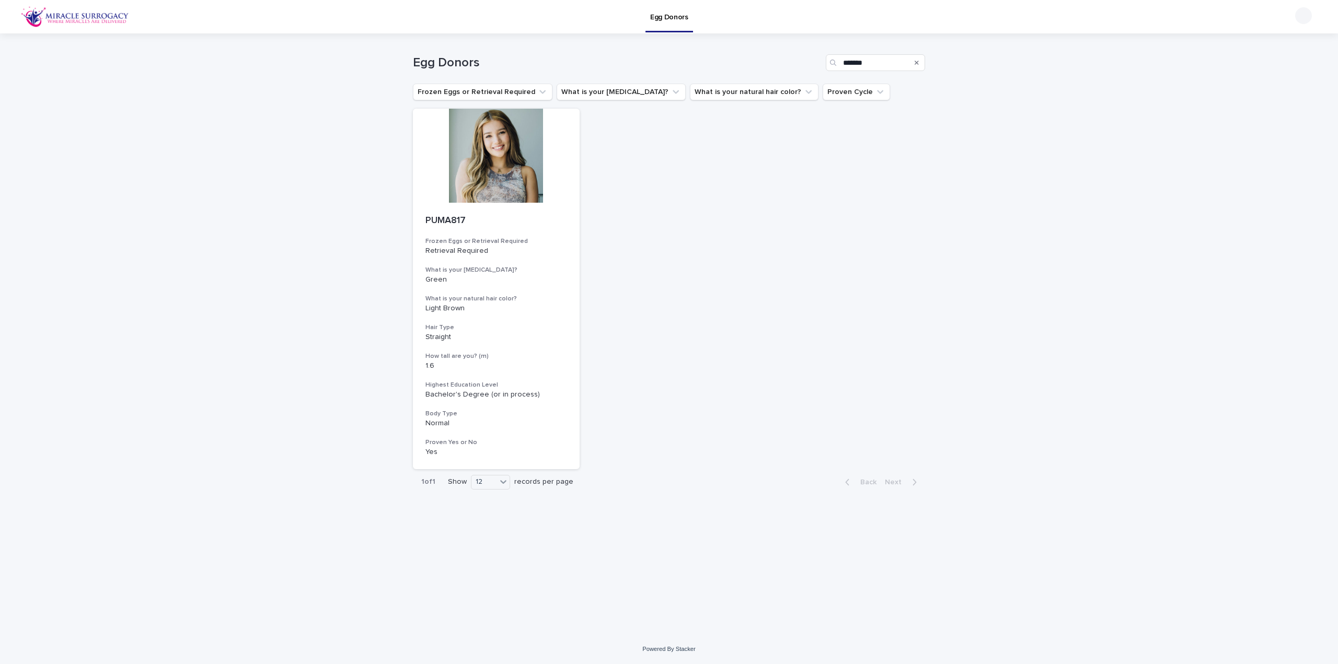
click at [916, 61] on icon "Search" at bounding box center [917, 63] width 4 height 4
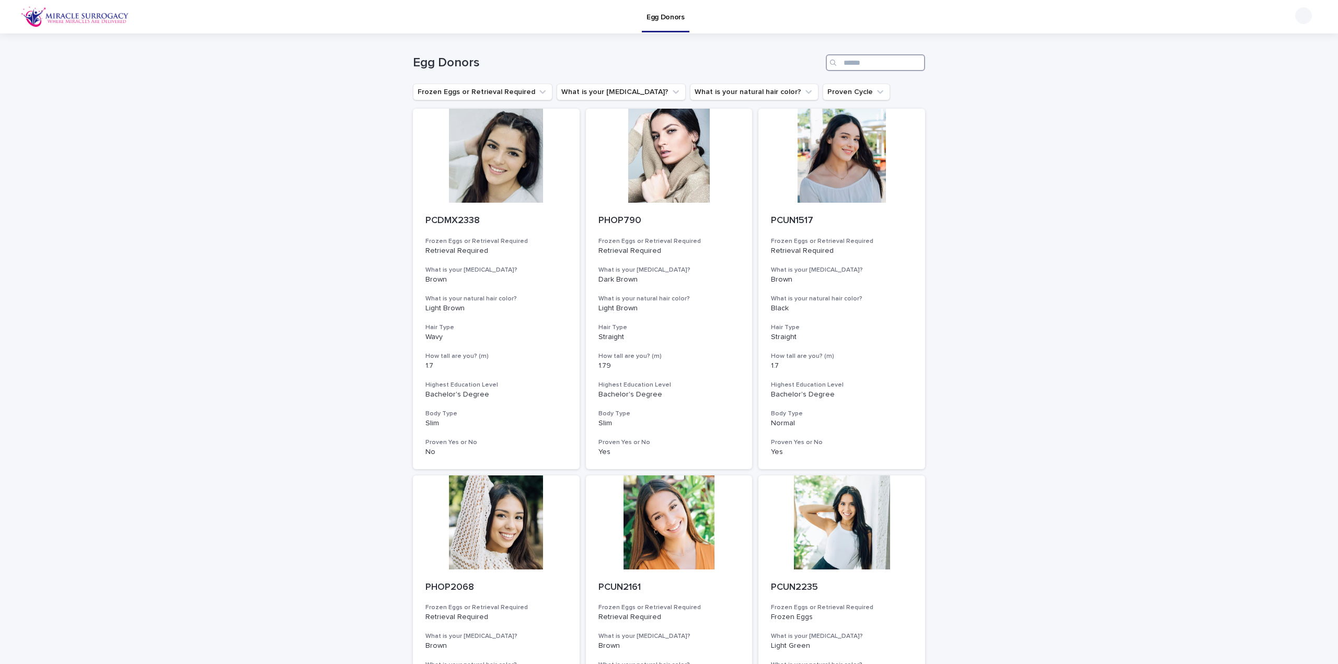
click at [869, 64] on input "Search" at bounding box center [875, 62] width 99 height 17
paste input "*********"
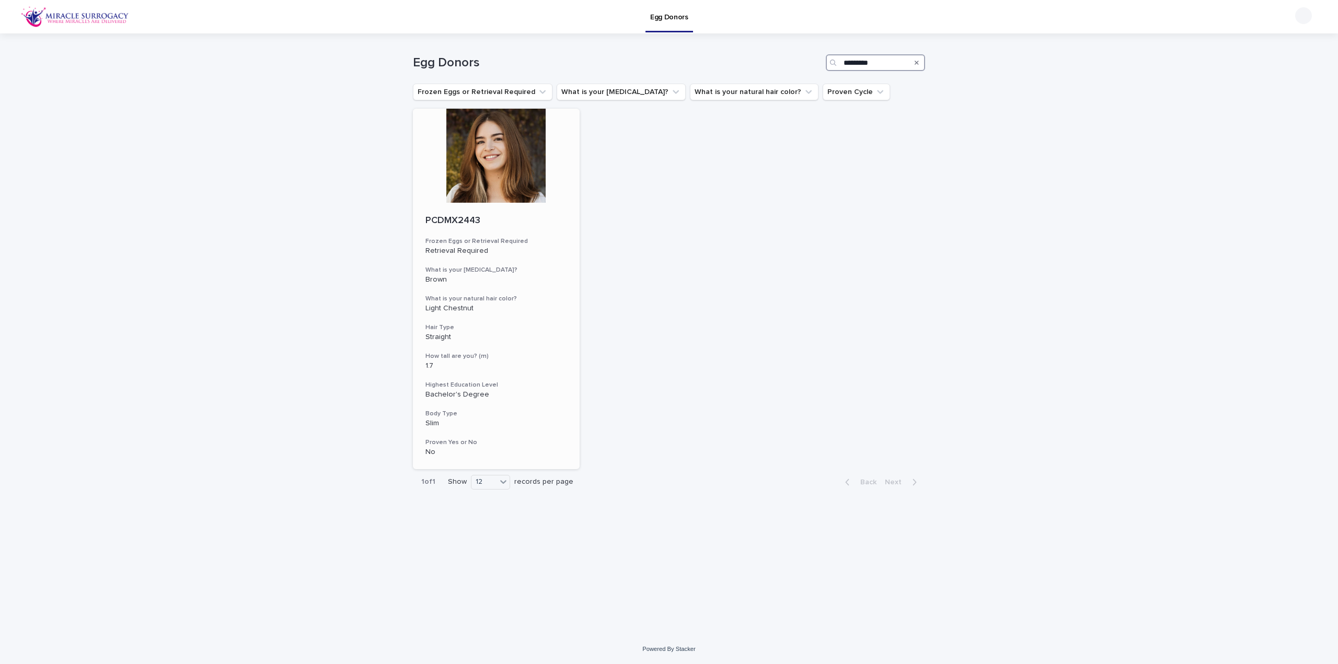
type input "*********"
click at [495, 159] on div at bounding box center [496, 156] width 167 height 94
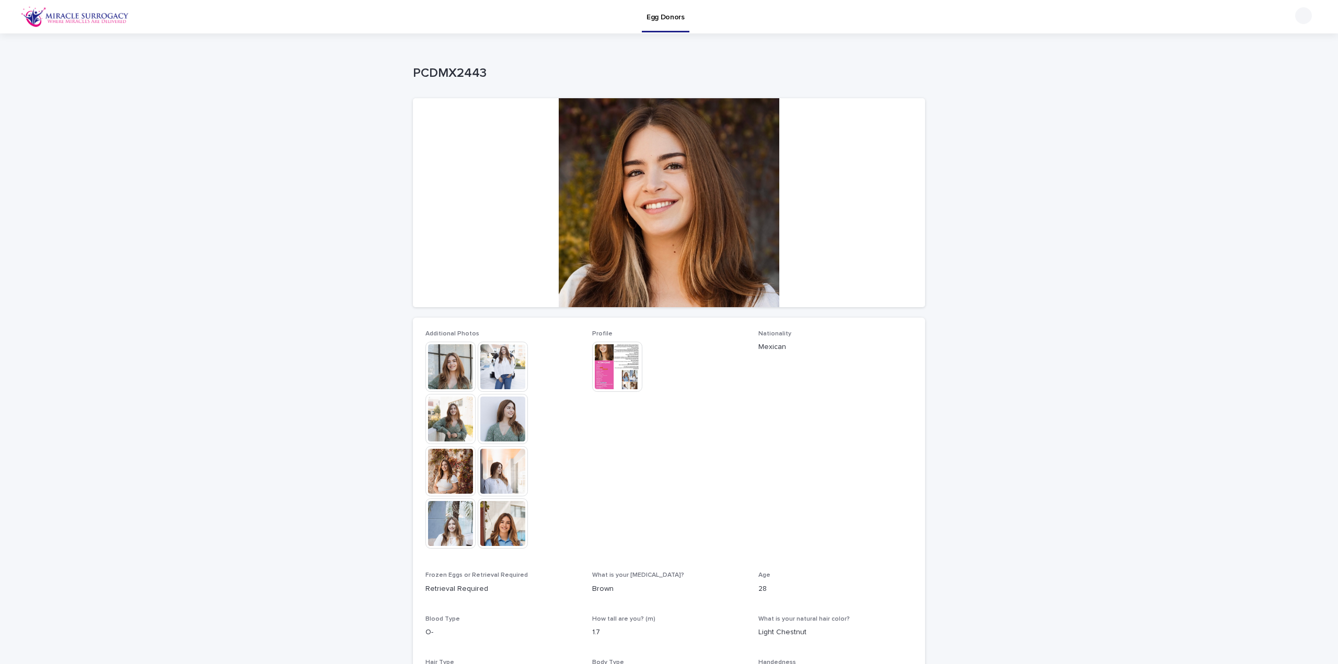
click at [503, 359] on img at bounding box center [503, 367] width 50 height 50
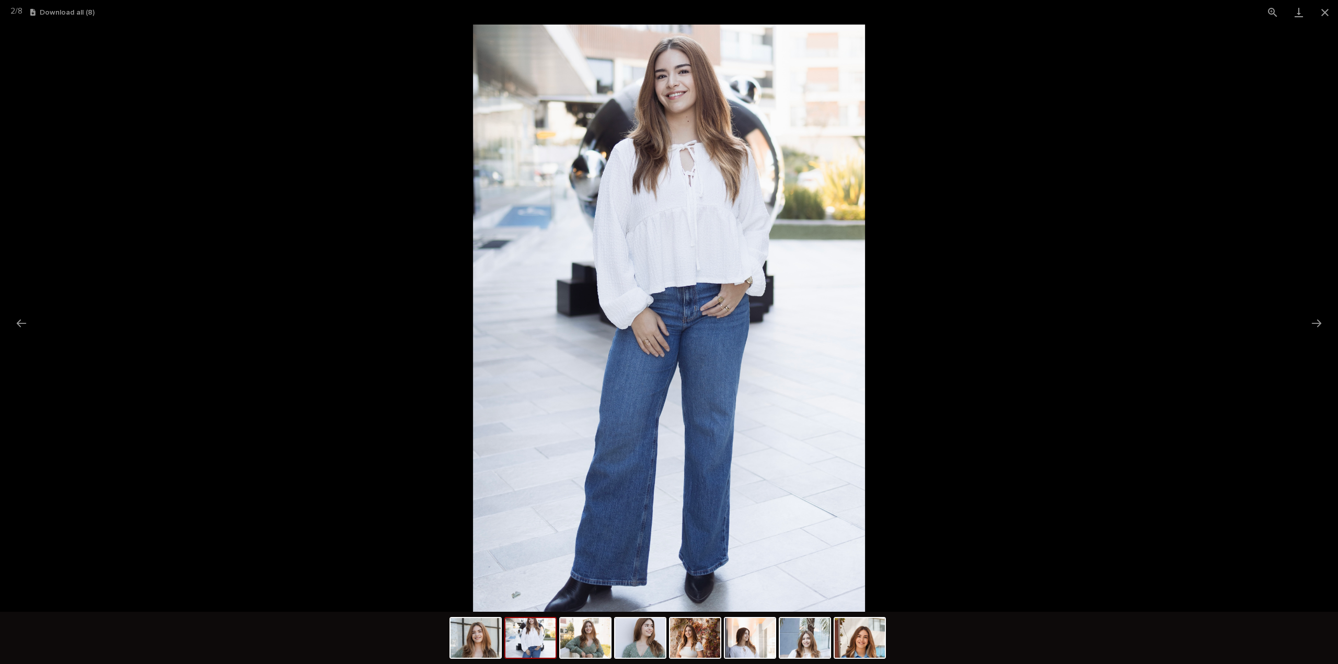
click at [1331, 326] on picture at bounding box center [669, 318] width 1338 height 587
click at [1322, 321] on button "Next slide" at bounding box center [1317, 323] width 22 height 20
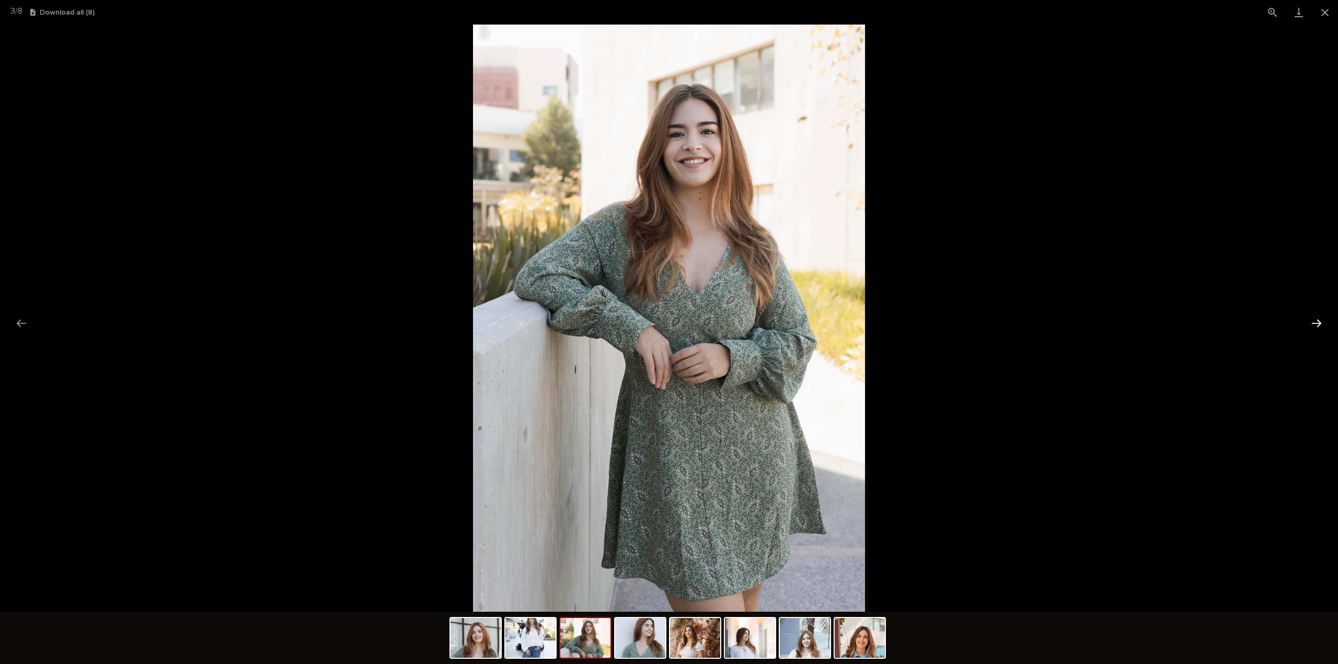
click at [1322, 321] on button "Next slide" at bounding box center [1317, 323] width 22 height 20
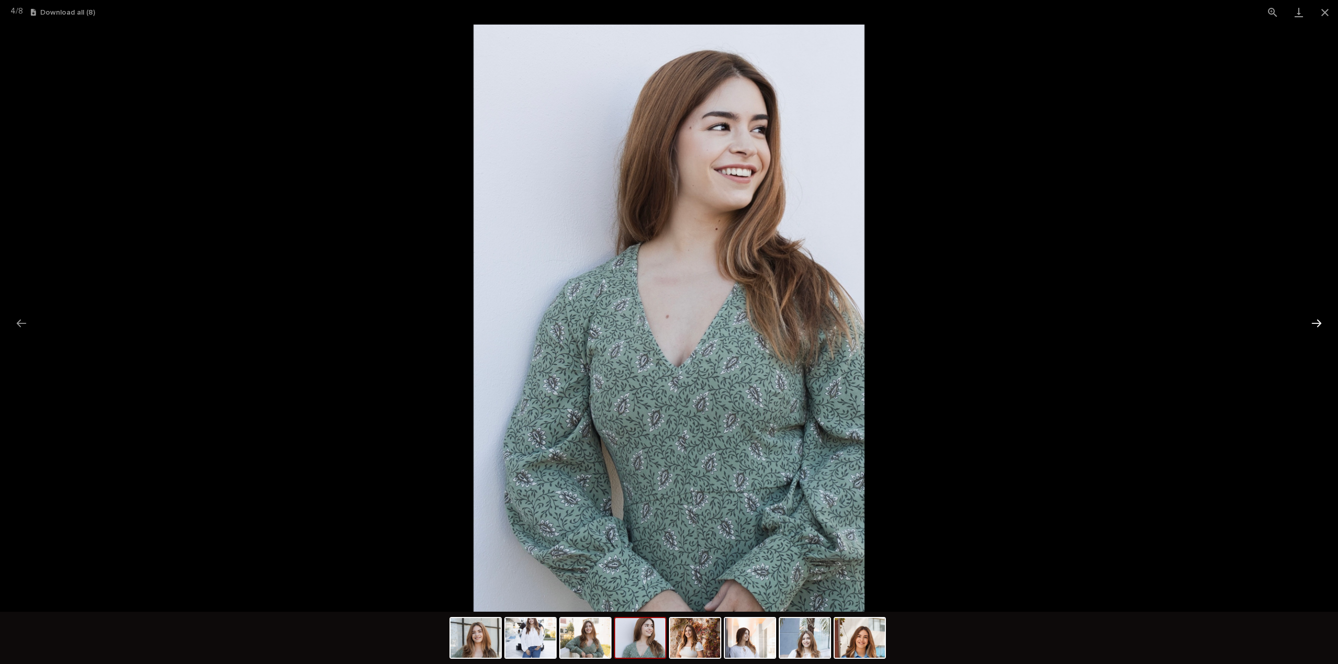
click at [1322, 321] on button "Next slide" at bounding box center [1317, 323] width 22 height 20
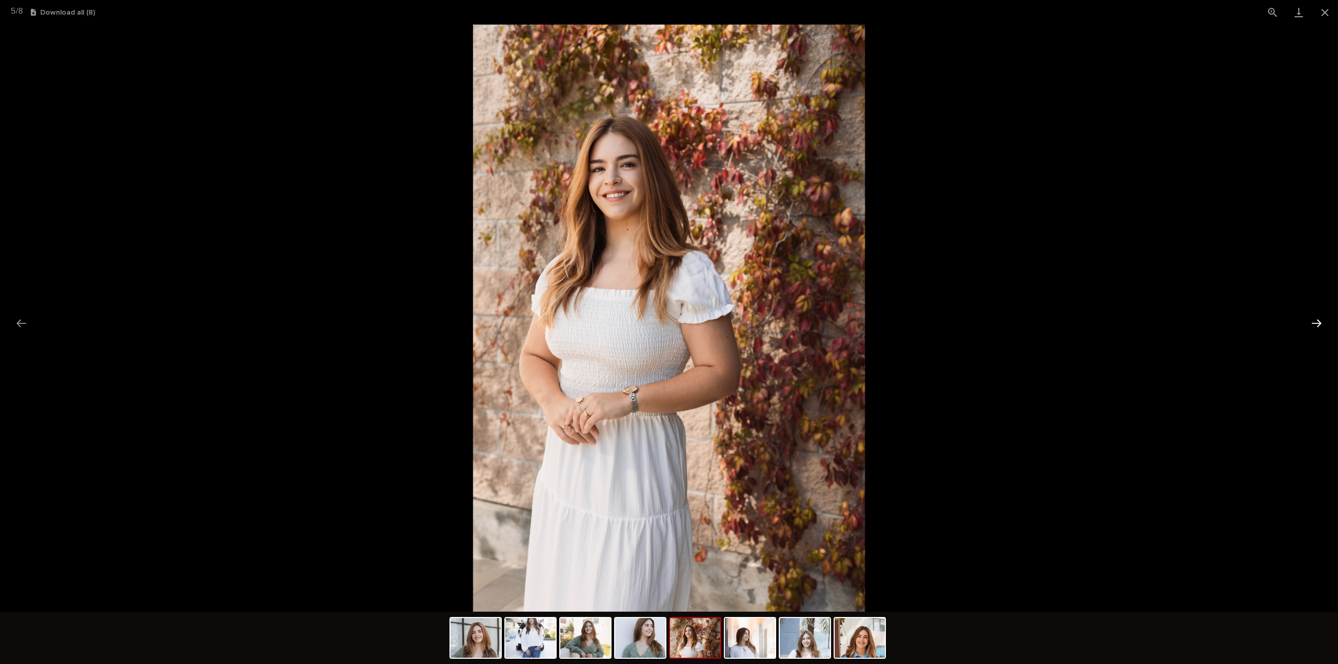
click at [1322, 321] on button "Next slide" at bounding box center [1317, 323] width 22 height 20
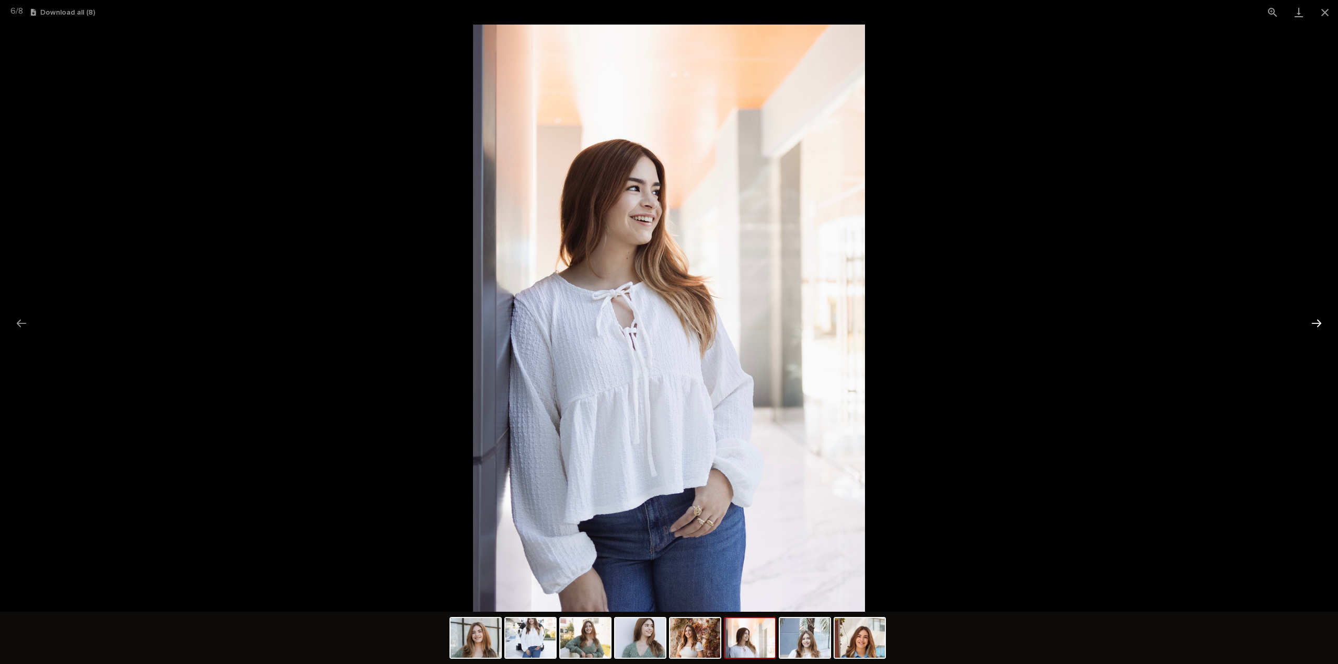
click at [1322, 321] on button "Next slide" at bounding box center [1317, 323] width 22 height 20
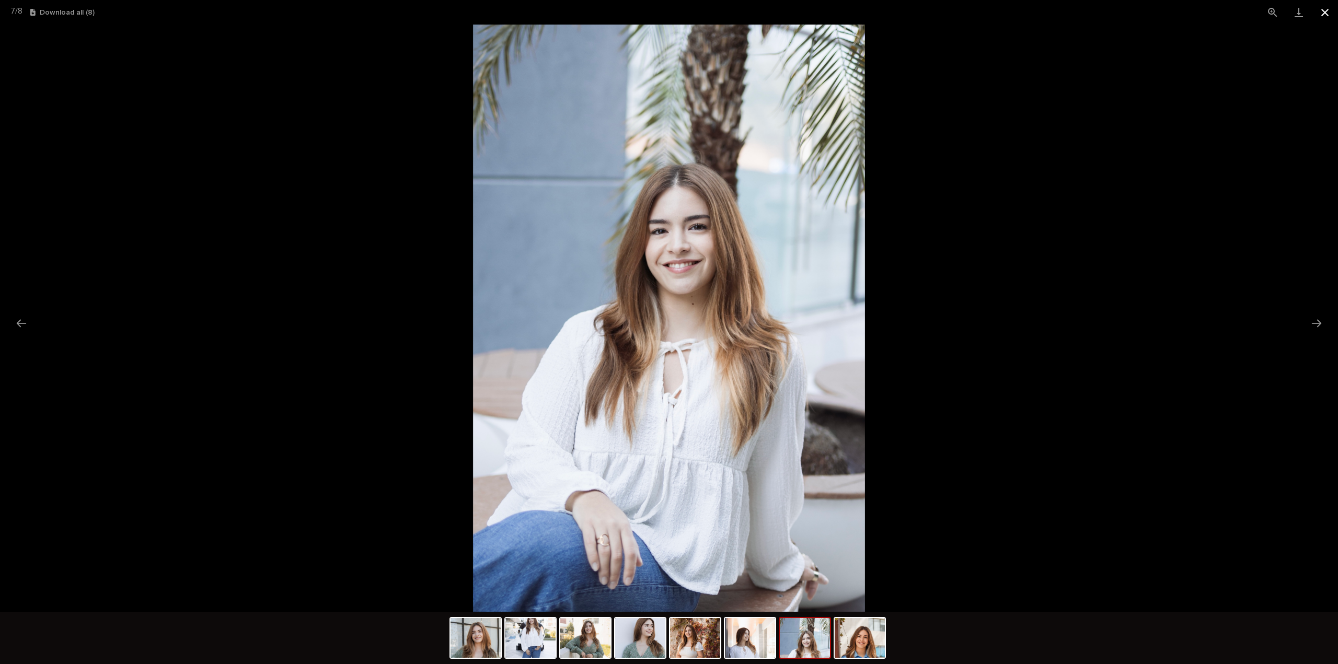
click at [1332, 12] on button "Close gallery" at bounding box center [1325, 12] width 26 height 25
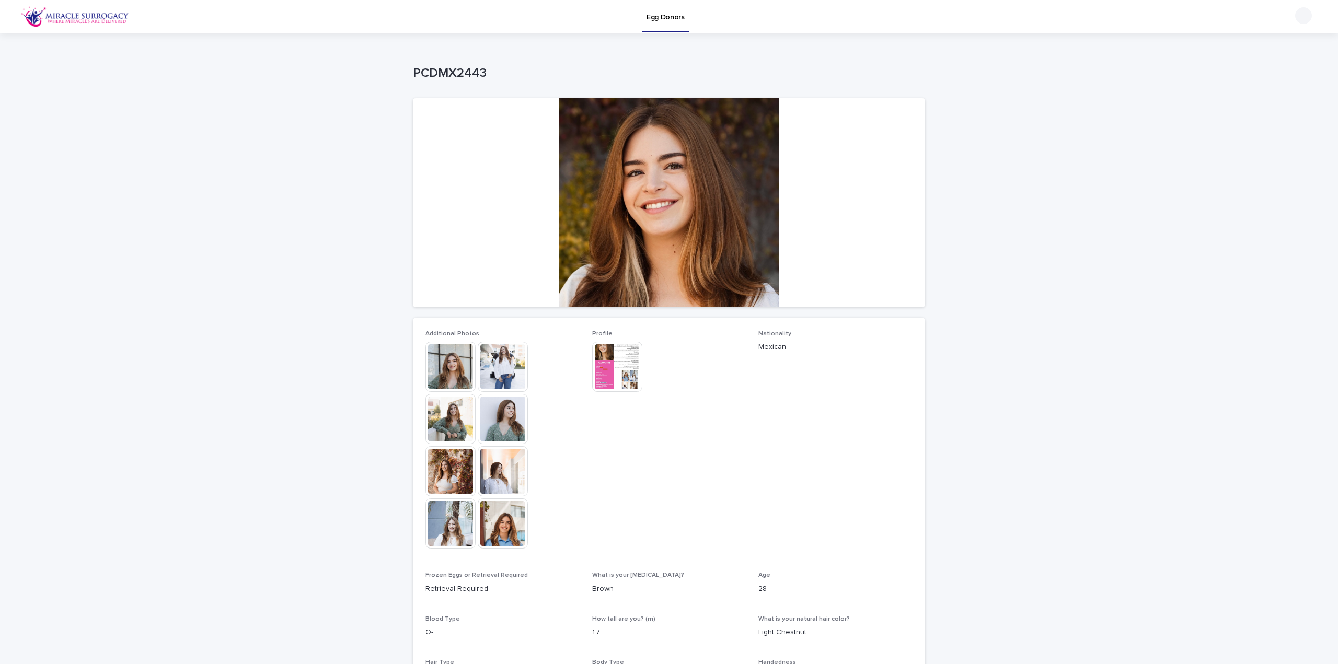
click at [610, 366] on img at bounding box center [617, 367] width 50 height 50
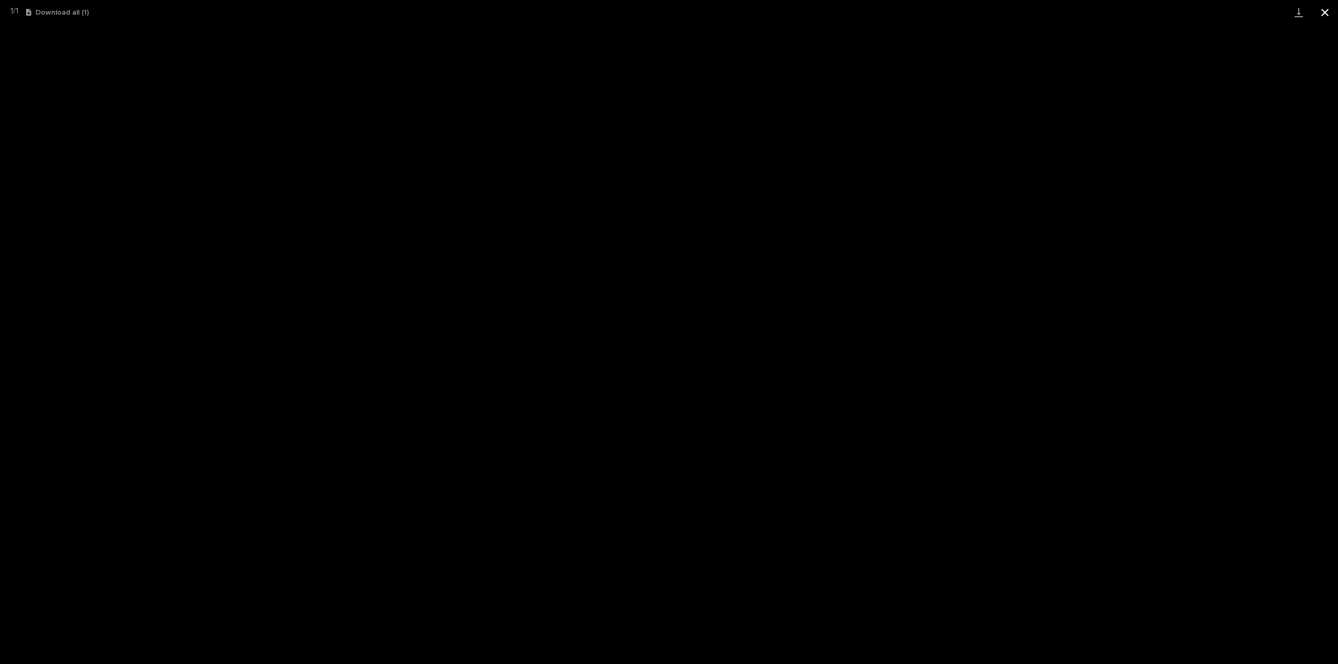
click at [1330, 12] on button "Close gallery" at bounding box center [1325, 12] width 26 height 25
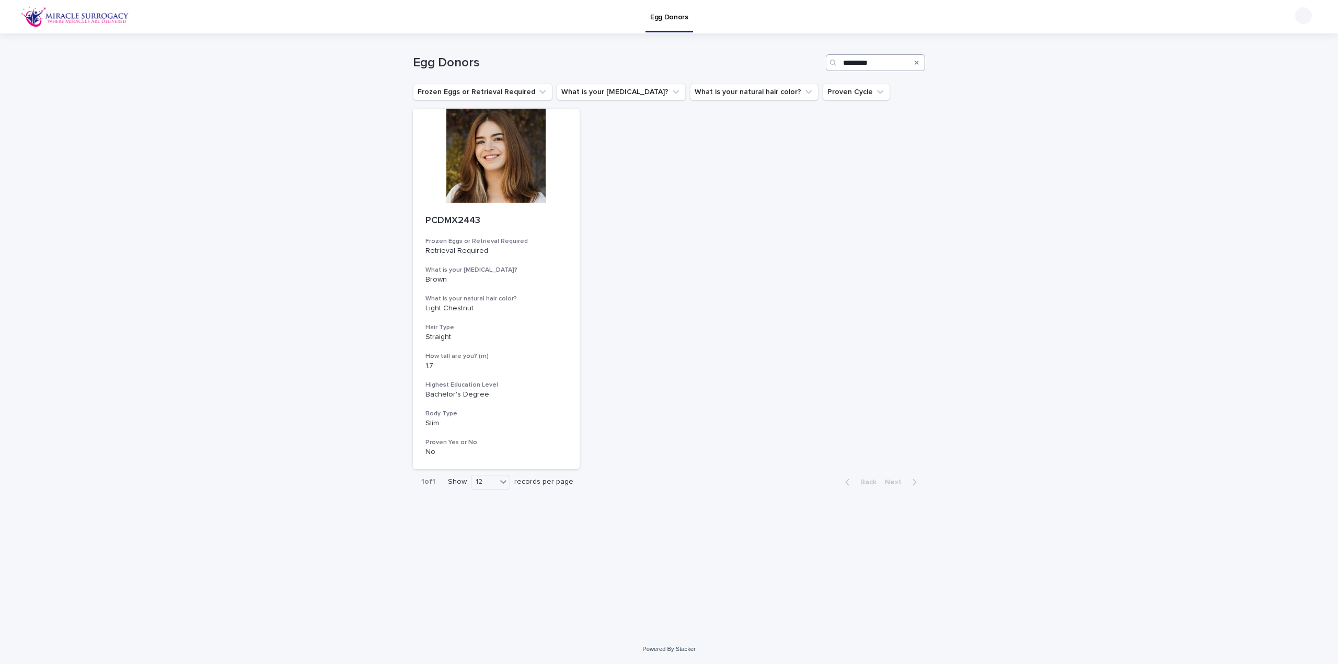
click at [918, 63] on icon "Search" at bounding box center [917, 63] width 4 height 6
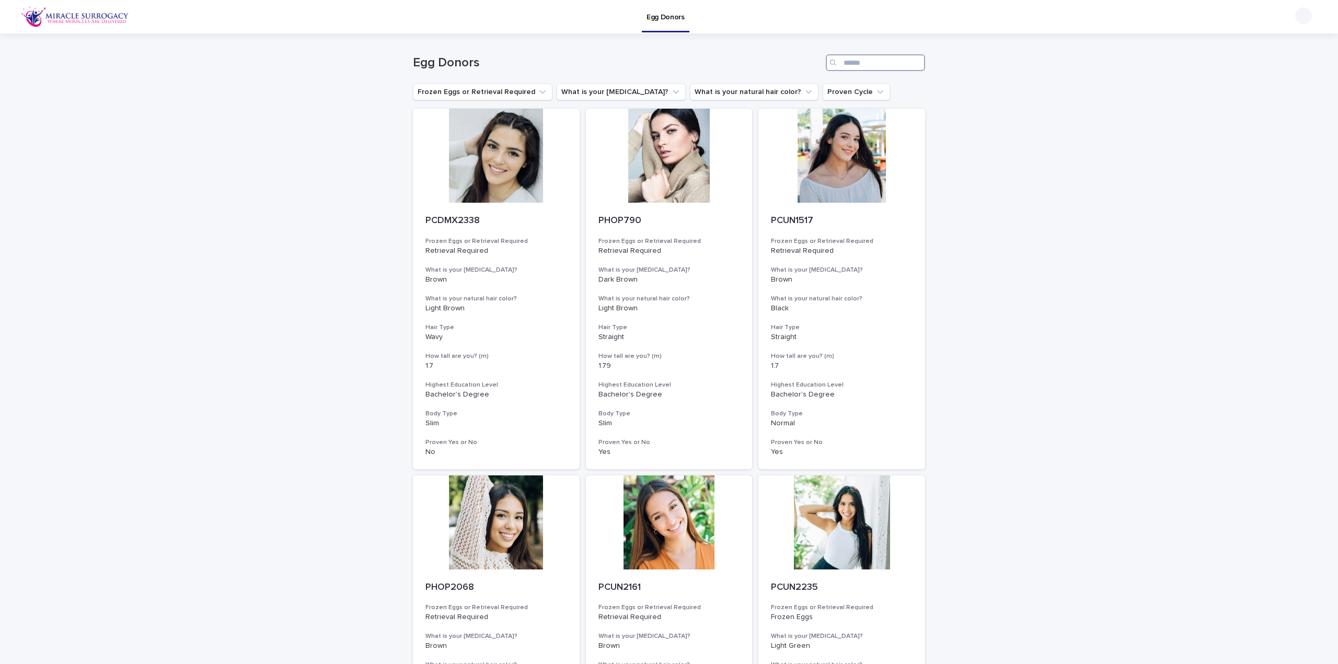
click at [876, 62] on input "Search" at bounding box center [875, 62] width 99 height 17
paste input "********"
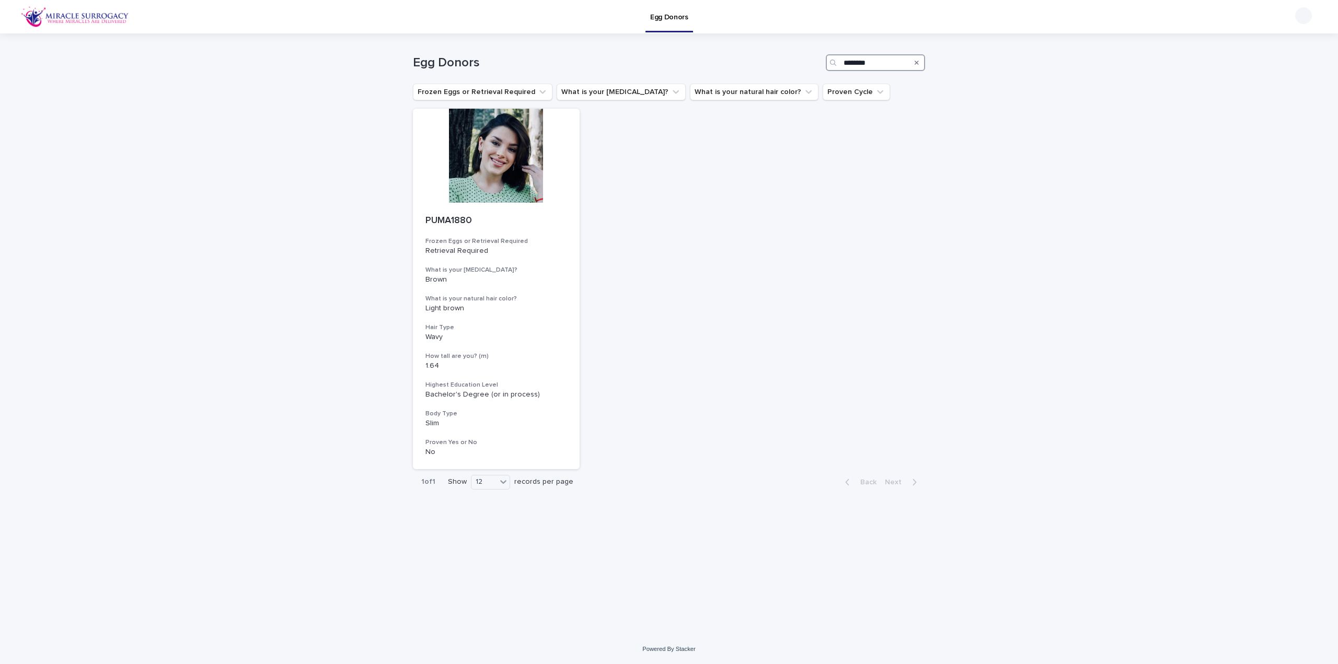
type input "********"
click at [501, 144] on div at bounding box center [496, 156] width 167 height 94
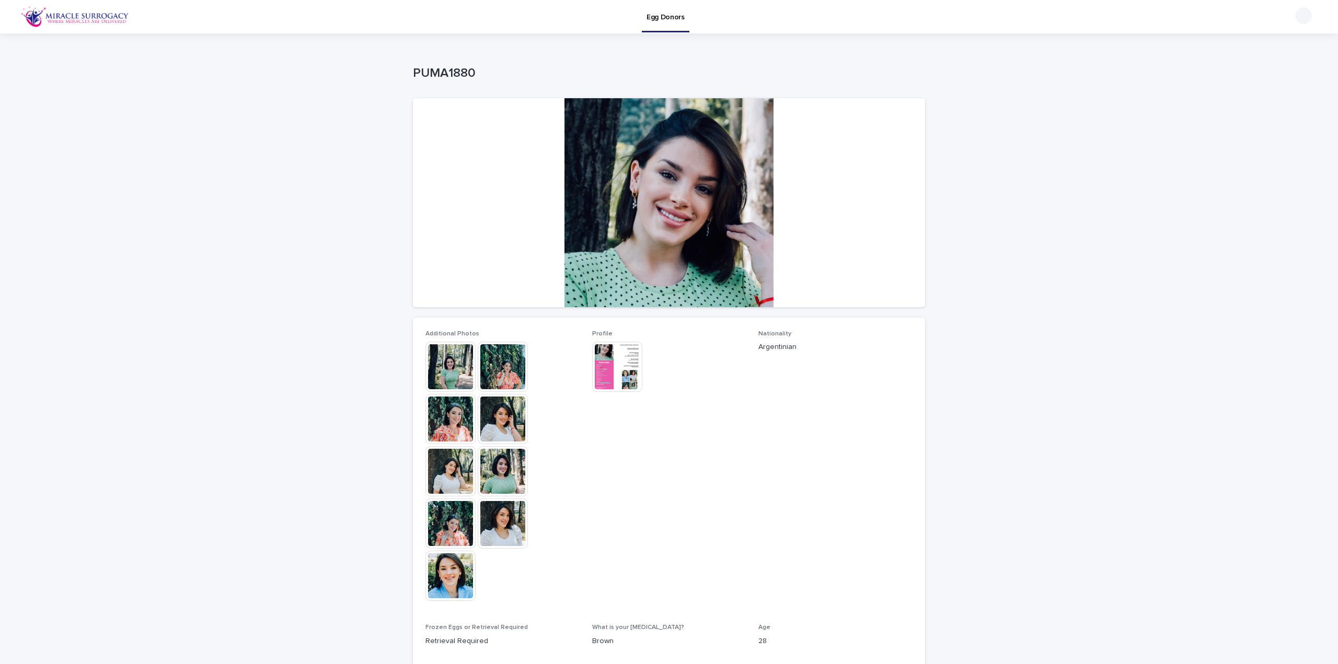
click at [627, 362] on img at bounding box center [617, 367] width 50 height 50
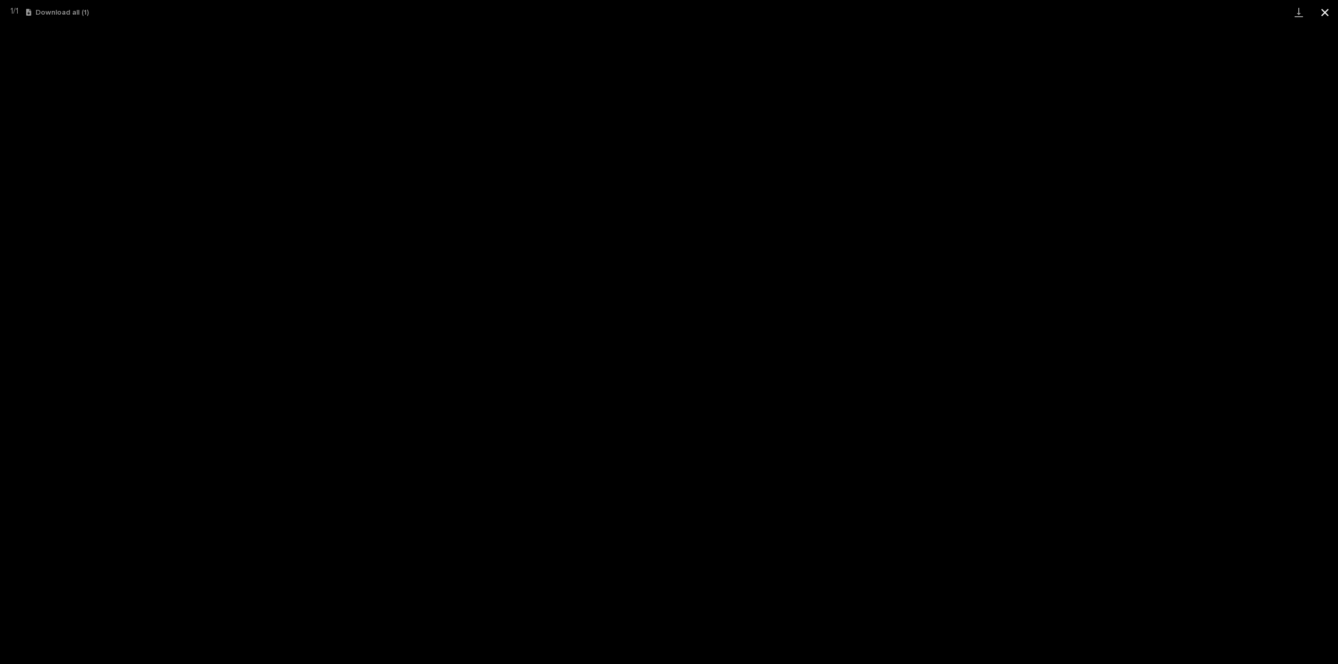
click at [1326, 8] on button "Close gallery" at bounding box center [1325, 12] width 26 height 25
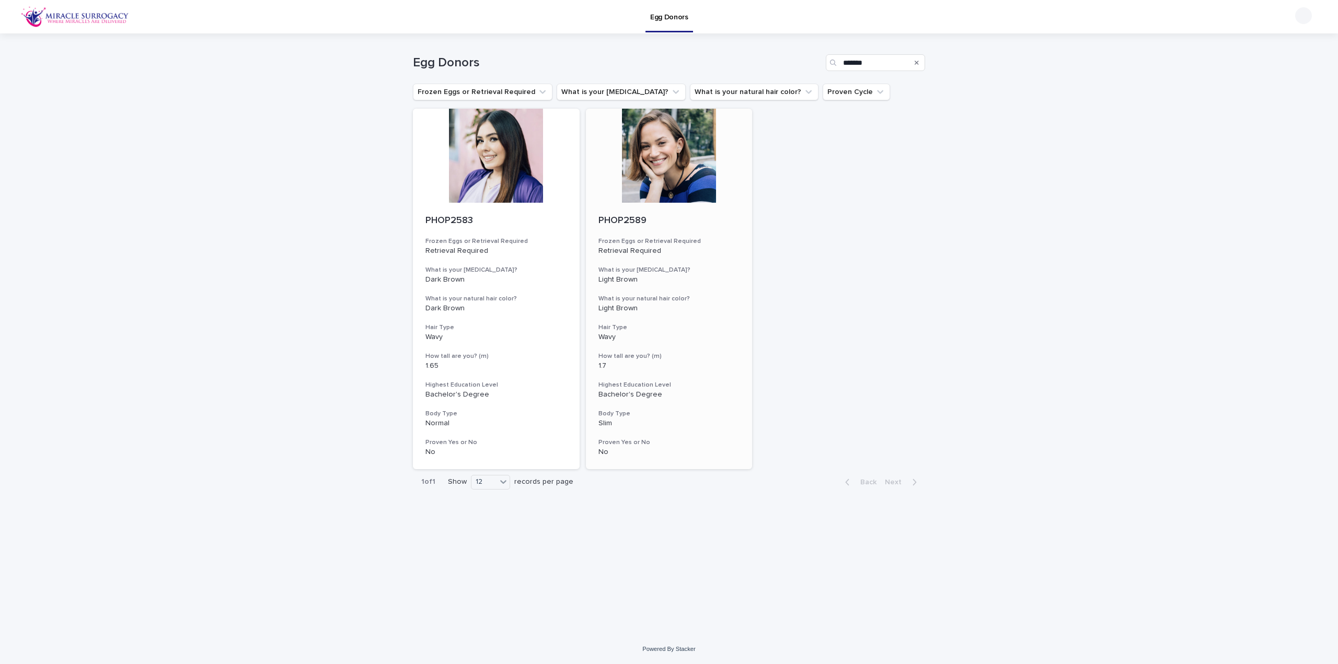
click at [661, 151] on div at bounding box center [669, 156] width 167 height 94
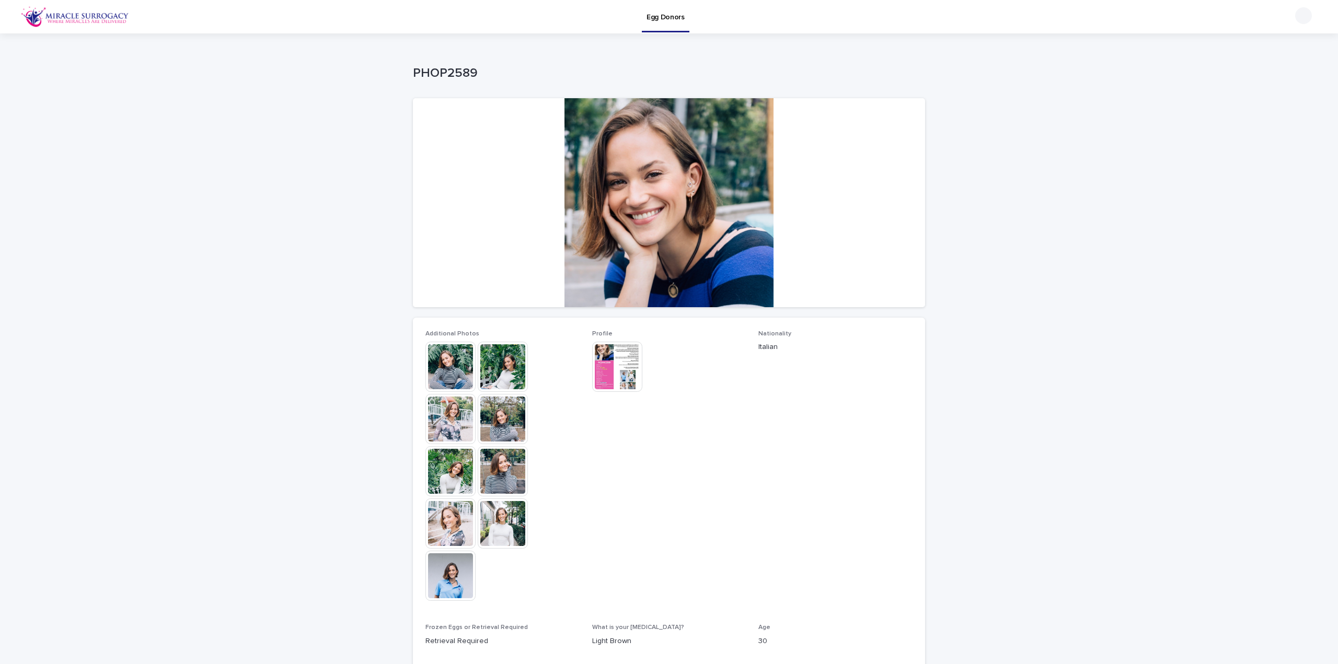
click at [471, 351] on img at bounding box center [450, 367] width 50 height 50
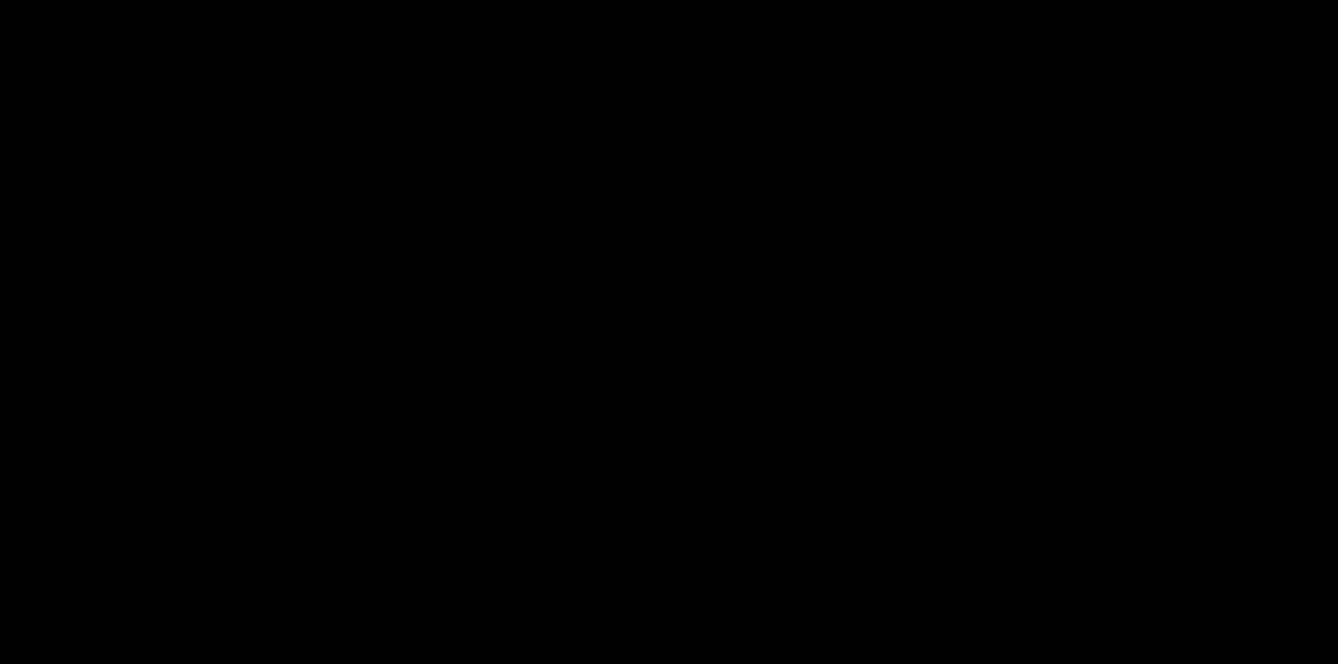
click at [460, 363] on picture at bounding box center [669, 318] width 1338 height 587
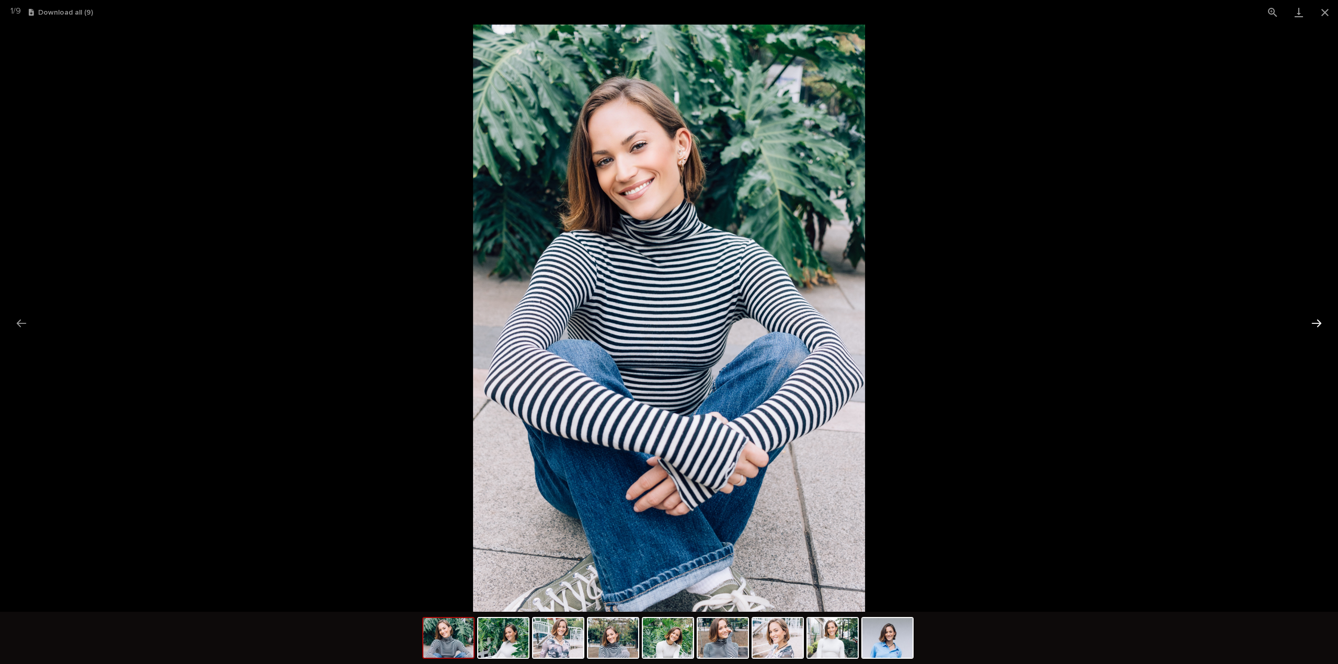
click at [1318, 321] on button "Next slide" at bounding box center [1317, 323] width 22 height 20
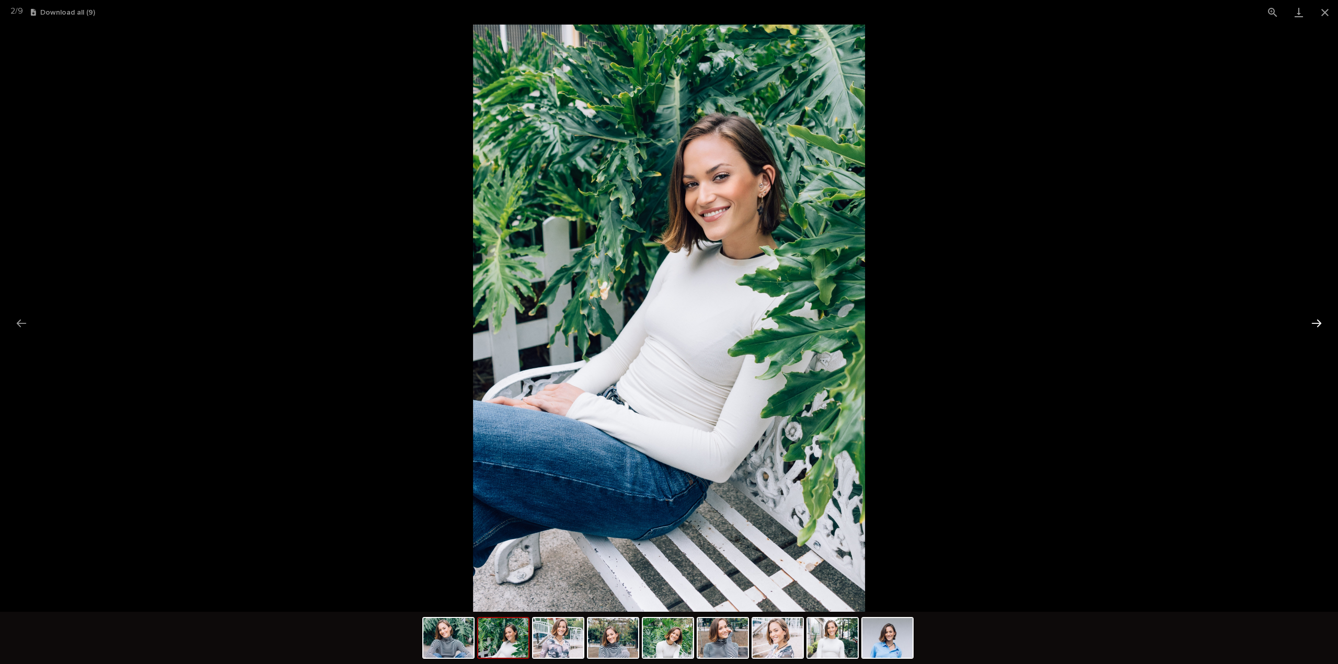
click at [1318, 321] on button "Next slide" at bounding box center [1317, 323] width 22 height 20
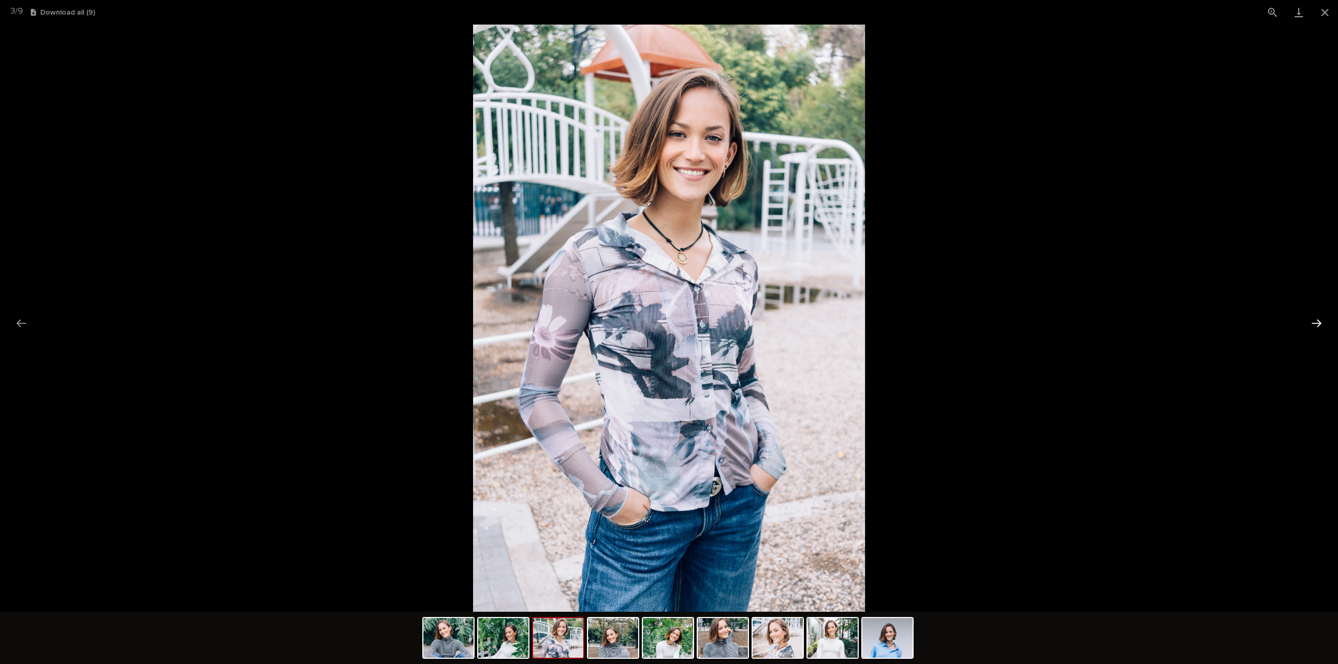
click at [1318, 321] on button "Next slide" at bounding box center [1317, 323] width 22 height 20
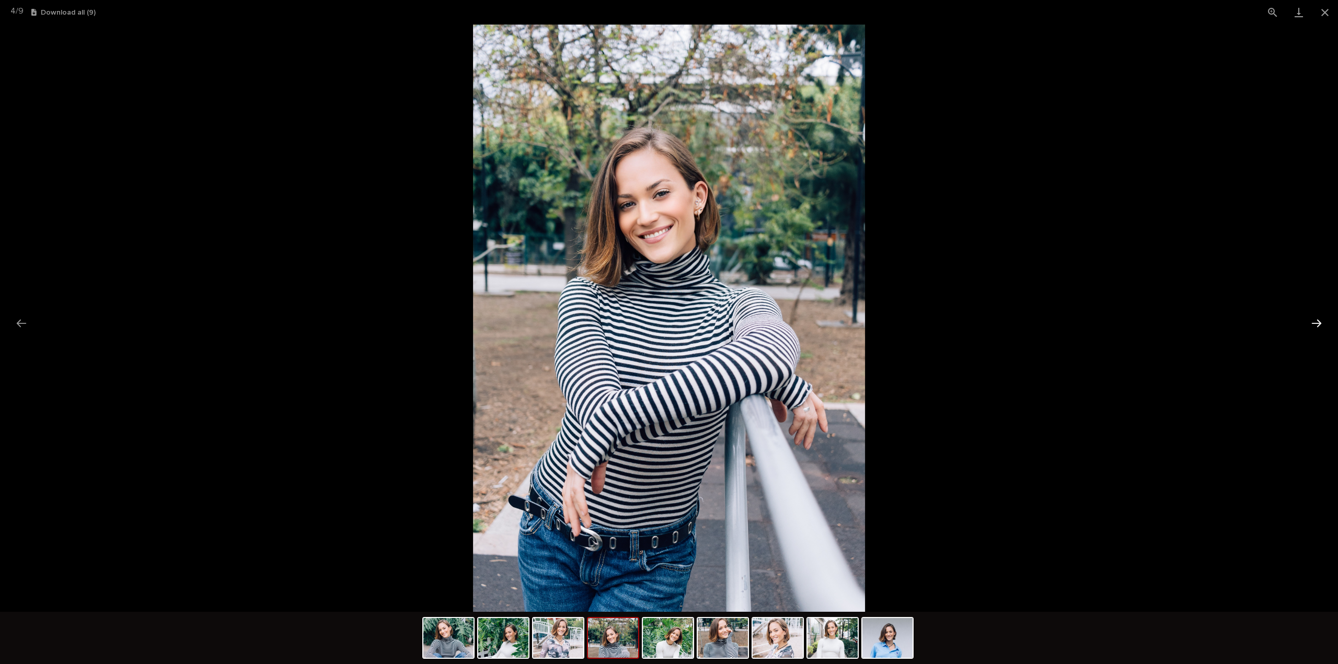
click at [1318, 321] on button "Next slide" at bounding box center [1317, 323] width 22 height 20
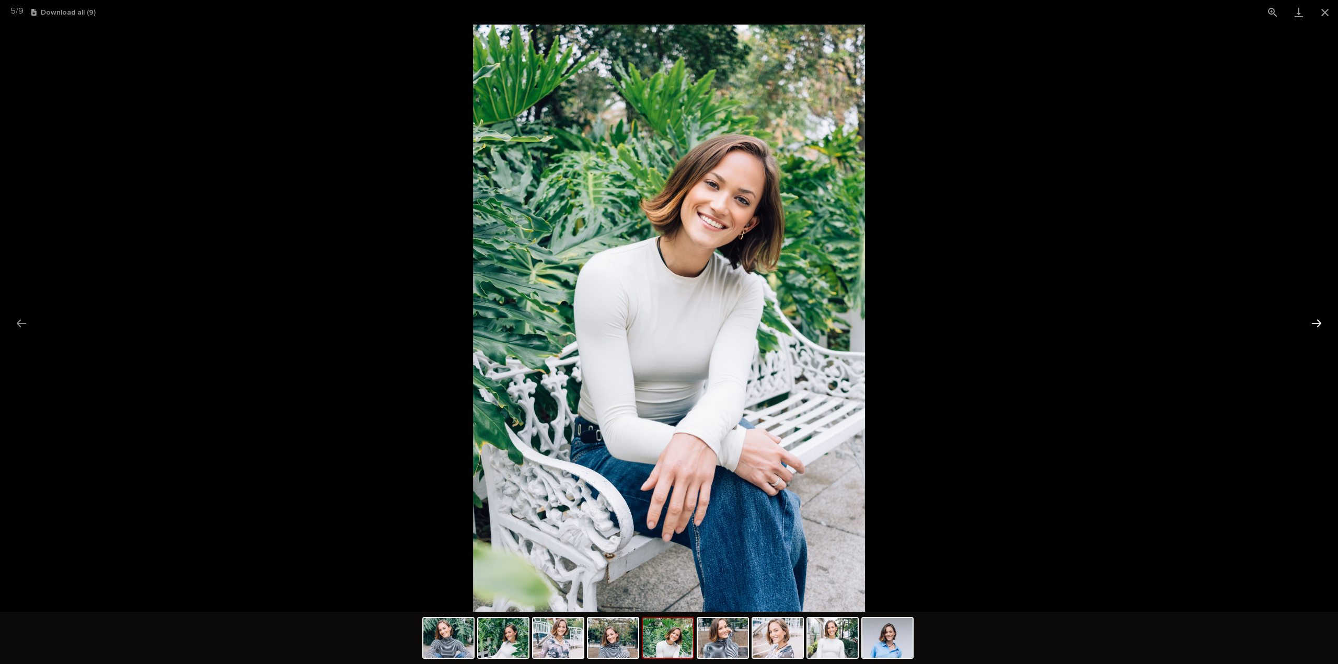
click at [1318, 321] on button "Next slide" at bounding box center [1317, 323] width 22 height 20
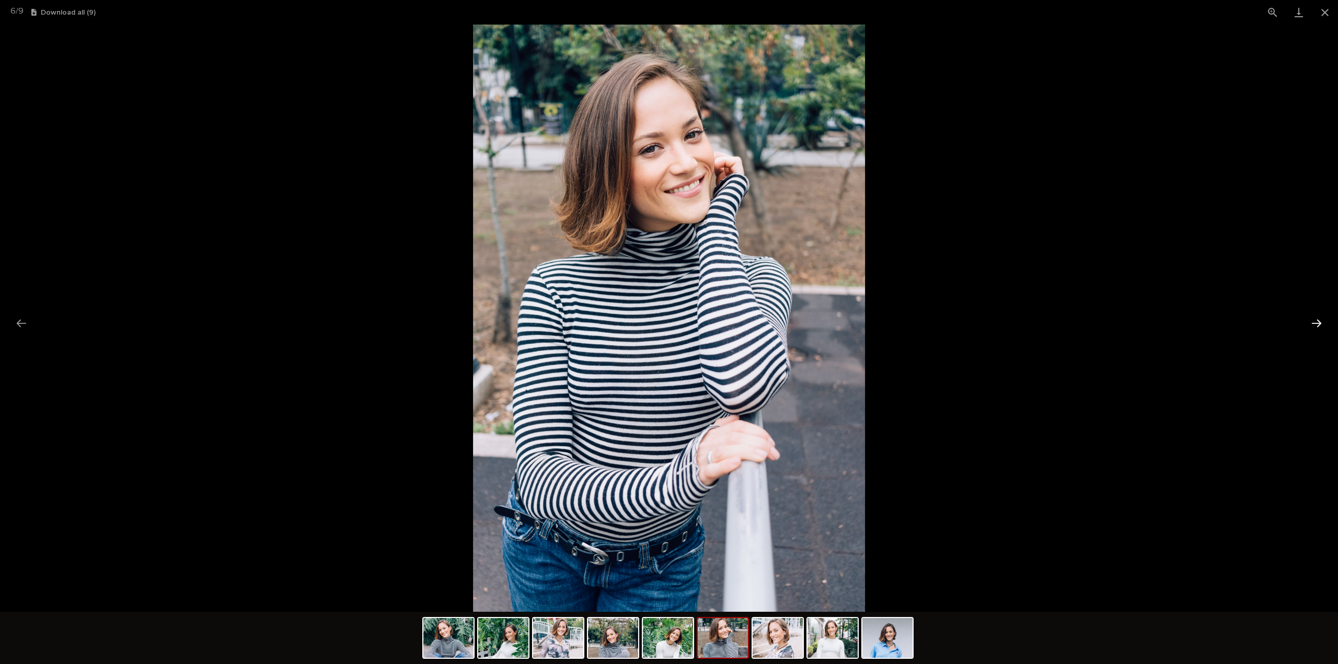
click at [1318, 321] on button "Next slide" at bounding box center [1317, 323] width 22 height 20
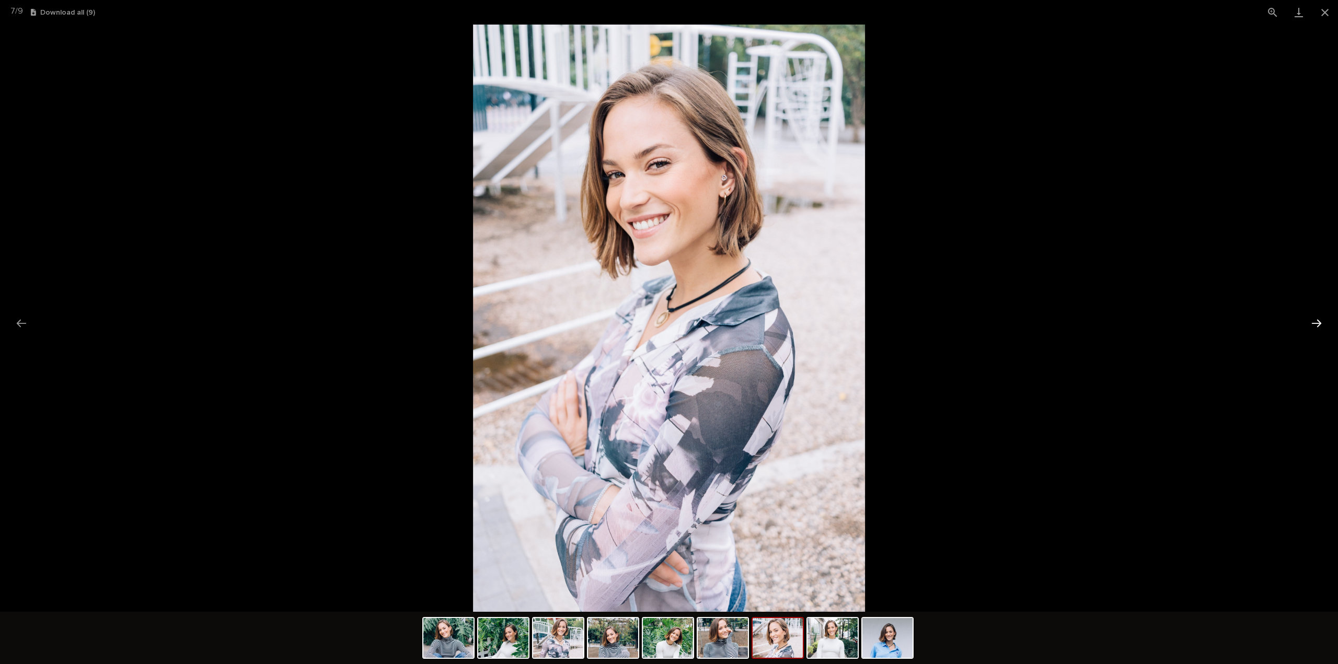
click at [1318, 321] on button "Next slide" at bounding box center [1317, 323] width 22 height 20
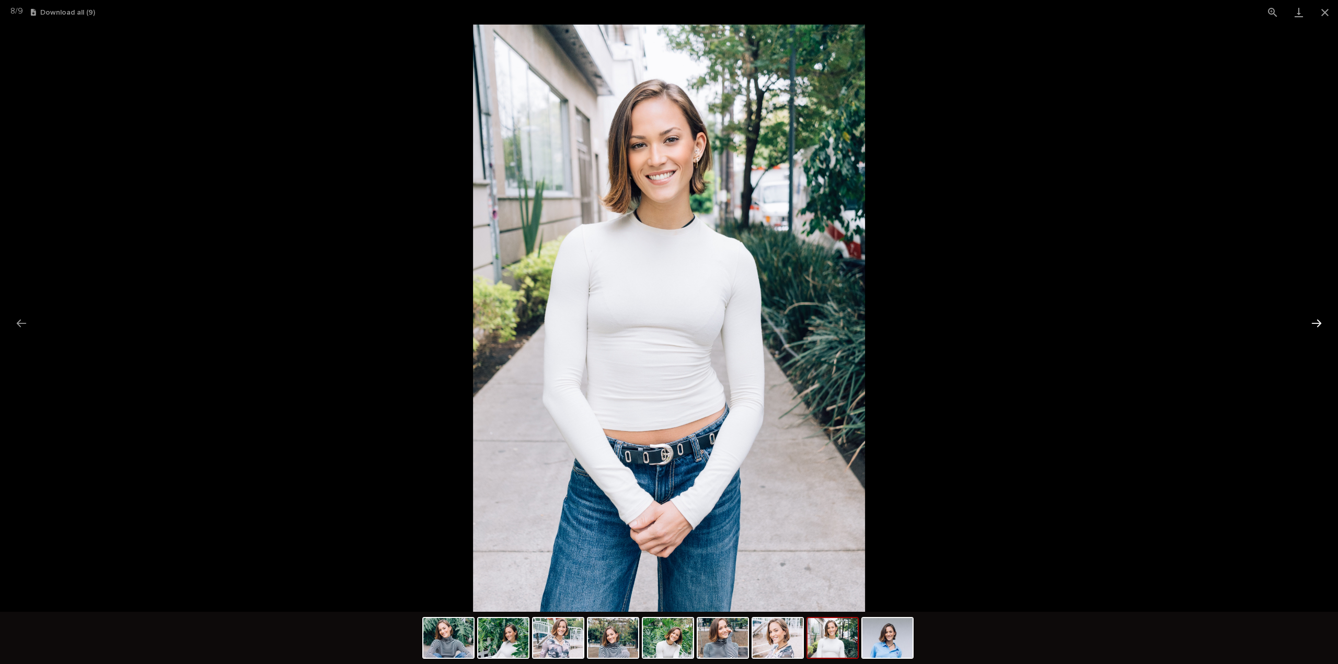
click at [1318, 321] on button "Next slide" at bounding box center [1317, 323] width 22 height 20
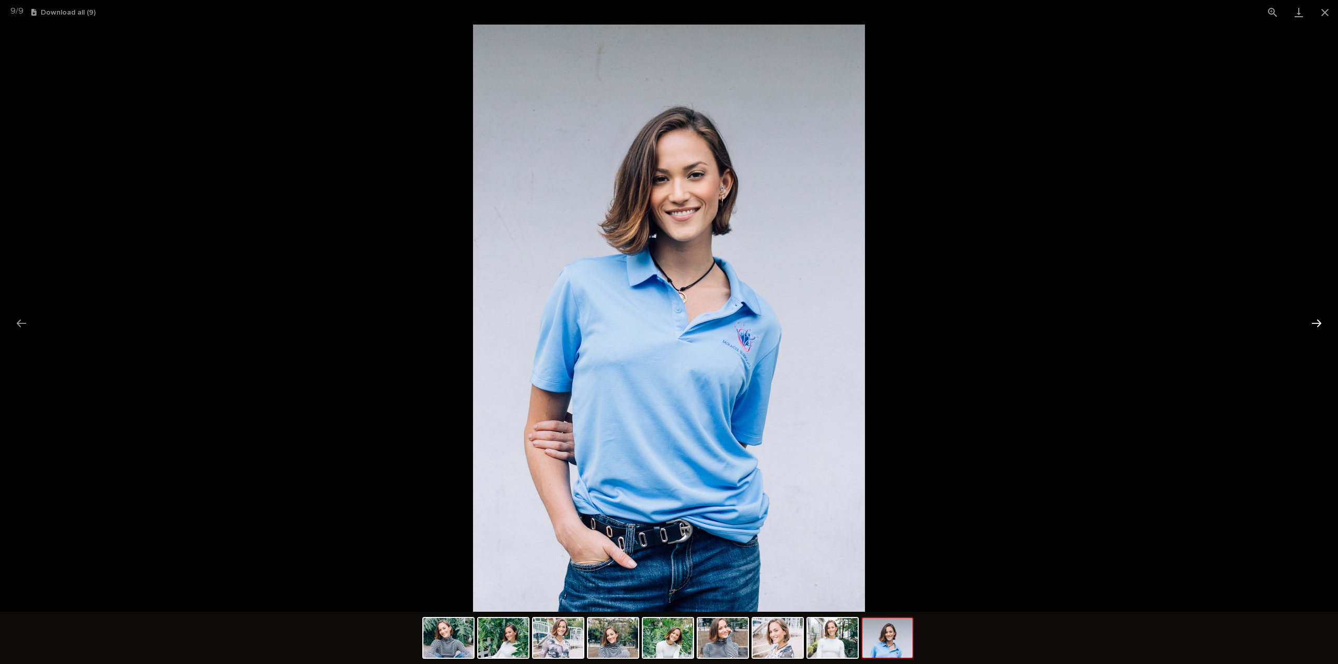
click at [1318, 321] on button "Next slide" at bounding box center [1317, 323] width 22 height 20
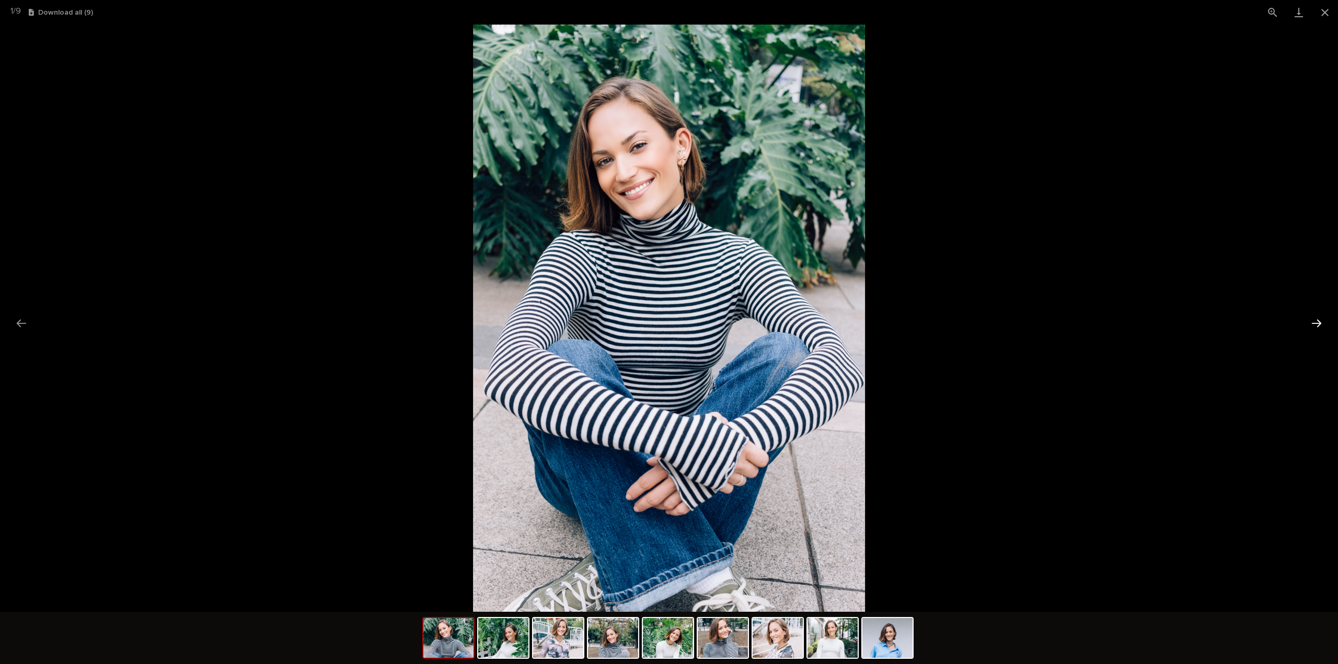
click at [1318, 319] on button "Next slide" at bounding box center [1317, 323] width 22 height 20
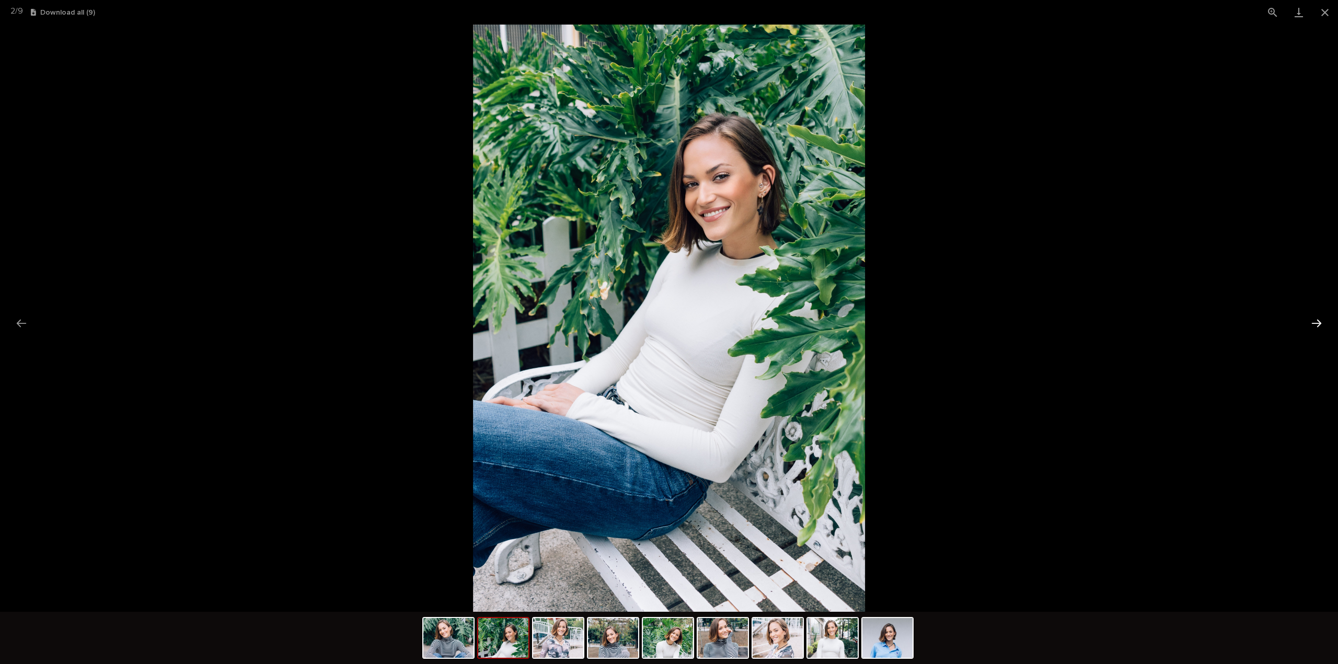
click at [1318, 319] on button "Next slide" at bounding box center [1317, 323] width 22 height 20
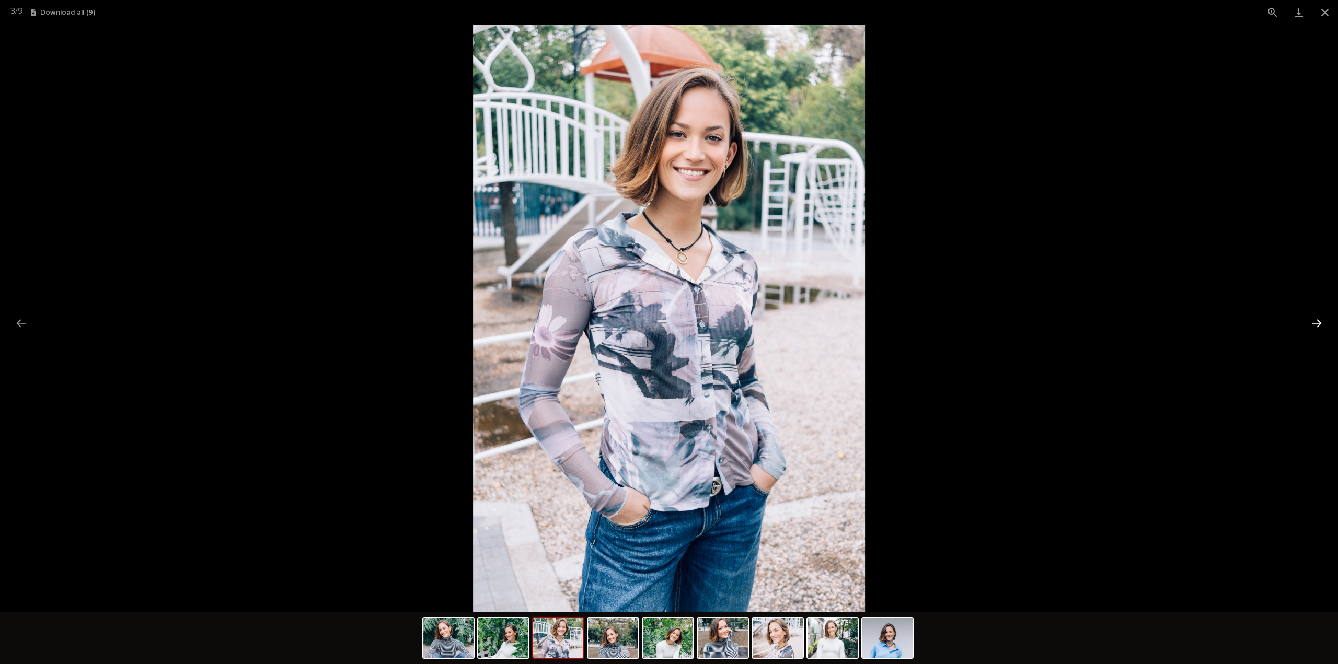
click at [1318, 319] on button "Next slide" at bounding box center [1317, 323] width 22 height 20
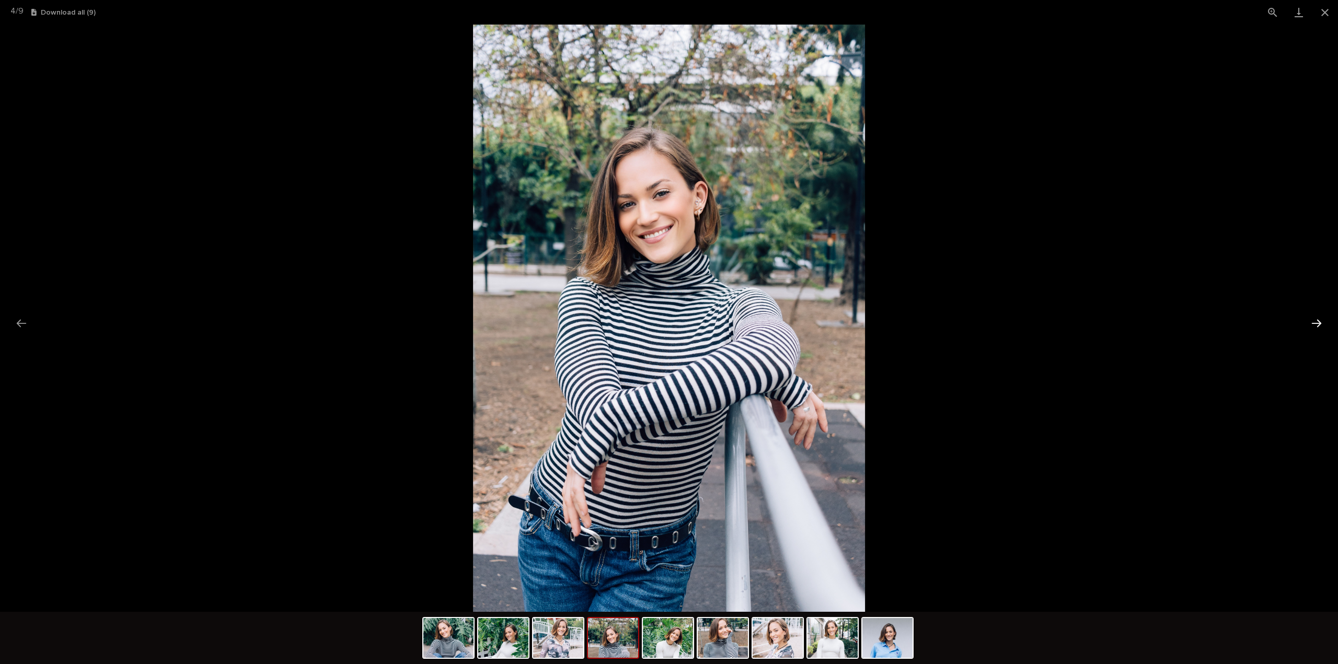
click at [1318, 319] on button "Next slide" at bounding box center [1317, 323] width 22 height 20
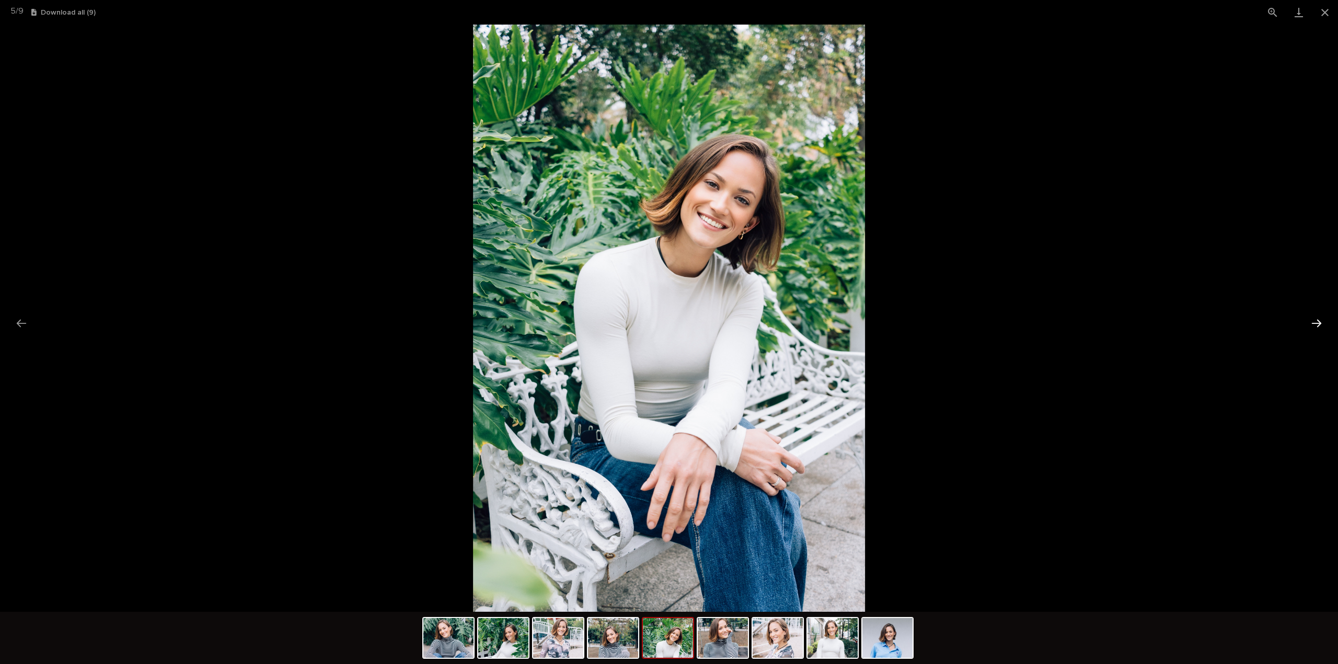
click at [1318, 319] on button "Next slide" at bounding box center [1317, 323] width 22 height 20
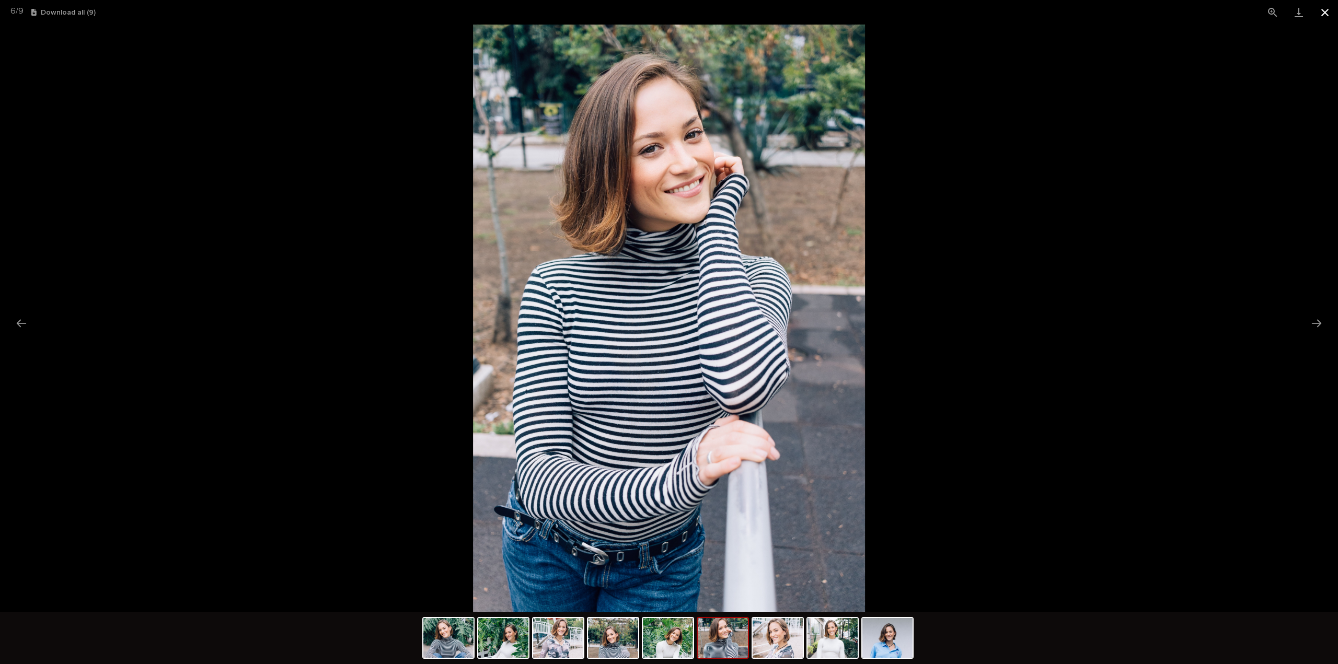
click at [1325, 12] on button "Close gallery" at bounding box center [1325, 12] width 26 height 25
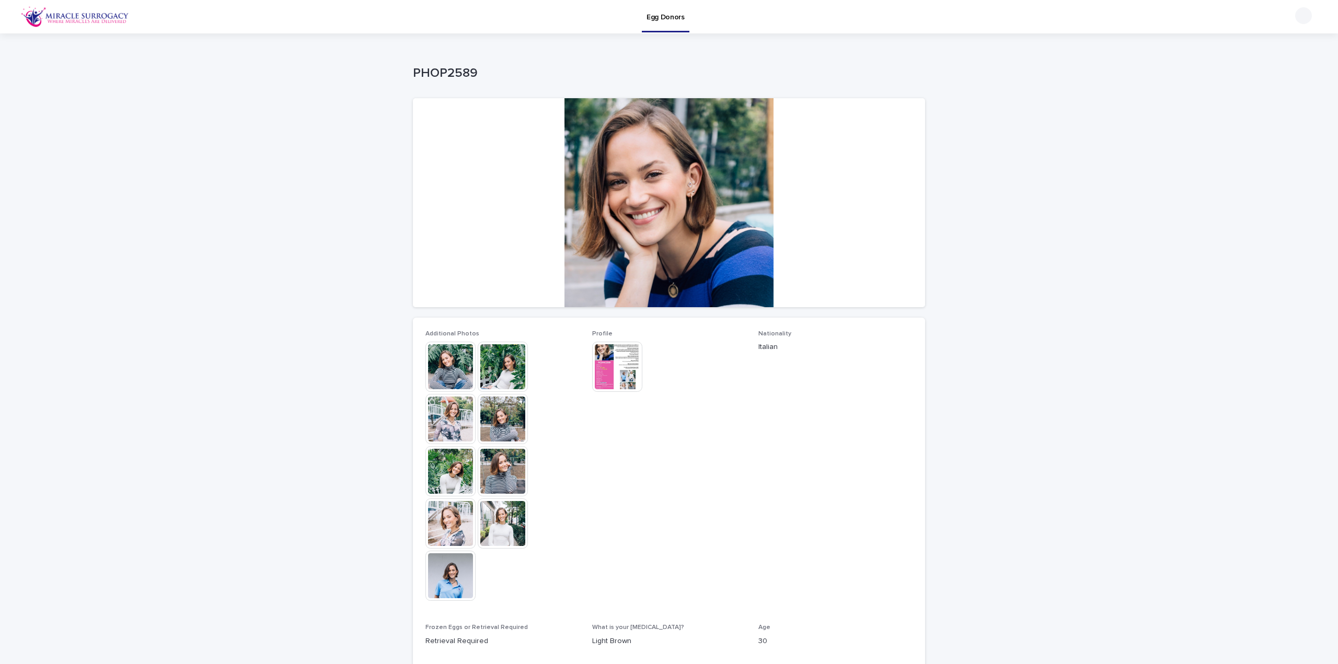
click at [639, 360] on div at bounding box center [618, 367] width 52 height 50
